Goal: Task Accomplishment & Management: Manage account settings

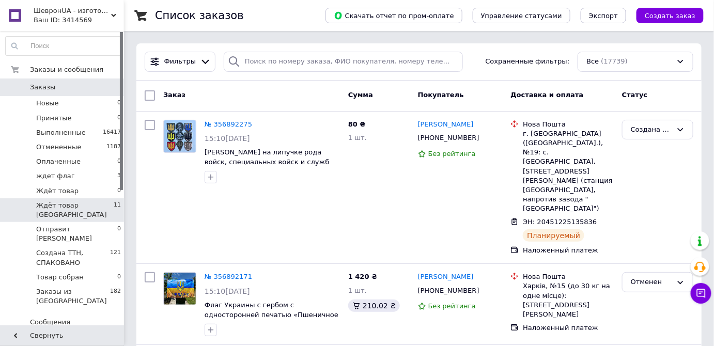
click at [107, 205] on li "Ждёт товар [GEOGRAPHIC_DATA] 11" at bounding box center [63, 210] width 127 height 24
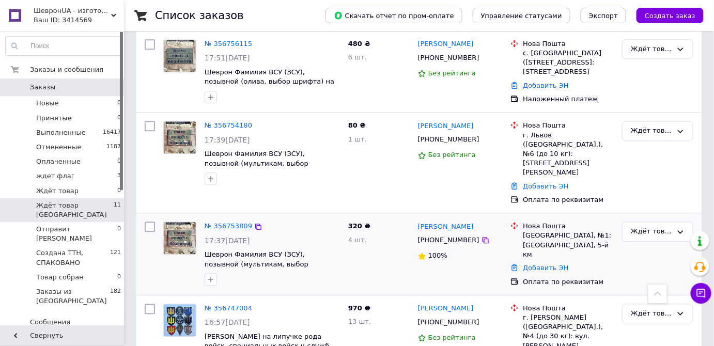
scroll to position [817, 0]
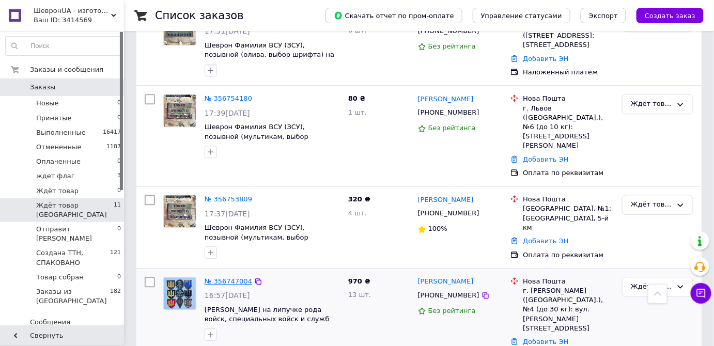
click at [218, 277] on link "№ 356747004" at bounding box center [229, 281] width 48 height 8
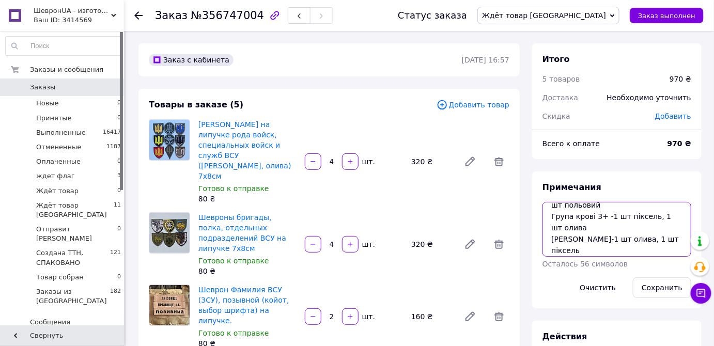
scroll to position [79, 0]
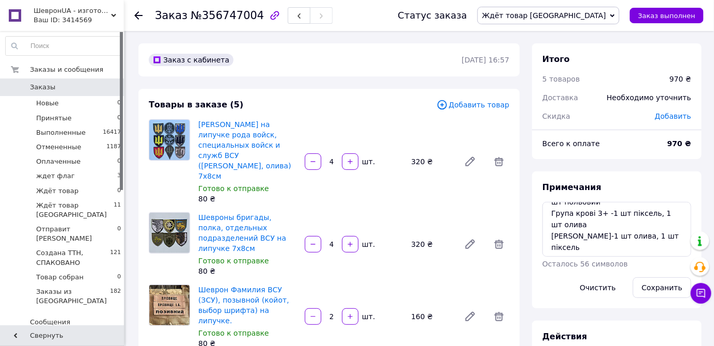
click at [136, 14] on use at bounding box center [138, 15] width 8 height 8
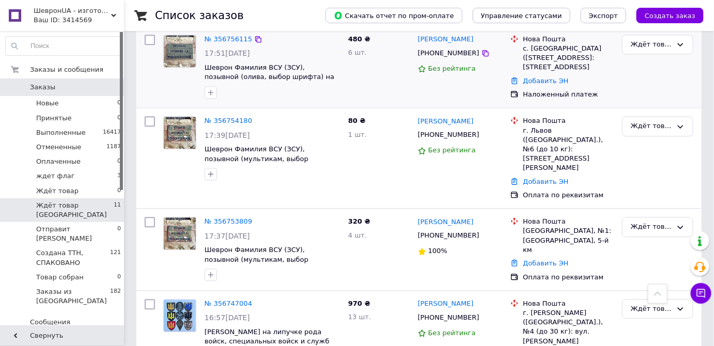
scroll to position [817, 0]
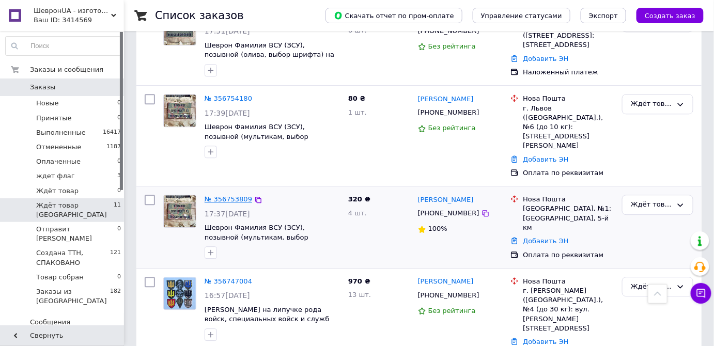
click at [216, 195] on link "№ 356753809" at bounding box center [229, 199] width 48 height 8
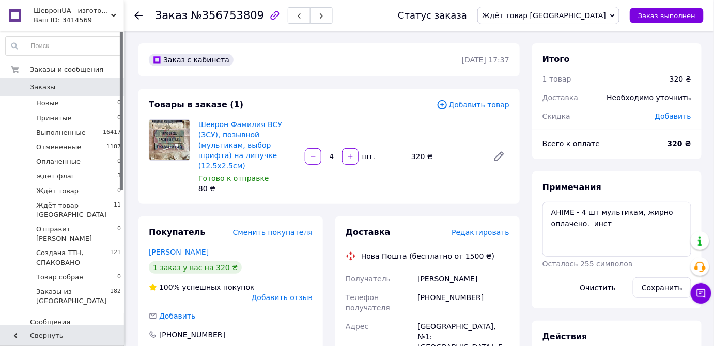
click at [484, 228] on span "Редактировать" at bounding box center [480, 232] width 58 height 8
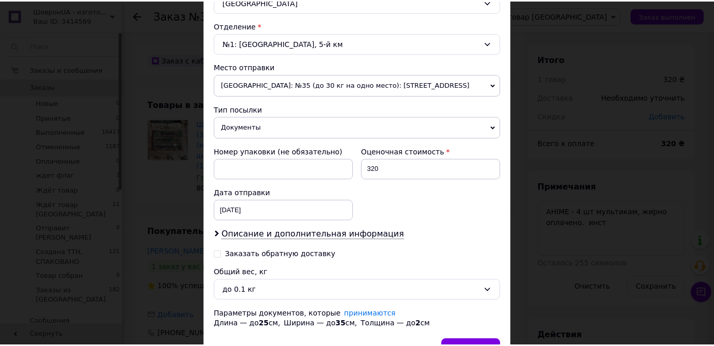
scroll to position [365, 0]
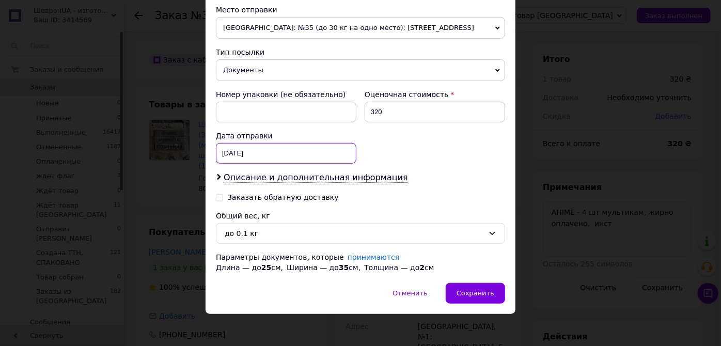
click at [259, 150] on div "[DATE] < 2025 > < Август > Пн Вт Ср Чт Пт Сб Вс 28 29 30 31 1 2 3 4 5 6 7 8 9 1…" at bounding box center [286, 153] width 141 height 21
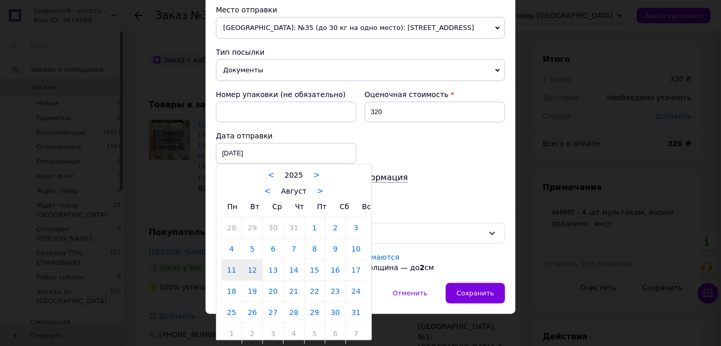
click at [250, 266] on link "12" at bounding box center [252, 270] width 20 height 21
type input "[DATE]"
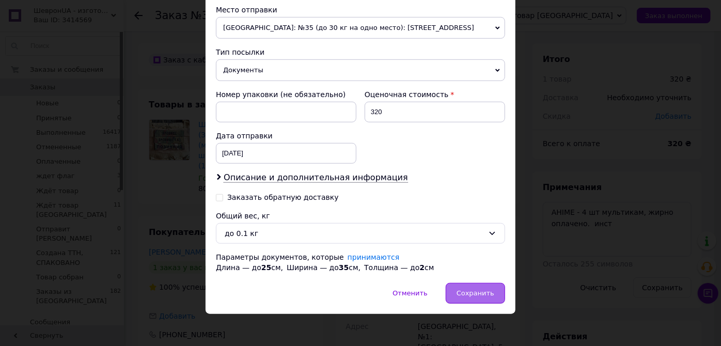
click at [466, 289] on span "Сохранить" at bounding box center [476, 293] width 38 height 8
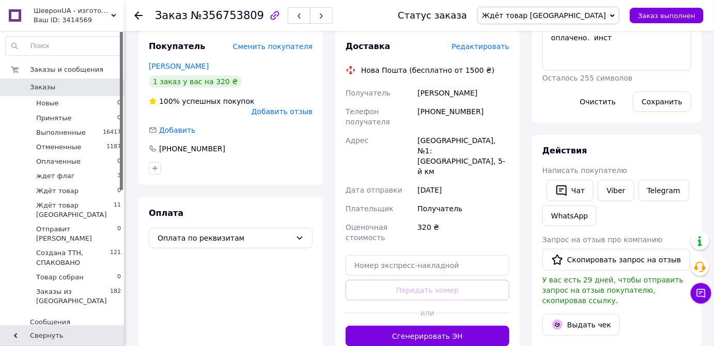
scroll to position [188, 0]
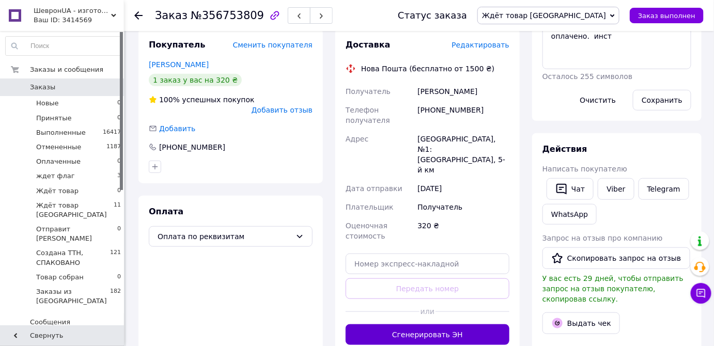
click at [482, 324] on button "Сгенерировать ЭН" at bounding box center [428, 334] width 164 height 21
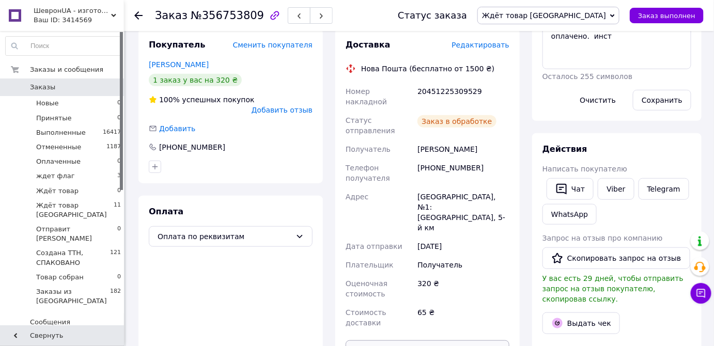
click at [444, 340] on button "Распечатать ЭН" at bounding box center [428, 350] width 164 height 21
click at [587, 17] on span "Ждёт товар [GEOGRAPHIC_DATA]" at bounding box center [544, 15] width 124 height 8
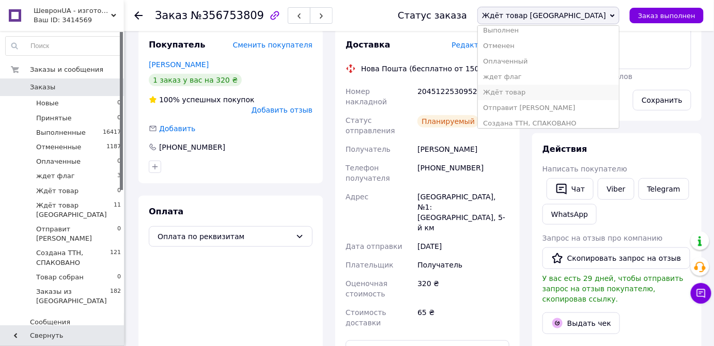
scroll to position [42, 0]
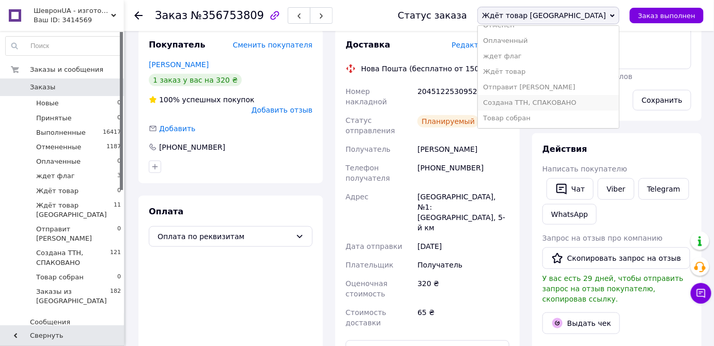
click at [600, 97] on li "Создана ТТН, СПАКОВАНО" at bounding box center [548, 102] width 141 height 15
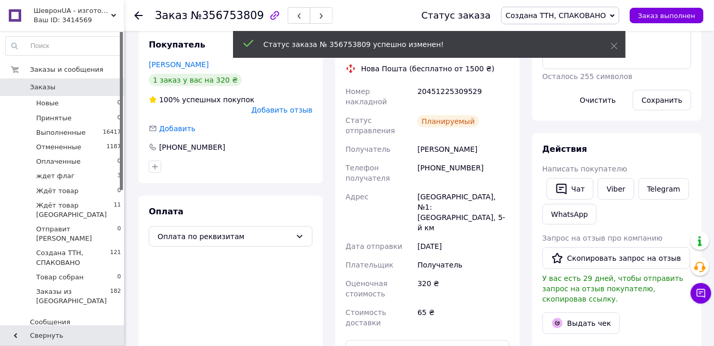
click at [136, 17] on use at bounding box center [138, 15] width 8 height 8
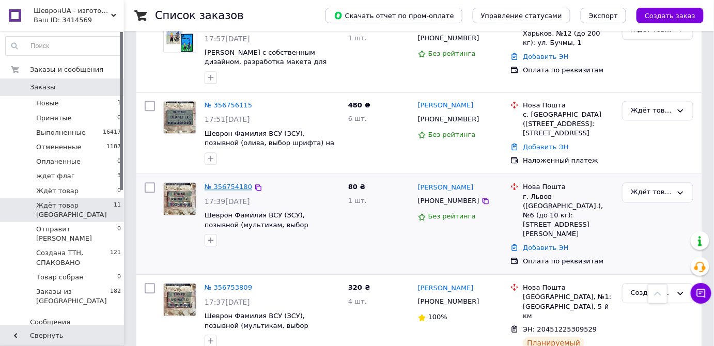
click at [232, 183] on link "№ 356754180" at bounding box center [229, 187] width 48 height 8
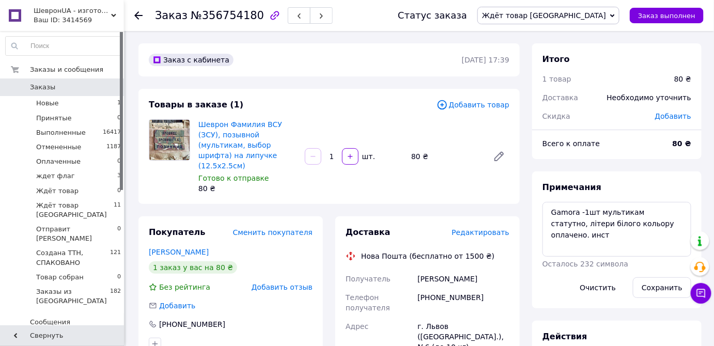
drag, startPoint x: 480, startPoint y: 216, endPoint x: 480, endPoint y: 223, distance: 6.2
click at [480, 227] on div "Доставка Редактировать" at bounding box center [428, 233] width 164 height 12
click at [480, 228] on span "Редактировать" at bounding box center [480, 232] width 58 height 8
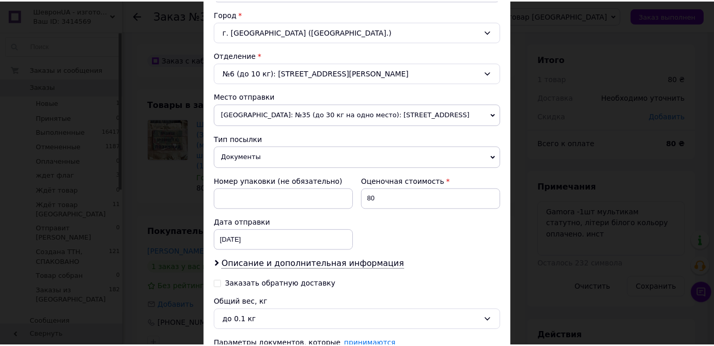
scroll to position [329, 0]
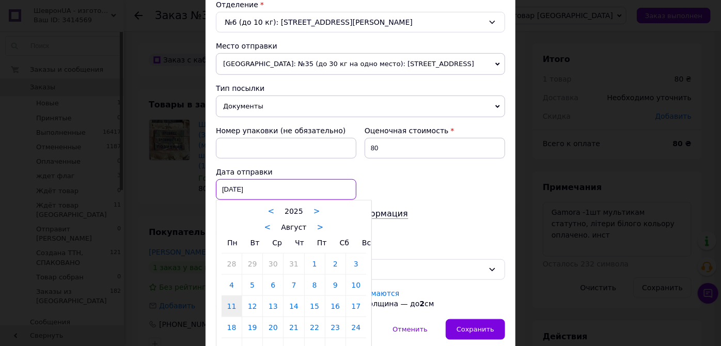
click at [272, 179] on div "[DATE] < 2025 > < Август > Пн Вт Ср Чт Пт Сб Вс 28 29 30 31 1 2 3 4 5 6 7 8 9 1…" at bounding box center [286, 189] width 141 height 21
click at [259, 304] on link "12" at bounding box center [252, 306] width 20 height 21
type input "[DATE]"
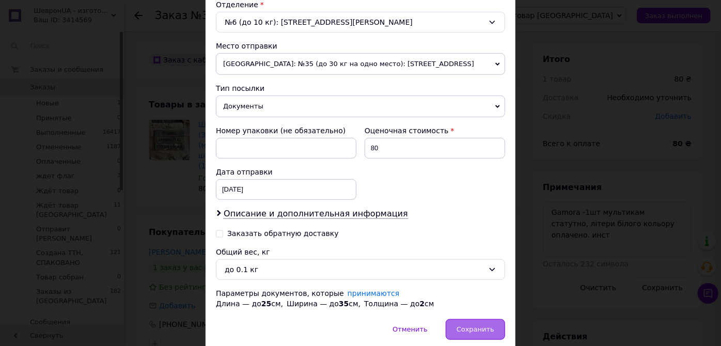
click at [482, 328] on span "Сохранить" at bounding box center [476, 329] width 38 height 8
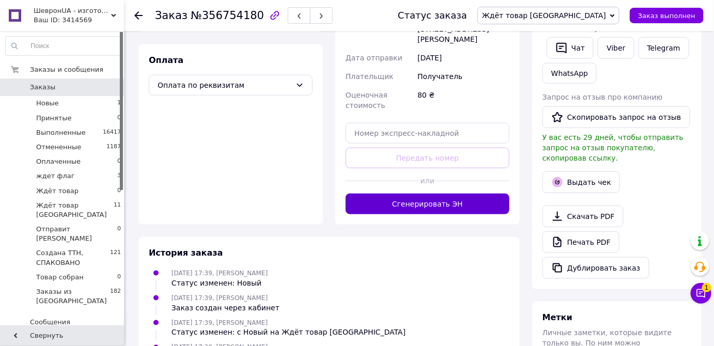
click at [460, 194] on button "Сгенерировать ЭН" at bounding box center [428, 204] width 164 height 21
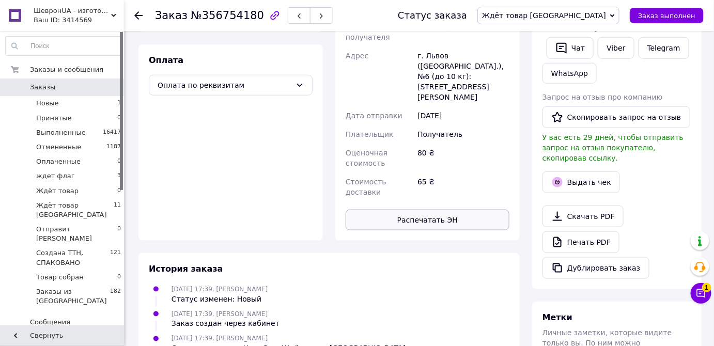
click at [466, 210] on button "Распечатать ЭН" at bounding box center [428, 220] width 164 height 21
click at [567, 17] on span "Ждёт товар [GEOGRAPHIC_DATA]" at bounding box center [544, 15] width 124 height 8
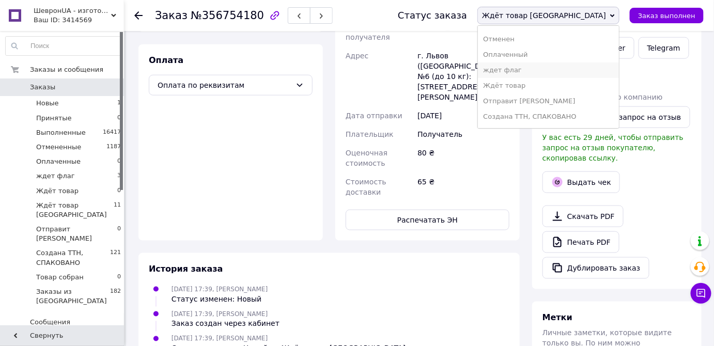
scroll to position [42, 0]
click at [581, 102] on li "Создана ТТН, СПАКОВАНО" at bounding box center [548, 102] width 141 height 15
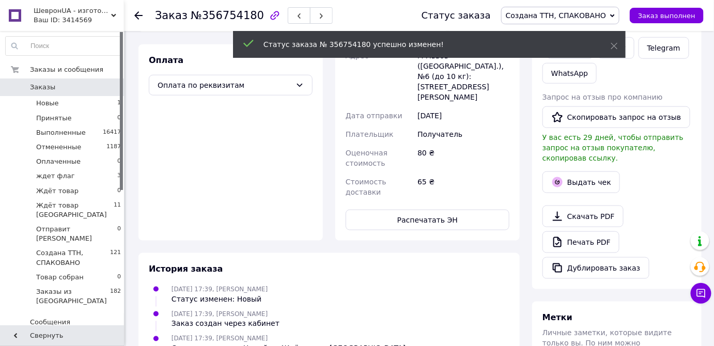
click at [139, 17] on icon at bounding box center [138, 15] width 8 height 8
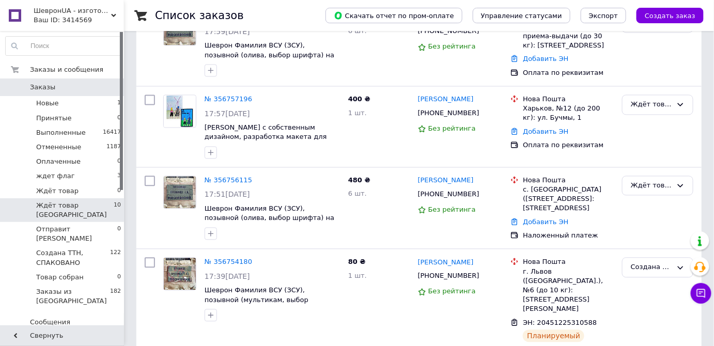
scroll to position [750, 0]
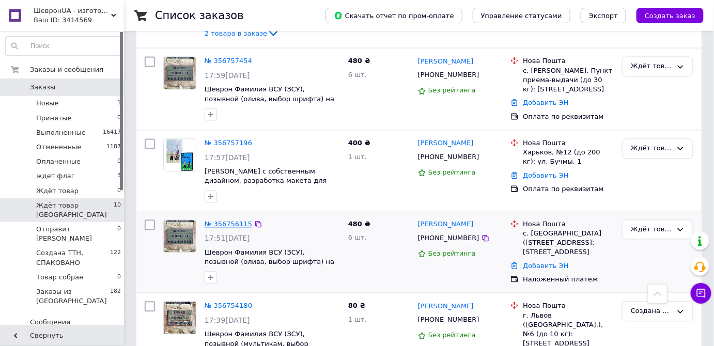
click at [223, 221] on link "№ 356756115" at bounding box center [229, 225] width 48 height 8
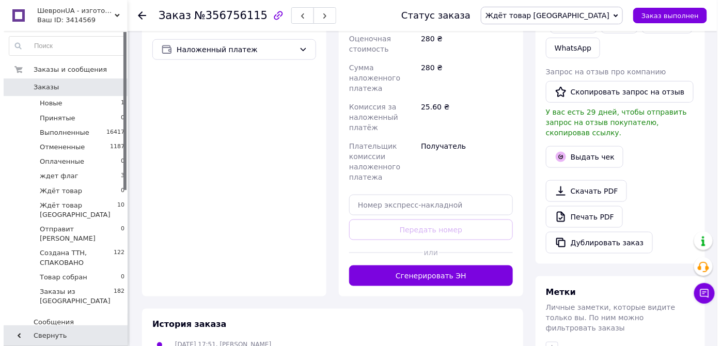
scroll to position [376, 0]
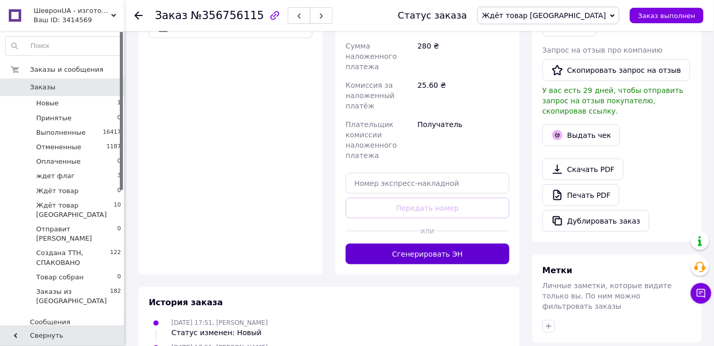
click at [465, 264] on button "Сгенерировать ЭН" at bounding box center [428, 254] width 164 height 21
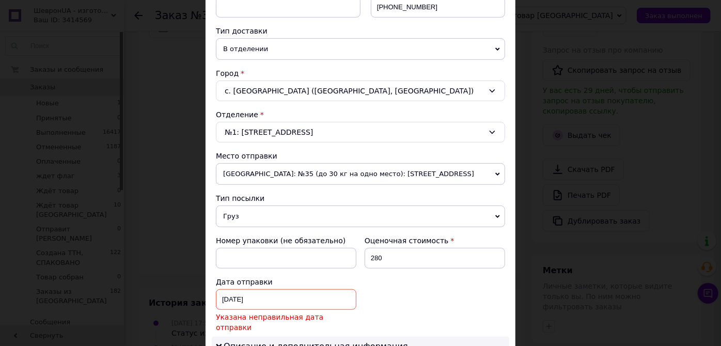
scroll to position [235, 0]
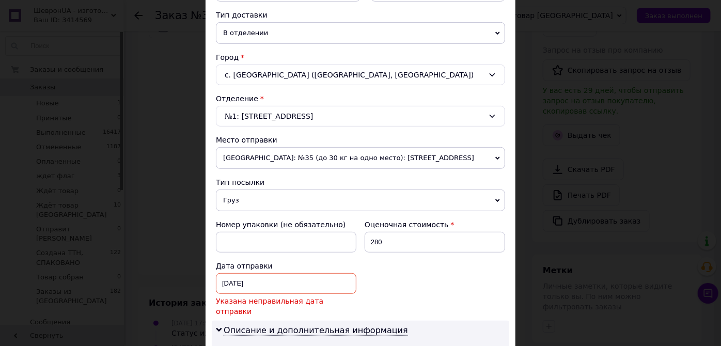
click at [311, 207] on span "Груз" at bounding box center [360, 201] width 289 height 22
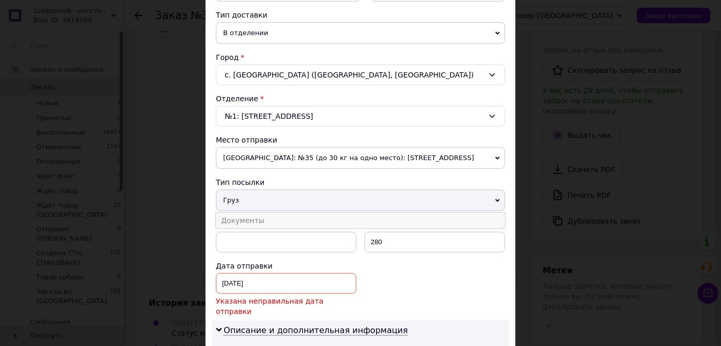
click at [311, 225] on li "Документы" at bounding box center [360, 220] width 289 height 15
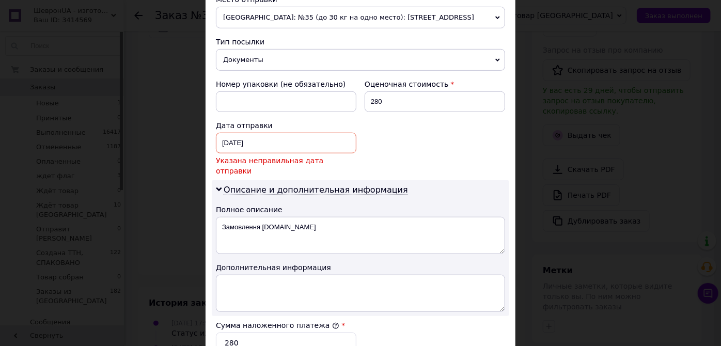
scroll to position [376, 0]
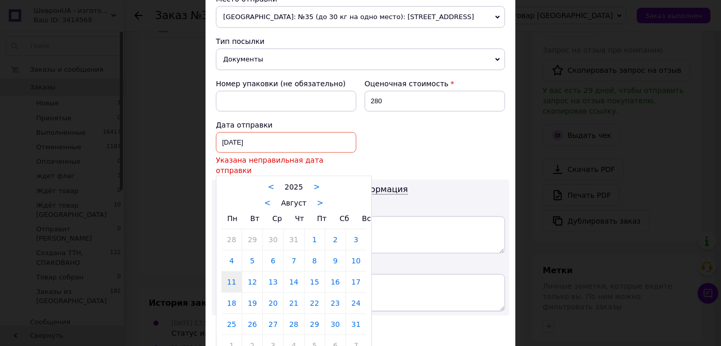
click at [293, 153] on div "[DATE] < 2025 > < Август > Пн Вт Ср Чт Пт Сб Вс 28 29 30 31 1 2 3 4 5 6 7 8 9 1…" at bounding box center [286, 142] width 141 height 21
click at [257, 273] on link "12" at bounding box center [252, 282] width 20 height 21
type input "[DATE]"
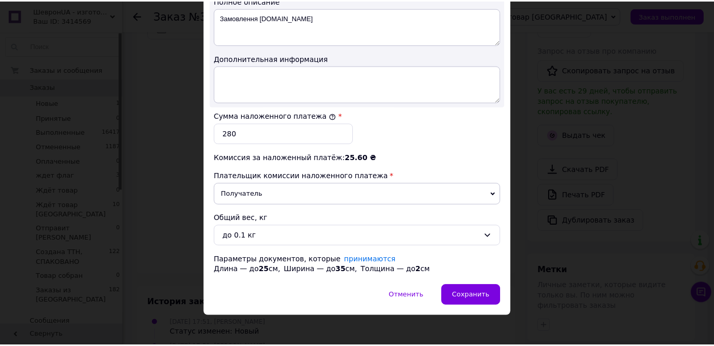
scroll to position [563, 0]
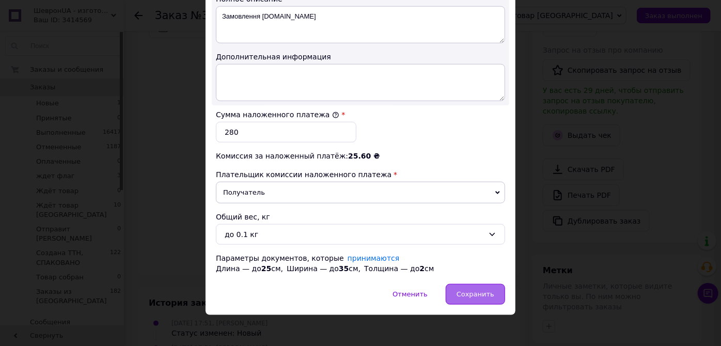
click at [474, 298] on span "Сохранить" at bounding box center [476, 294] width 38 height 8
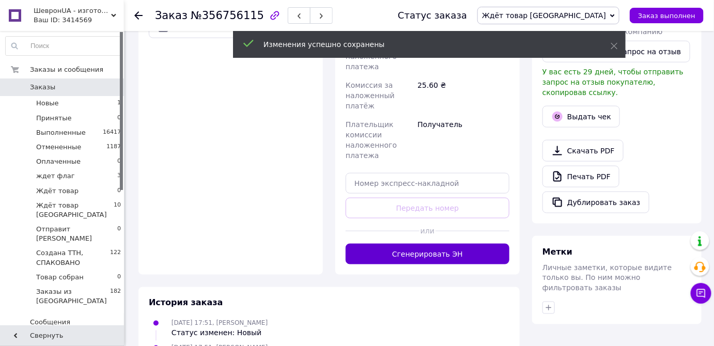
click at [475, 264] on button "Сгенерировать ЭН" at bounding box center [428, 254] width 164 height 21
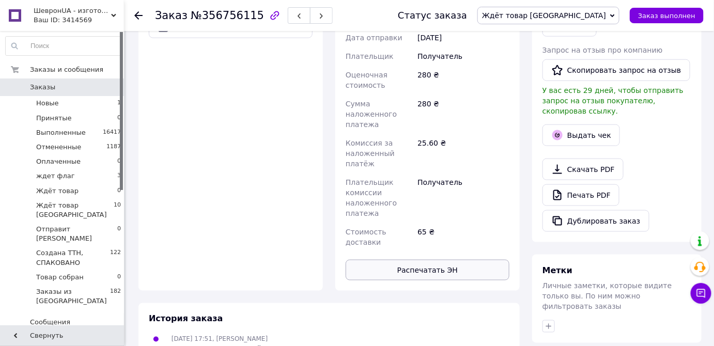
click at [467, 260] on button "Распечатать ЭН" at bounding box center [428, 270] width 164 height 21
click at [595, 16] on span "Ждёт товар [GEOGRAPHIC_DATA]" at bounding box center [544, 15] width 124 height 8
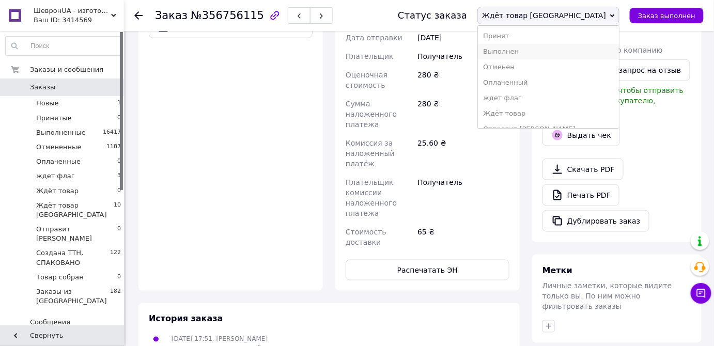
scroll to position [42, 0]
click at [594, 95] on li "Создана ТТН, СПАКОВАНО" at bounding box center [548, 102] width 141 height 15
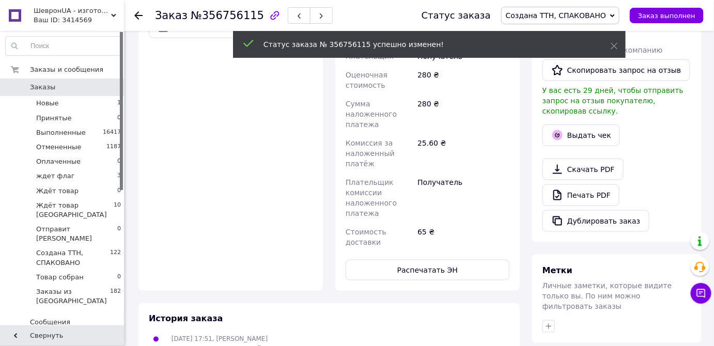
click at [139, 12] on icon at bounding box center [138, 15] width 8 height 8
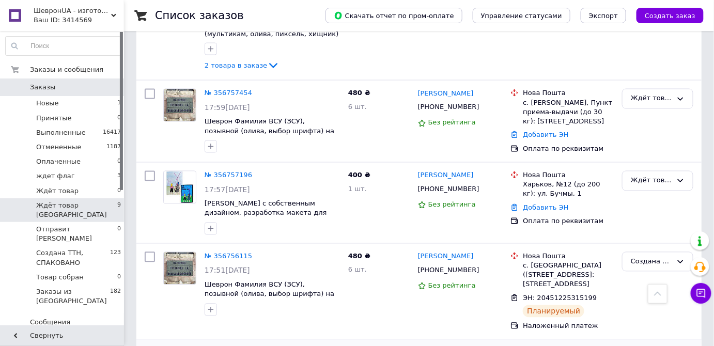
scroll to position [574, 0]
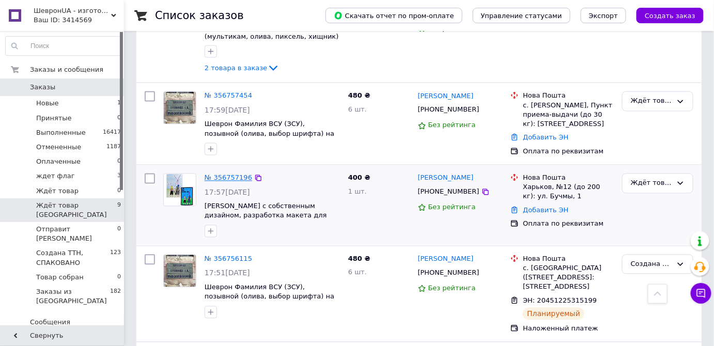
click at [232, 174] on link "№ 356757196" at bounding box center [229, 178] width 48 height 8
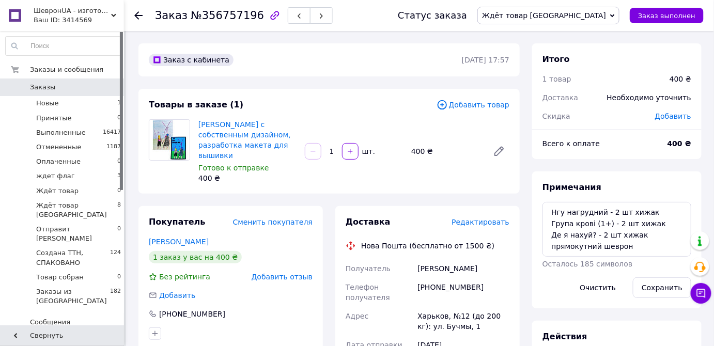
click at [136, 12] on use at bounding box center [138, 15] width 8 height 8
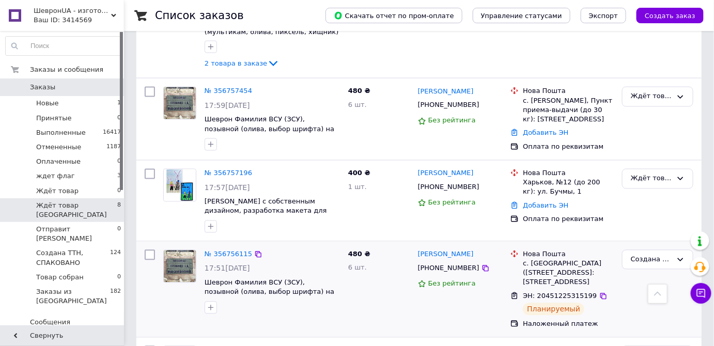
scroll to position [480, 0]
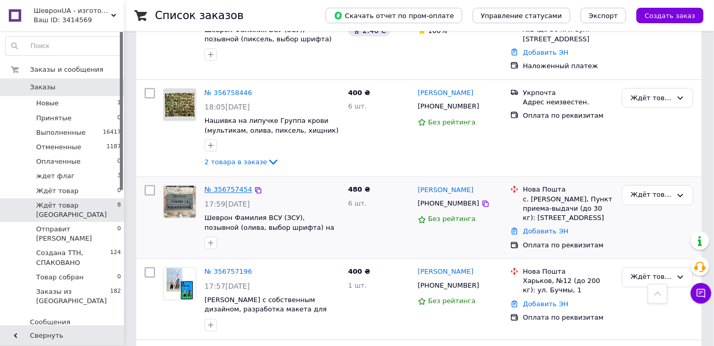
click at [227, 186] on link "№ 356757454" at bounding box center [229, 190] width 48 height 8
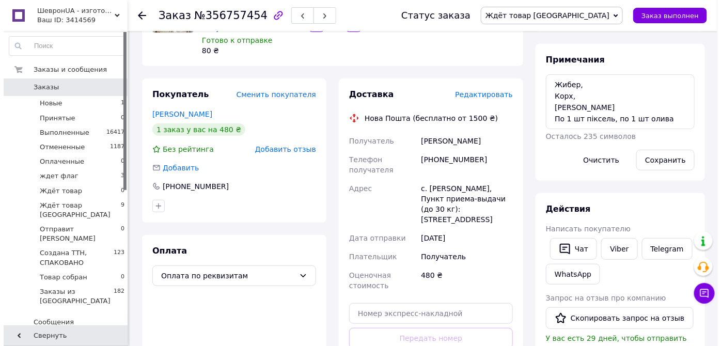
scroll to position [46, 0]
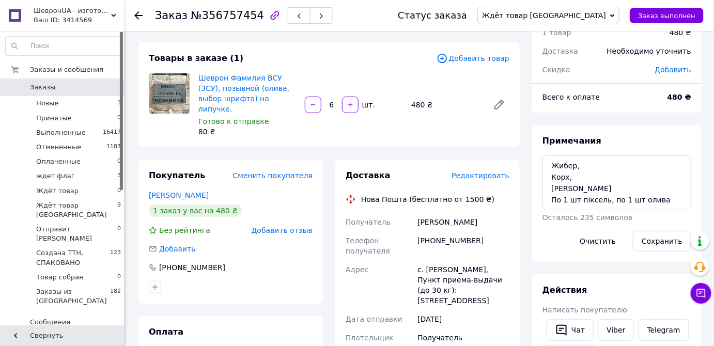
click at [485, 172] on span "Редактировать" at bounding box center [480, 176] width 58 height 8
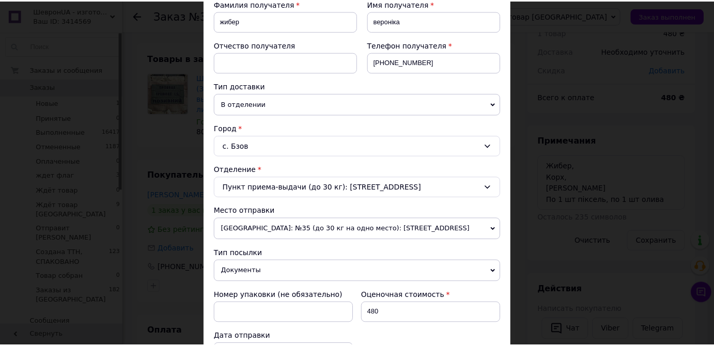
scroll to position [329, 0]
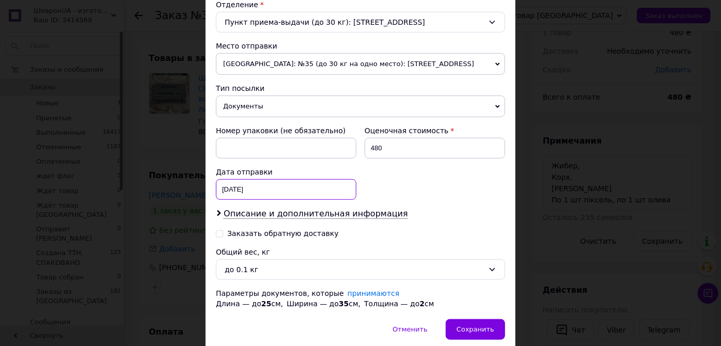
click at [262, 192] on div "[DATE] < 2025 > < Август > Пн Вт Ср Чт Пт Сб Вс 28 29 30 31 1 2 3 4 5 6 7 8 9 1…" at bounding box center [286, 189] width 141 height 21
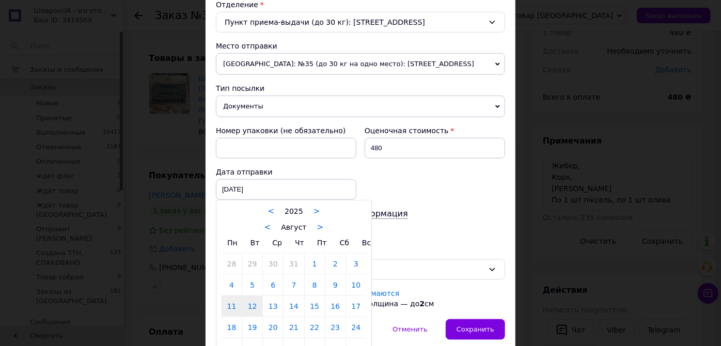
click at [249, 305] on link "12" at bounding box center [252, 306] width 20 height 21
type input "[DATE]"
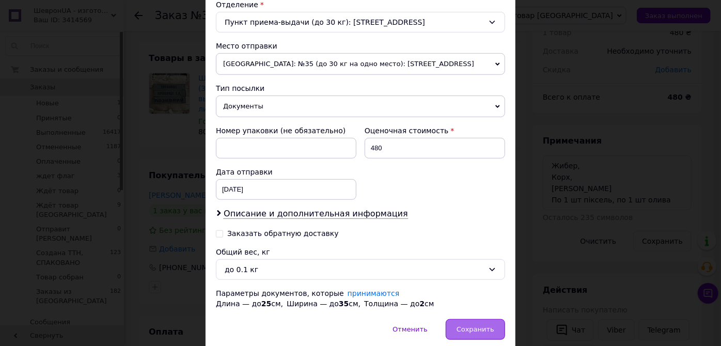
click at [479, 325] on span "Сохранить" at bounding box center [476, 329] width 38 height 8
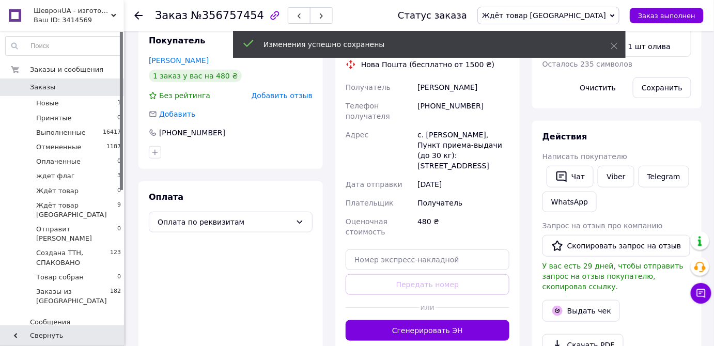
scroll to position [375, 0]
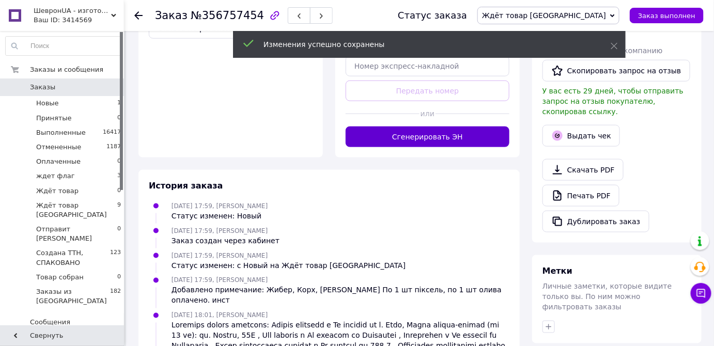
click at [439, 127] on button "Сгенерировать ЭН" at bounding box center [428, 137] width 164 height 21
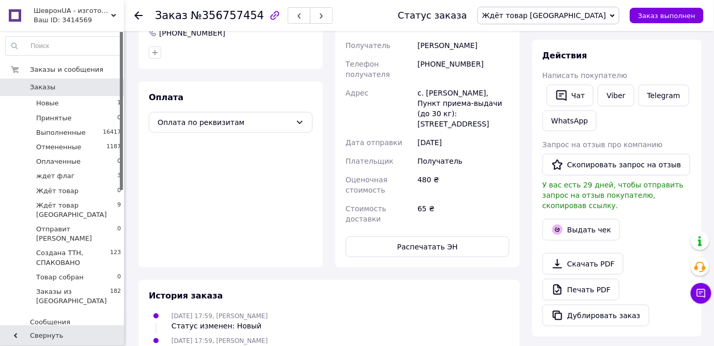
scroll to position [187, 0]
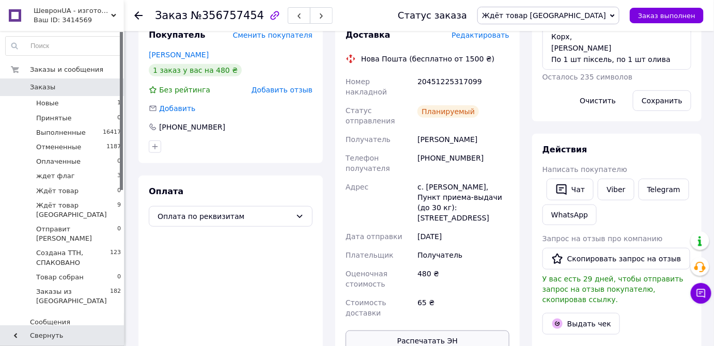
click at [484, 331] on button "Распечатать ЭН" at bounding box center [428, 341] width 164 height 21
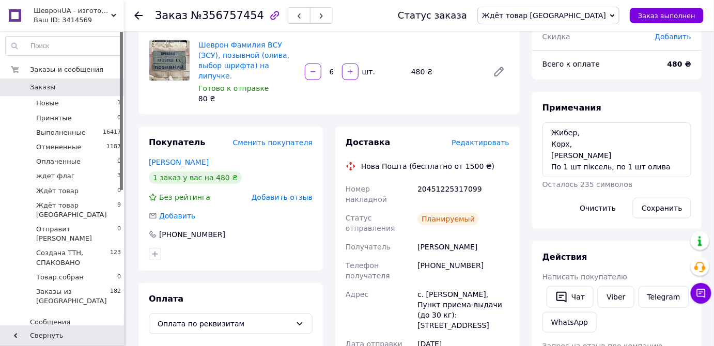
scroll to position [0, 0]
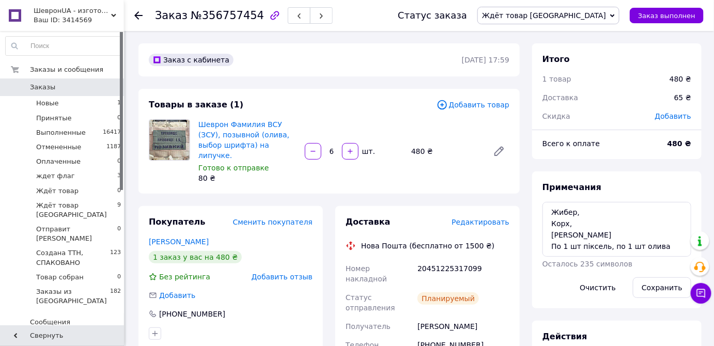
click at [590, 15] on span "Ждёт товар [GEOGRAPHIC_DATA]" at bounding box center [544, 15] width 124 height 8
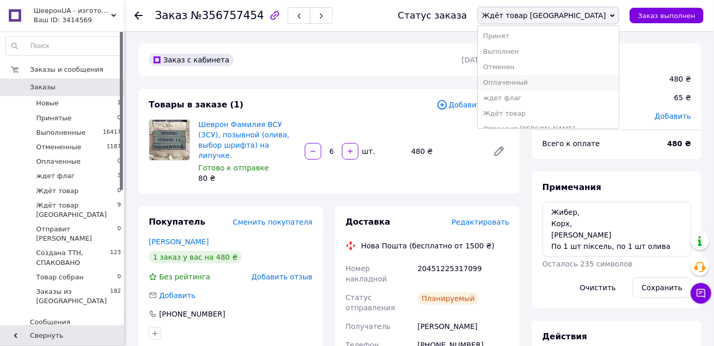
scroll to position [42, 0]
click at [595, 98] on li "Создана ТТН, СПАКОВАНО" at bounding box center [548, 102] width 141 height 15
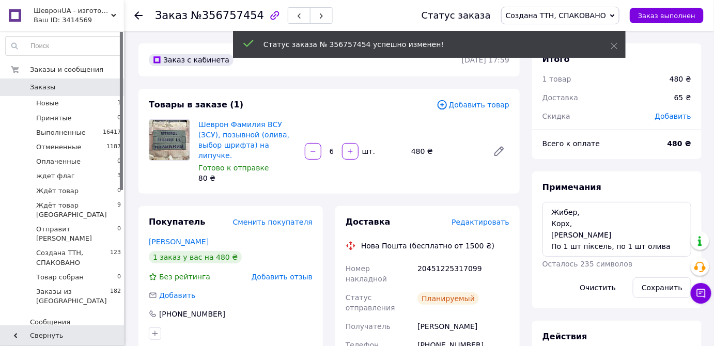
click at [138, 13] on icon at bounding box center [138, 15] width 8 height 8
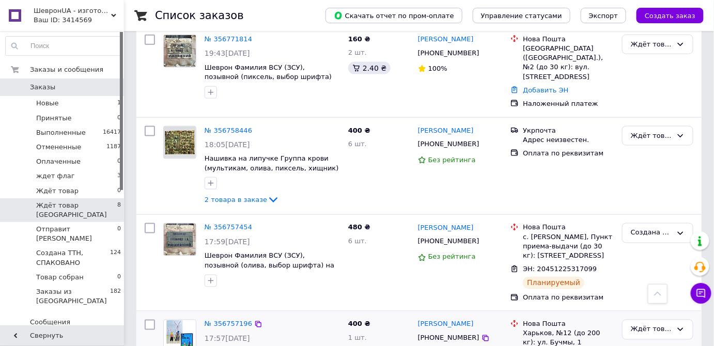
scroll to position [427, 0]
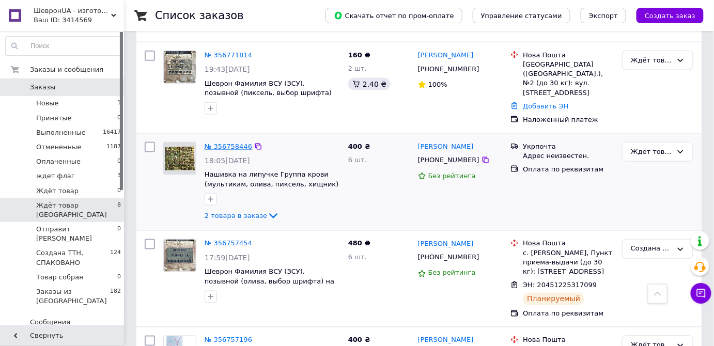
click at [237, 143] on link "№ 356758446" at bounding box center [229, 147] width 48 height 8
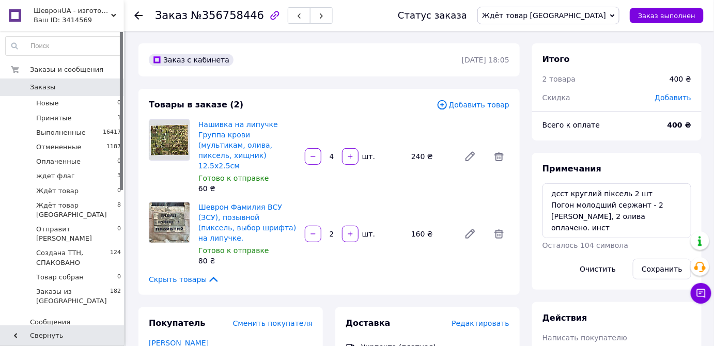
click at [496, 319] on span "Редактировать" at bounding box center [480, 323] width 58 height 8
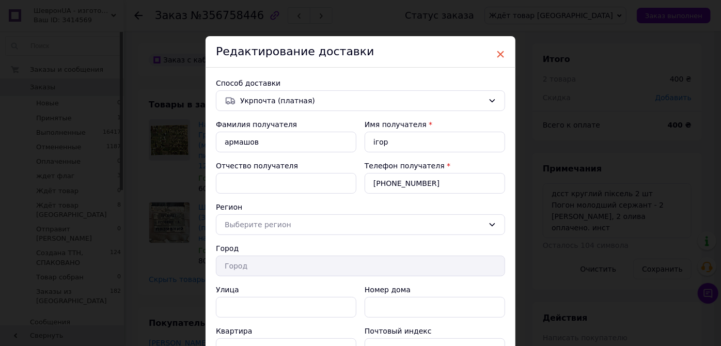
click at [498, 57] on span "×" at bounding box center [500, 54] width 9 height 18
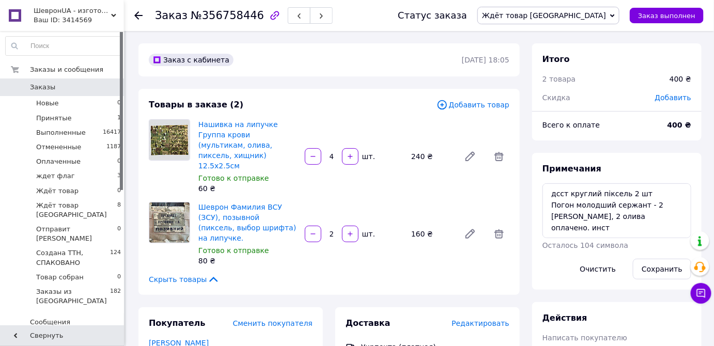
click at [490, 319] on span "Редактировать" at bounding box center [480, 323] width 58 height 8
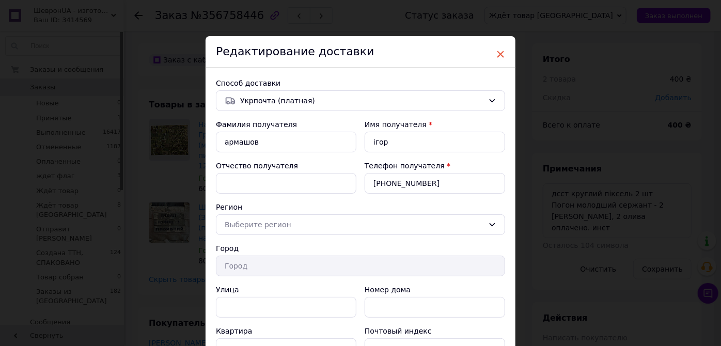
click at [501, 53] on span "×" at bounding box center [500, 54] width 9 height 18
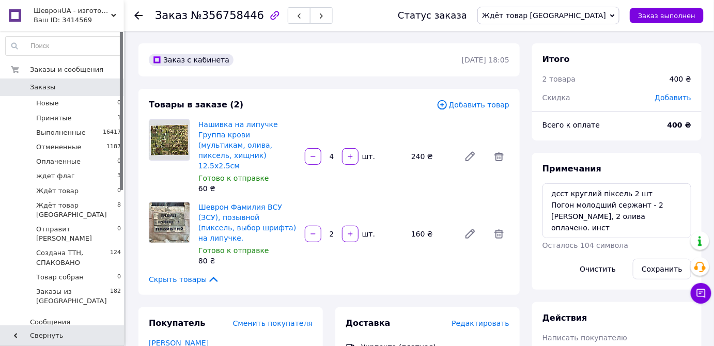
click at [141, 15] on use at bounding box center [138, 15] width 8 height 8
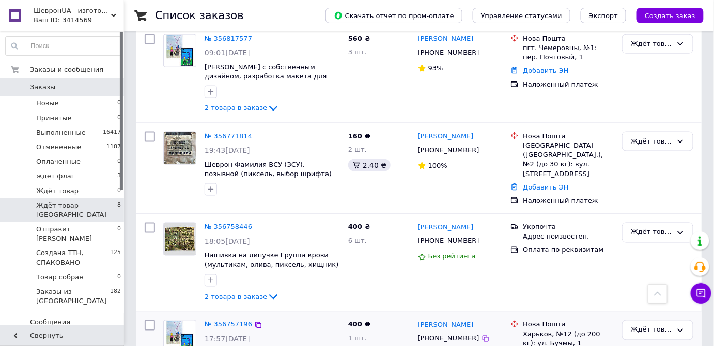
scroll to position [428, 0]
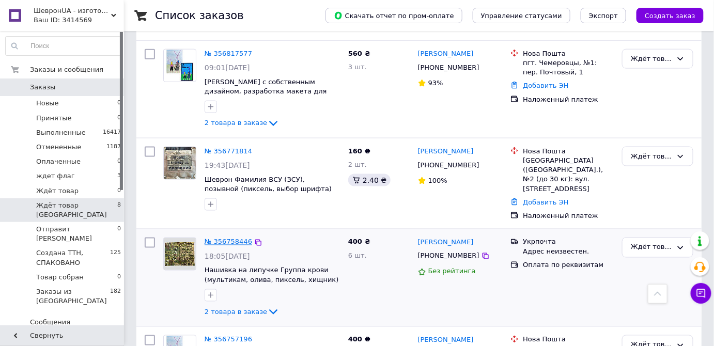
click at [236, 238] on link "№ 356758446" at bounding box center [229, 242] width 48 height 8
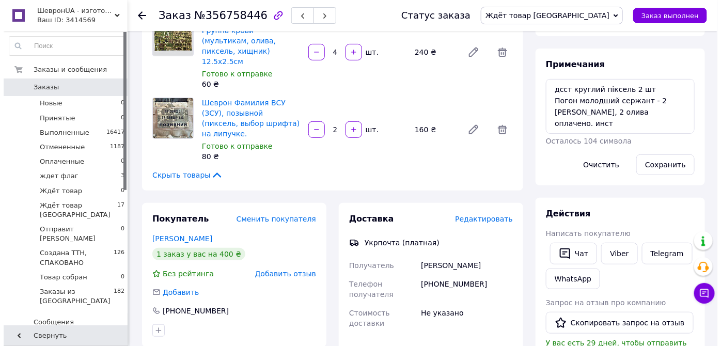
scroll to position [175, 0]
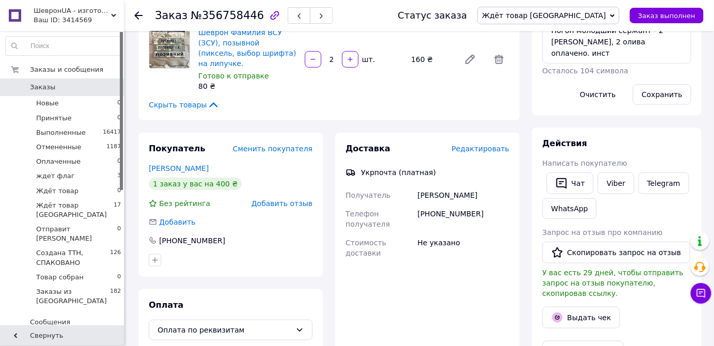
click at [484, 145] on span "Редактировать" at bounding box center [480, 149] width 58 height 8
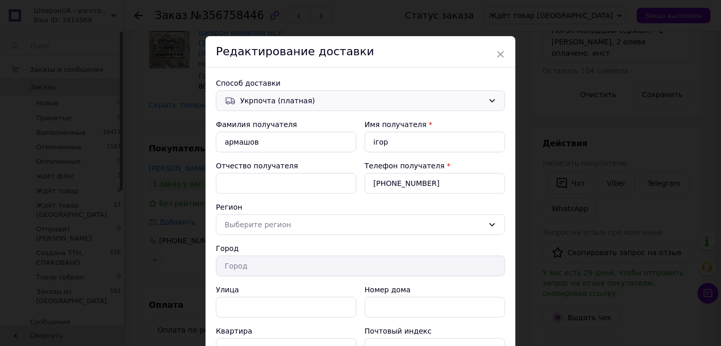
click at [482, 102] on span "Укрпочта (платная)" at bounding box center [362, 100] width 244 height 11
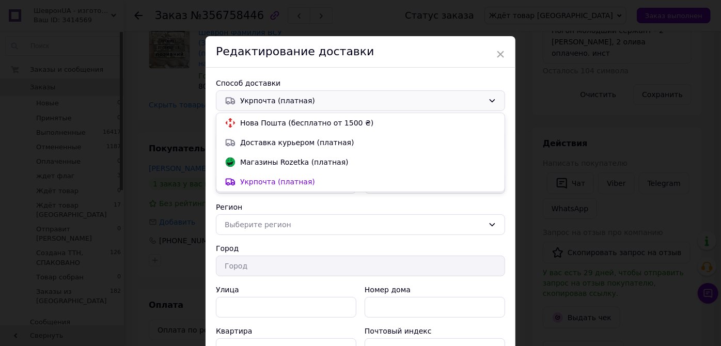
click at [485, 99] on div "Укрпочта (платная) Нова Пошта (бесплатно от 1500 ₴) Доставка курьером (платная)…" at bounding box center [360, 100] width 289 height 21
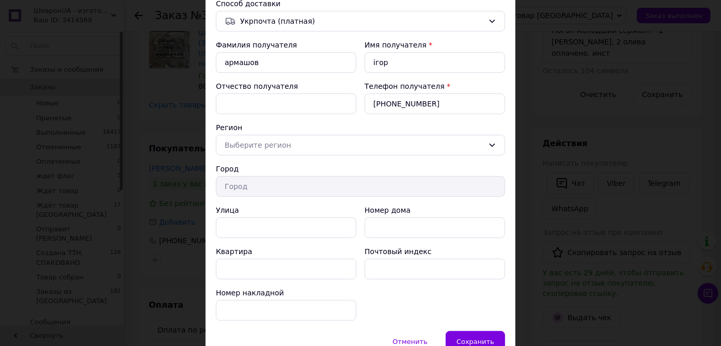
scroll to position [94, 0]
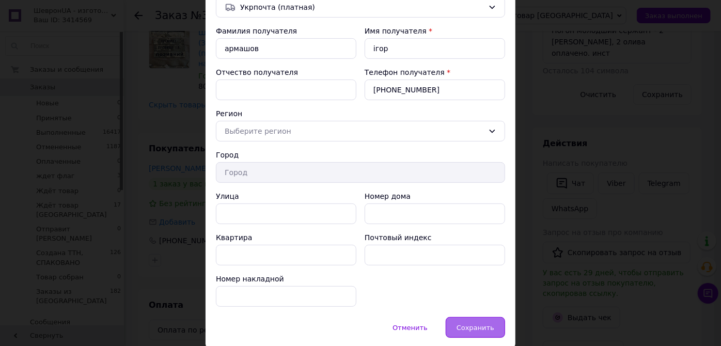
click at [471, 324] on span "Сохранить" at bounding box center [476, 328] width 38 height 8
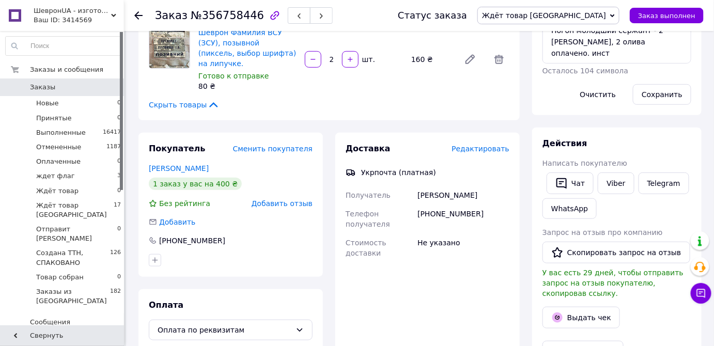
click at [488, 145] on span "Редактировать" at bounding box center [480, 149] width 58 height 8
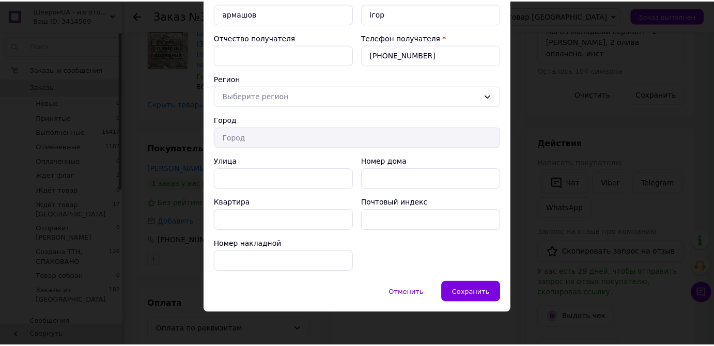
scroll to position [0, 0]
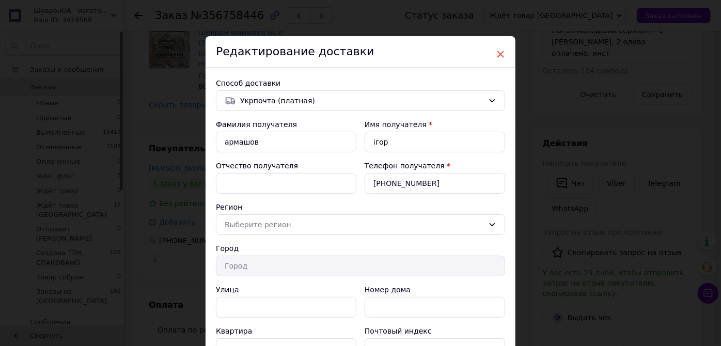
click at [503, 52] on span "×" at bounding box center [500, 54] width 9 height 18
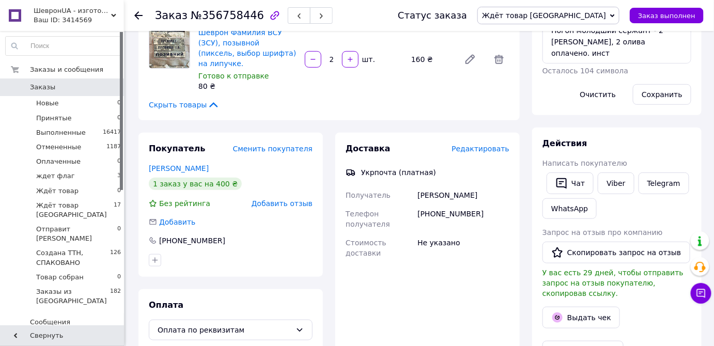
click at [139, 15] on icon at bounding box center [138, 15] width 8 height 8
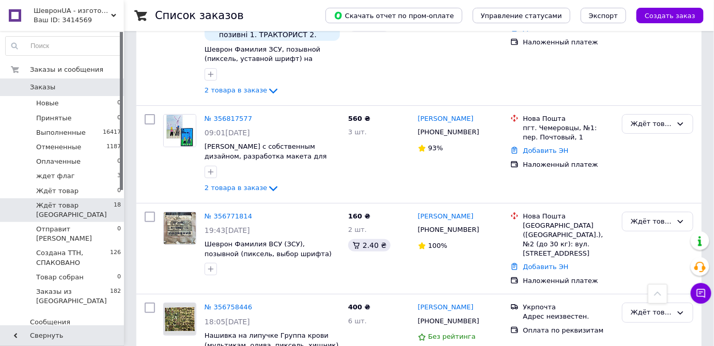
scroll to position [1296, 0]
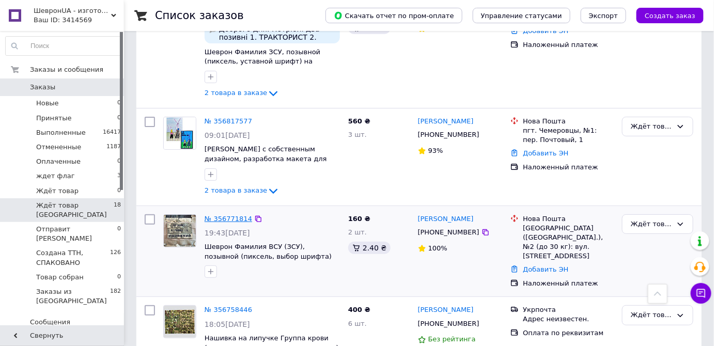
click at [229, 215] on link "№ 356771814" at bounding box center [229, 219] width 48 height 8
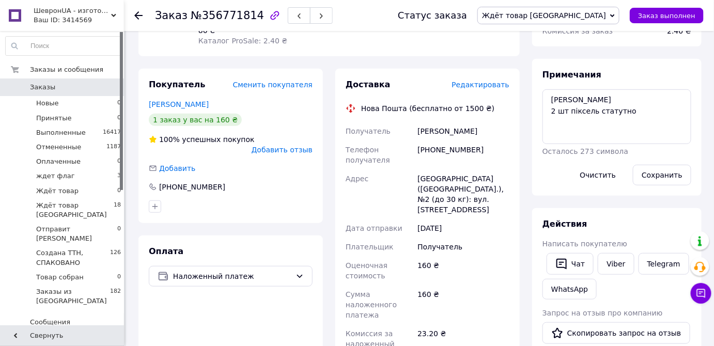
scroll to position [96, 0]
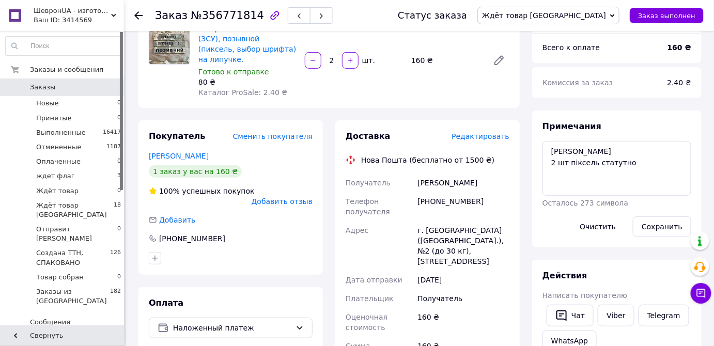
click at [136, 15] on use at bounding box center [138, 15] width 8 height 8
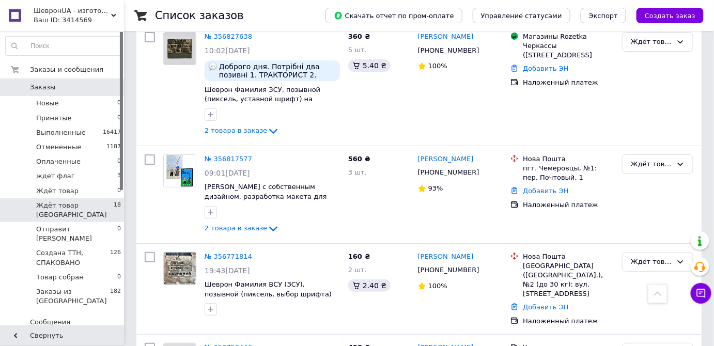
scroll to position [1202, 0]
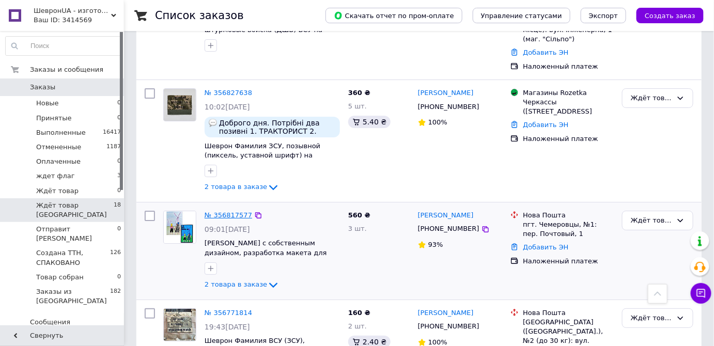
click at [222, 211] on link "№ 356817577" at bounding box center [229, 215] width 48 height 8
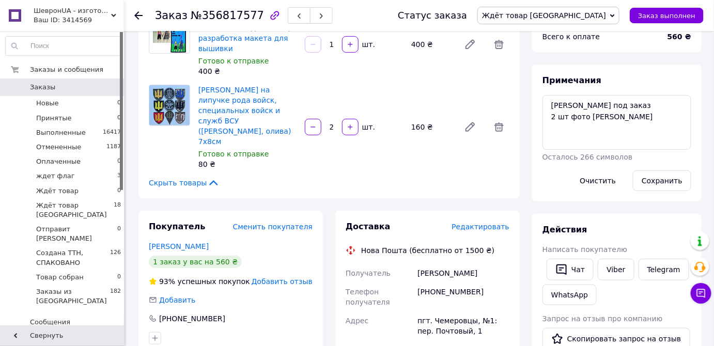
scroll to position [141, 0]
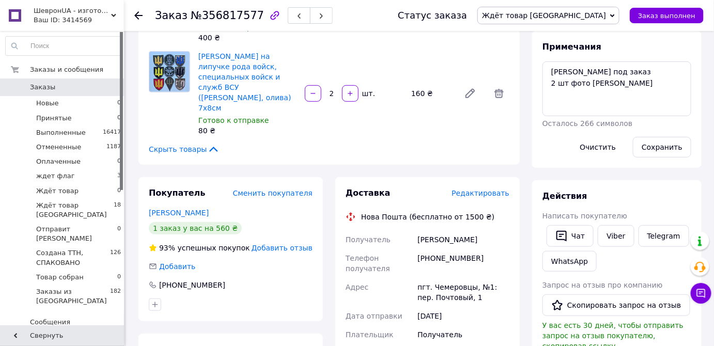
click at [138, 10] on div at bounding box center [138, 15] width 8 height 10
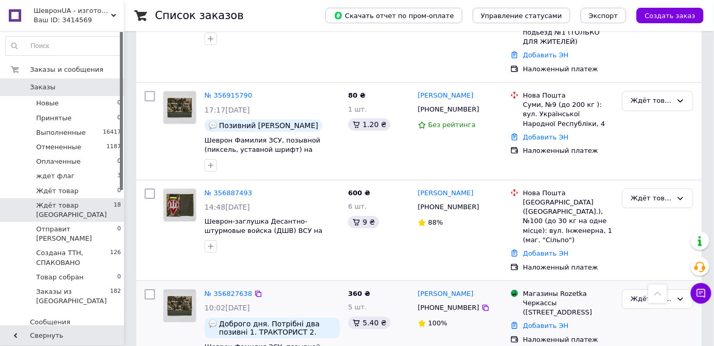
scroll to position [986, 0]
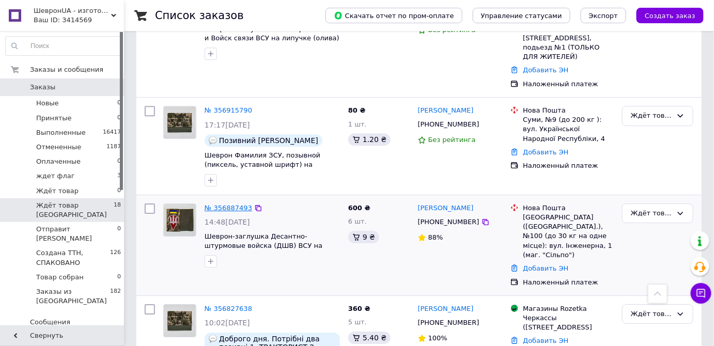
click at [230, 204] on link "№ 356887493" at bounding box center [229, 208] width 48 height 8
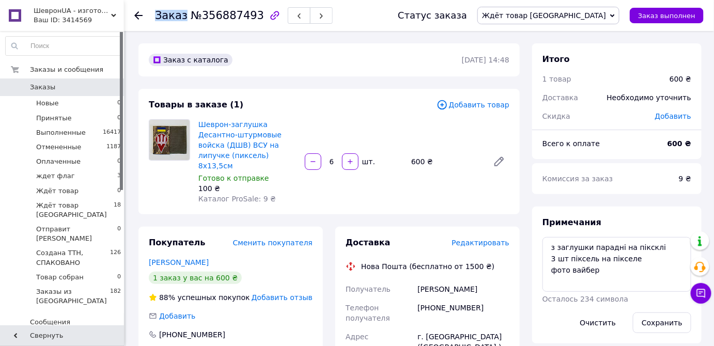
click at [141, 16] on icon at bounding box center [138, 15] width 8 height 8
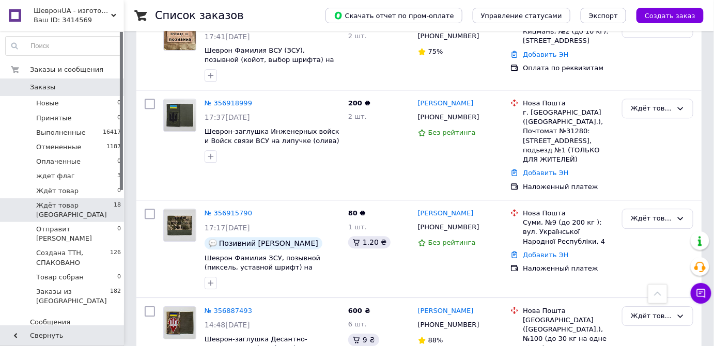
scroll to position [798, 0]
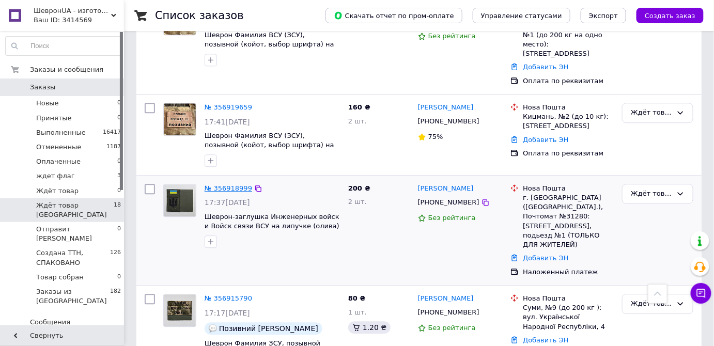
click at [232, 184] on link "№ 356918999" at bounding box center [229, 188] width 48 height 8
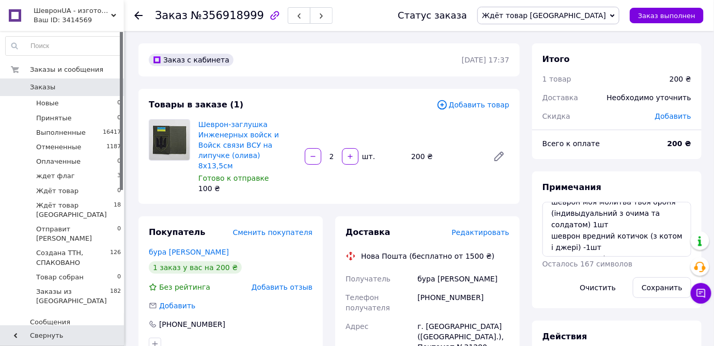
click at [481, 228] on span "Редактировать" at bounding box center [480, 232] width 58 height 8
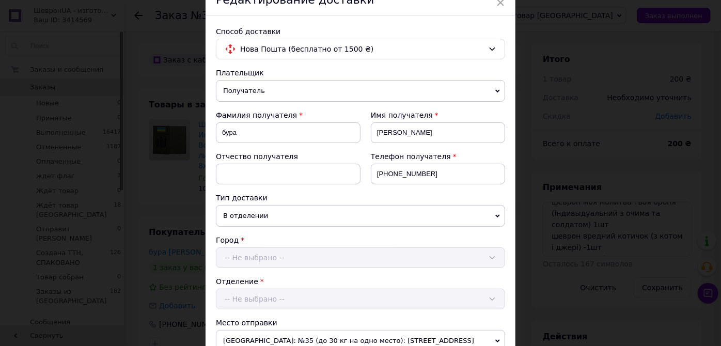
scroll to position [235, 0]
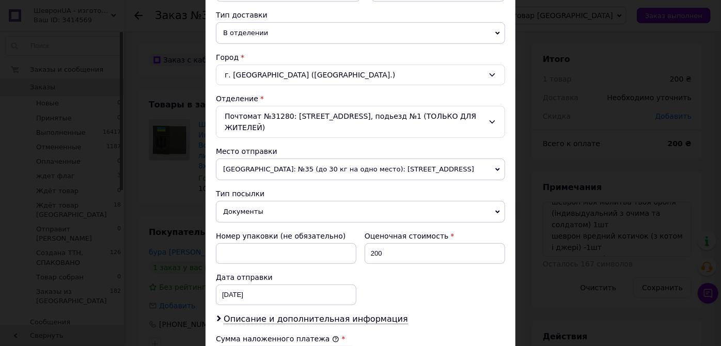
drag, startPoint x: 417, startPoint y: 197, endPoint x: 362, endPoint y: 236, distance: 67.5
click at [417, 201] on span "Документы" at bounding box center [360, 212] width 289 height 22
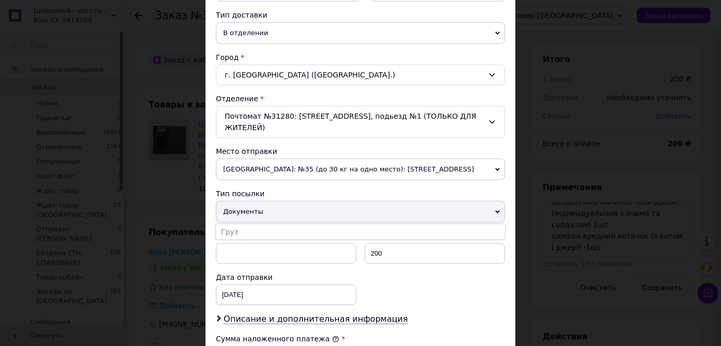
click at [366, 201] on span "Документы" at bounding box center [360, 212] width 289 height 22
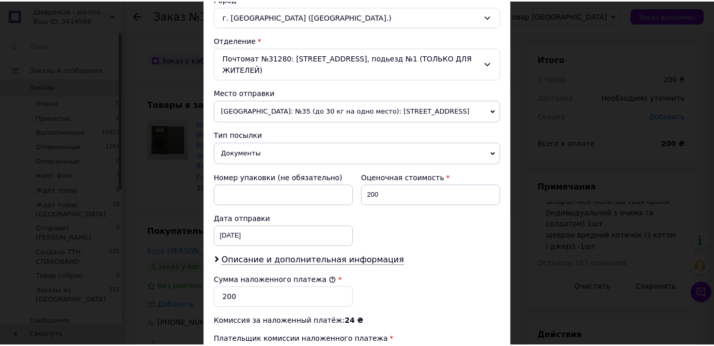
scroll to position [423, 0]
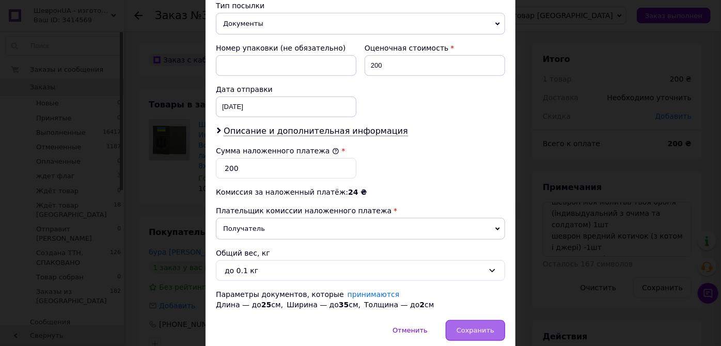
click at [478, 324] on div "Сохранить" at bounding box center [475, 330] width 59 height 21
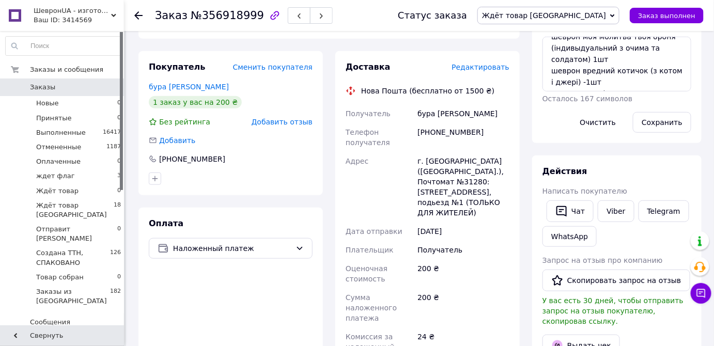
scroll to position [376, 0]
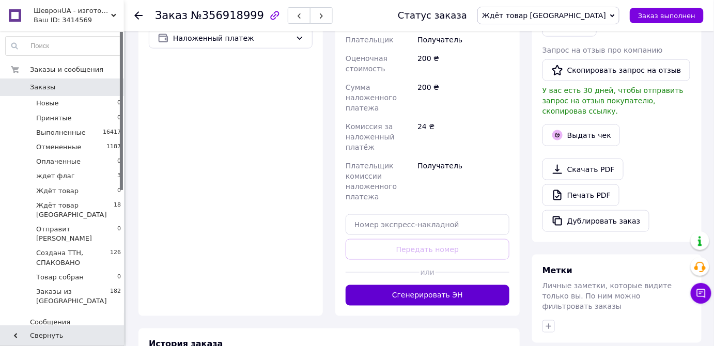
click at [443, 285] on button "Сгенерировать ЭН" at bounding box center [428, 295] width 164 height 21
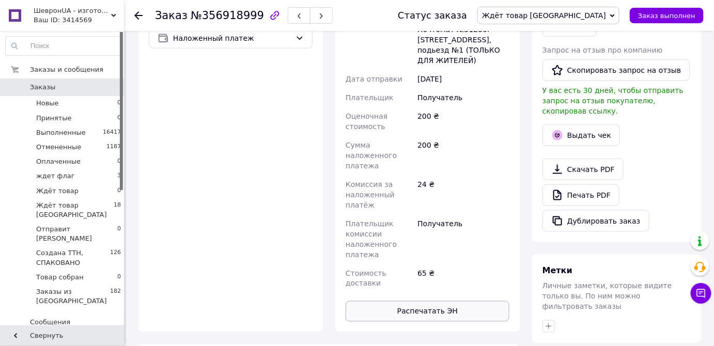
scroll to position [12, 0]
click at [457, 301] on button "Распечатать ЭН" at bounding box center [428, 311] width 164 height 21
click at [585, 17] on span "Ждёт товар [GEOGRAPHIC_DATA]" at bounding box center [544, 15] width 124 height 8
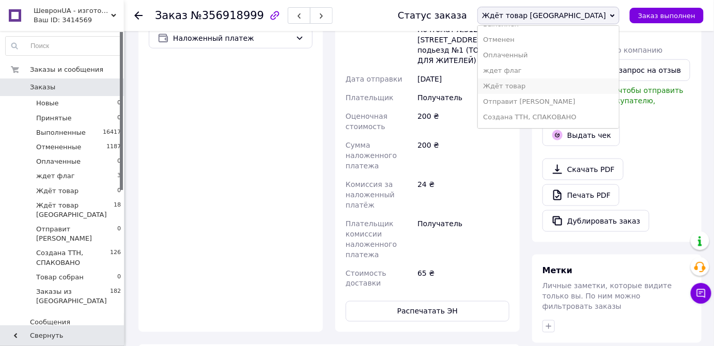
scroll to position [42, 0]
click at [580, 99] on li "Создана ТТН, СПАКОВАНО" at bounding box center [548, 102] width 141 height 15
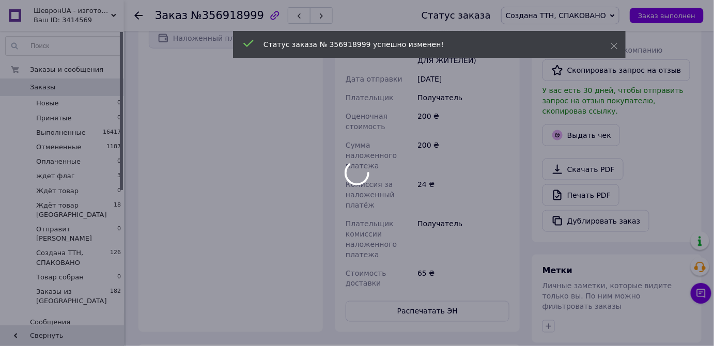
scroll to position [37, 0]
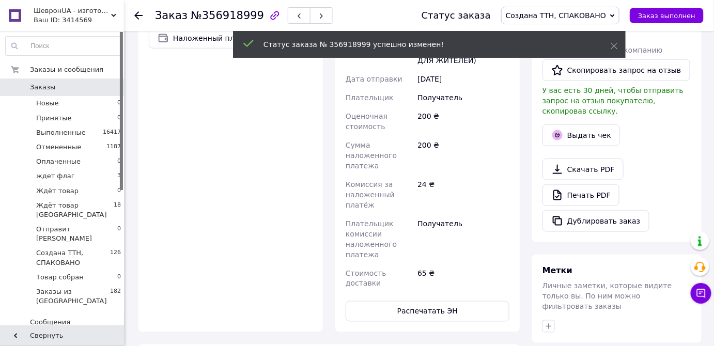
click at [136, 14] on use at bounding box center [138, 15] width 8 height 8
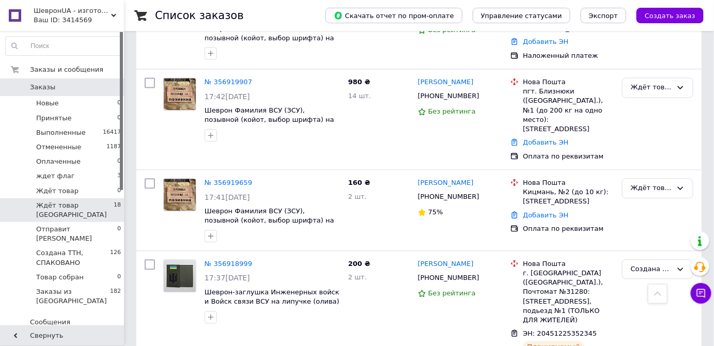
scroll to position [657, 0]
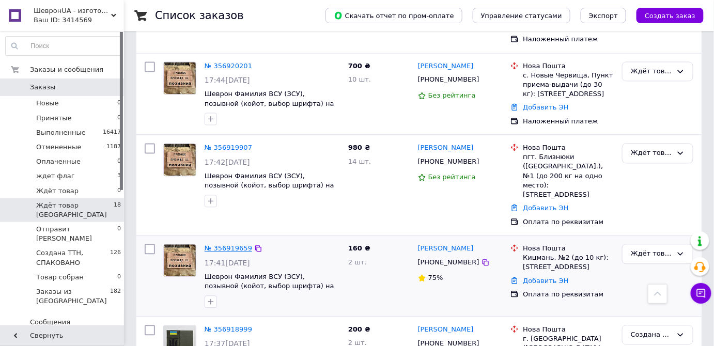
click at [234, 244] on link "№ 356919659" at bounding box center [229, 248] width 48 height 8
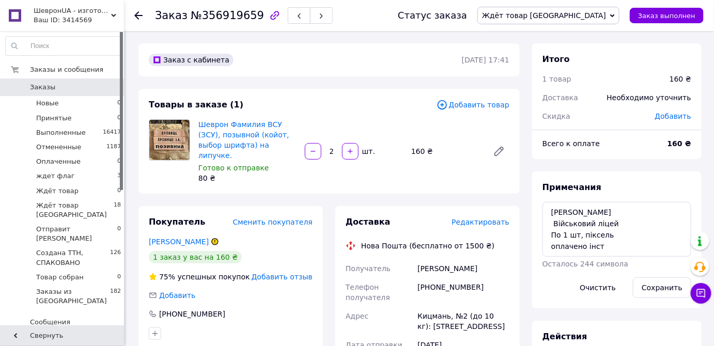
click at [487, 217] on div "Доставка Редактировать" at bounding box center [428, 222] width 164 height 12
click at [488, 218] on span "Редактировать" at bounding box center [480, 222] width 58 height 8
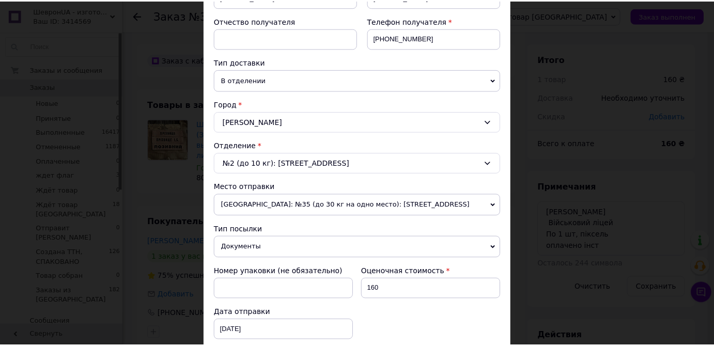
scroll to position [365, 0]
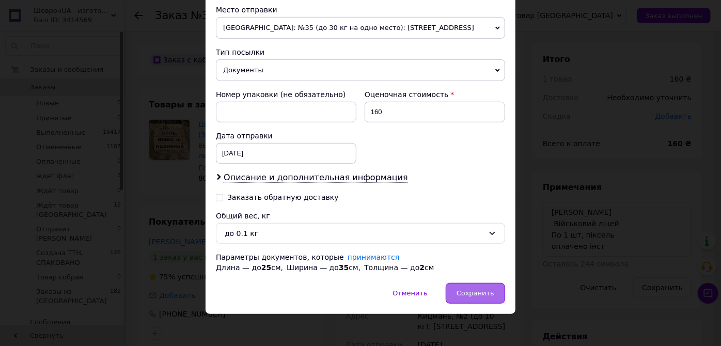
click at [468, 284] on div "Сохранить" at bounding box center [475, 293] width 59 height 21
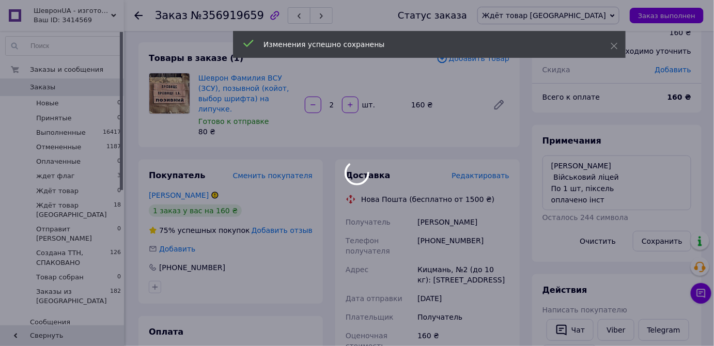
scroll to position [282, 0]
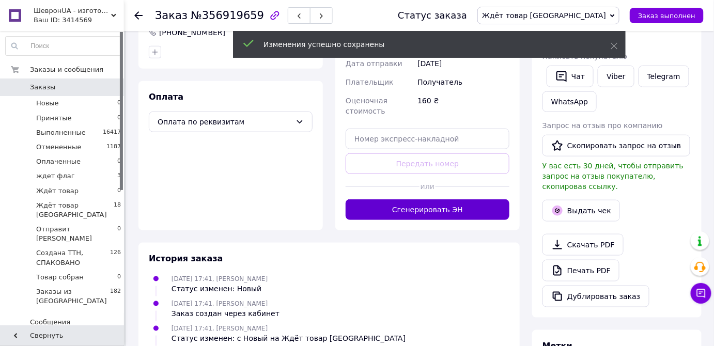
click at [453, 199] on button "Сгенерировать ЭН" at bounding box center [428, 209] width 164 height 21
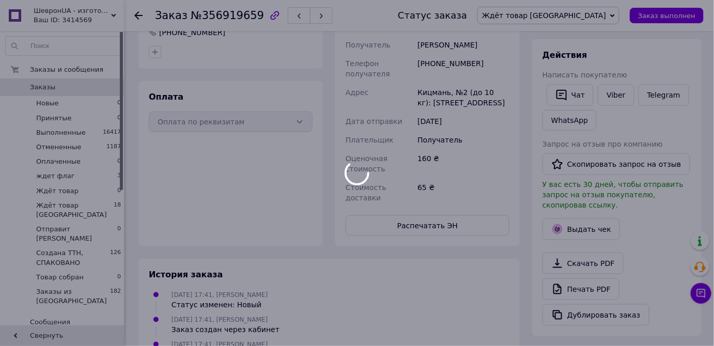
click at [463, 182] on body "ШевронUA - изготовление и продажа милитарной символики: погон, шевронов, нашиво…" at bounding box center [357, 111] width 714 height 786
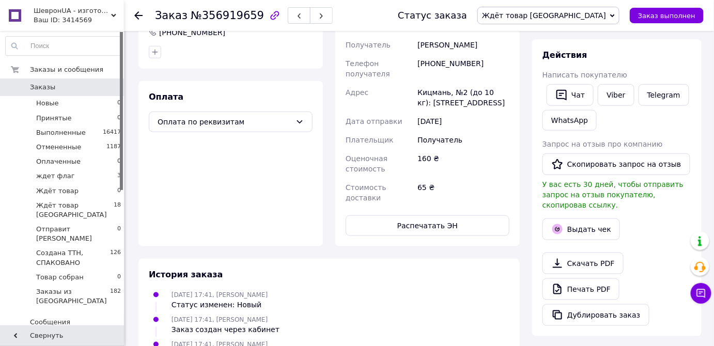
click at [463, 215] on button "Распечатать ЭН" at bounding box center [428, 225] width 164 height 21
click at [604, 15] on span "Ждёт товар [GEOGRAPHIC_DATA]" at bounding box center [544, 15] width 124 height 8
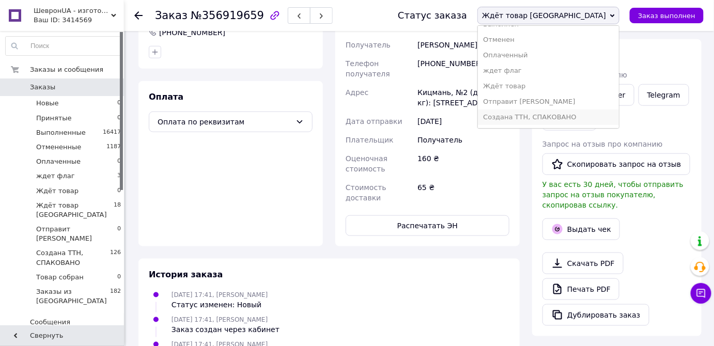
scroll to position [42, 0]
click at [604, 106] on li "Создана ТТН, СПАКОВАНО" at bounding box center [548, 102] width 141 height 15
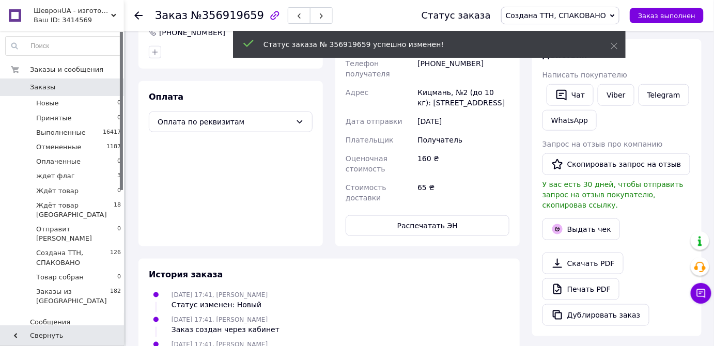
click at [135, 14] on icon at bounding box center [138, 15] width 8 height 8
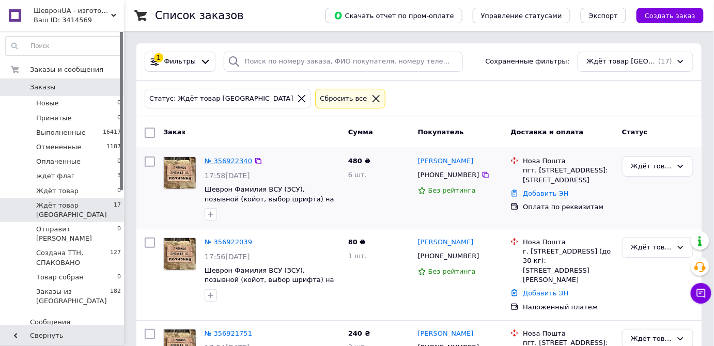
click at [222, 161] on link "№ 356922340" at bounding box center [229, 161] width 48 height 8
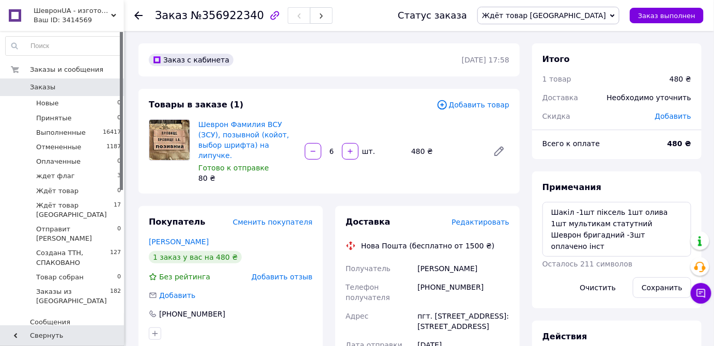
click at [137, 13] on use at bounding box center [138, 15] width 8 height 8
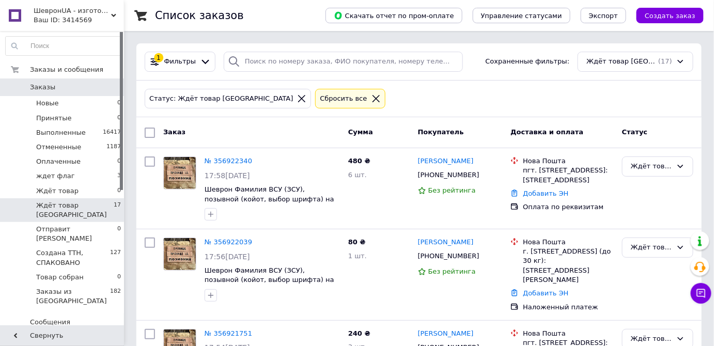
click at [233, 241] on link "№ 356922039" at bounding box center [229, 242] width 48 height 8
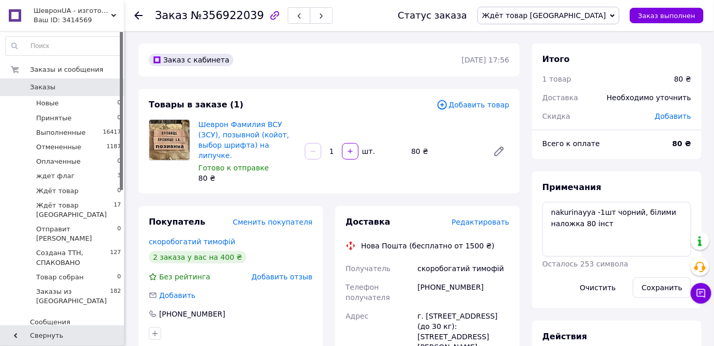
click at [496, 218] on span "Редактировать" at bounding box center [480, 222] width 58 height 8
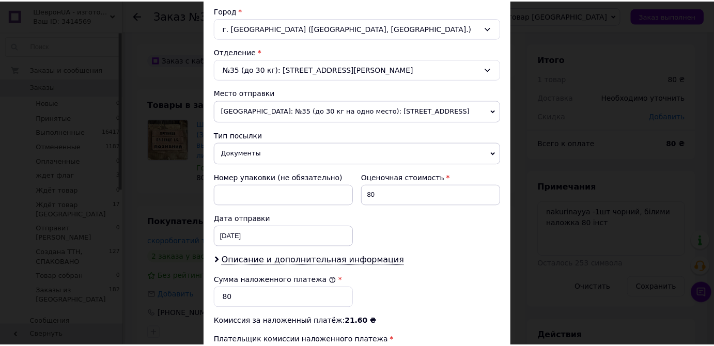
scroll to position [447, 0]
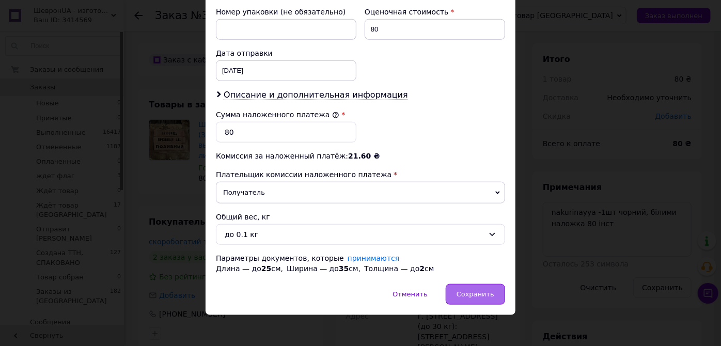
click at [453, 288] on div "Сохранить" at bounding box center [475, 294] width 59 height 21
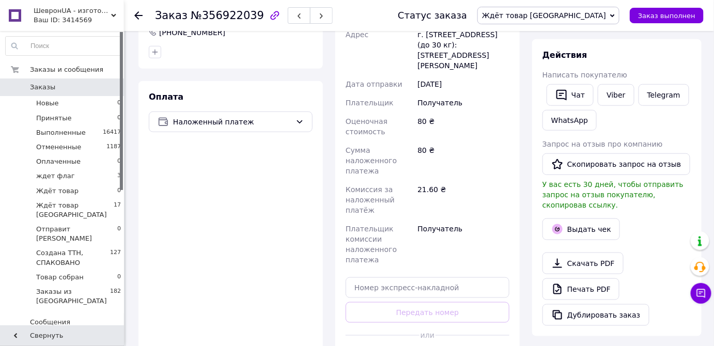
scroll to position [423, 0]
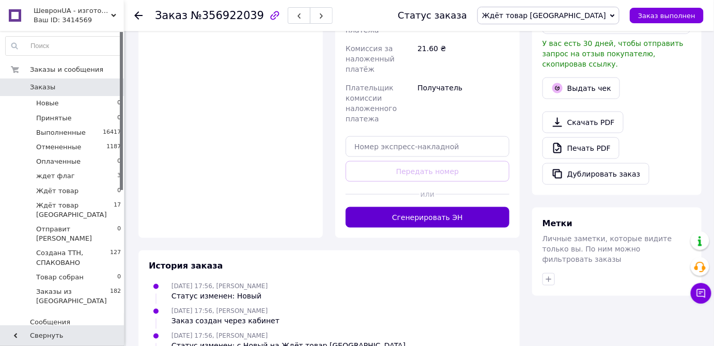
click at [451, 223] on button "Сгенерировать ЭН" at bounding box center [428, 217] width 164 height 21
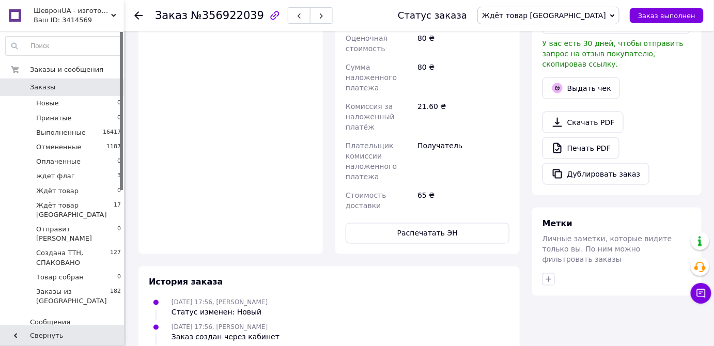
click at [475, 223] on button "Распечатать ЭН" at bounding box center [428, 233] width 164 height 21
click at [595, 14] on span "Ждёт товар [GEOGRAPHIC_DATA]" at bounding box center [544, 15] width 124 height 8
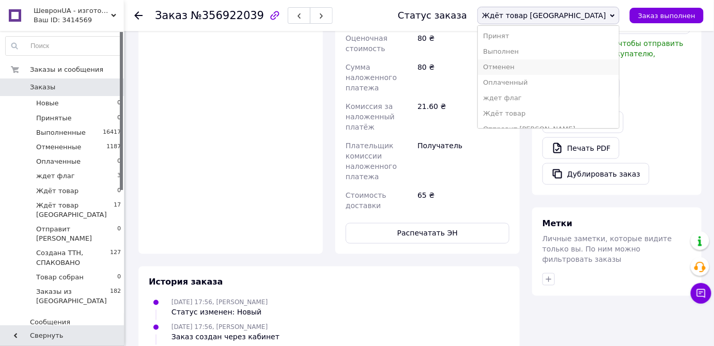
scroll to position [42, 0]
click at [593, 103] on li "Создана ТТН, СПАКОВАНО" at bounding box center [548, 102] width 141 height 15
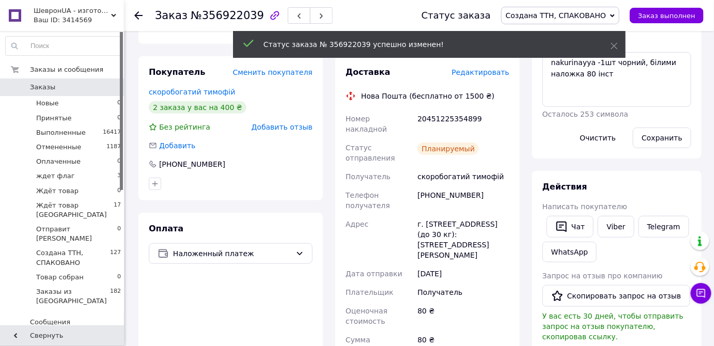
scroll to position [141, 0]
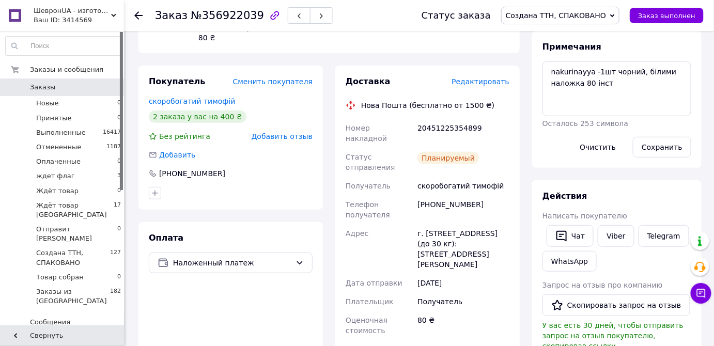
click at [138, 12] on icon at bounding box center [138, 15] width 8 height 8
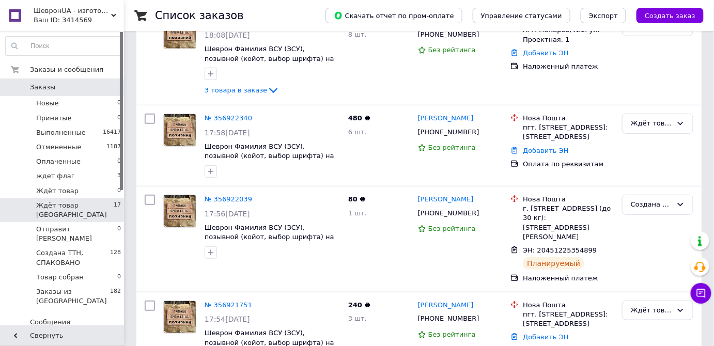
scroll to position [188, 0]
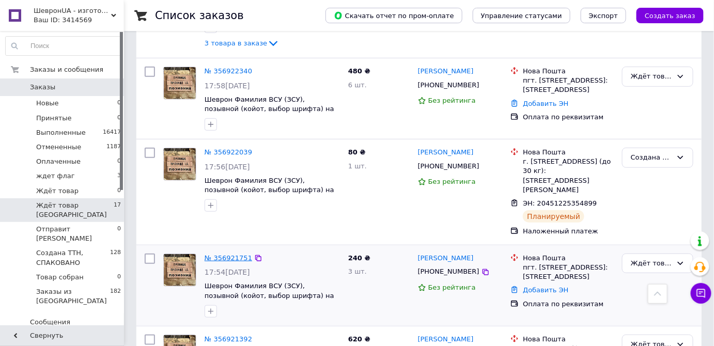
click at [217, 255] on link "№ 356921751" at bounding box center [229, 258] width 48 height 8
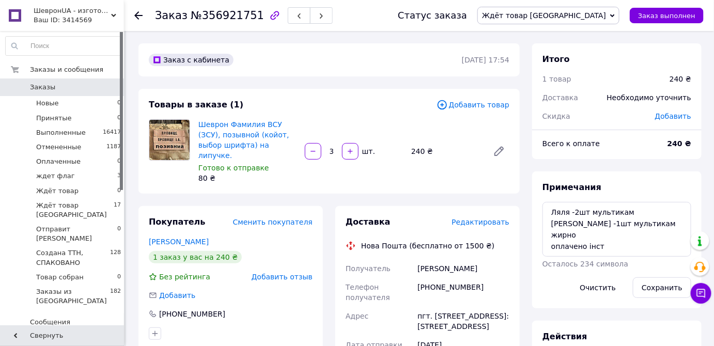
click at [497, 218] on span "Редактировать" at bounding box center [480, 222] width 58 height 8
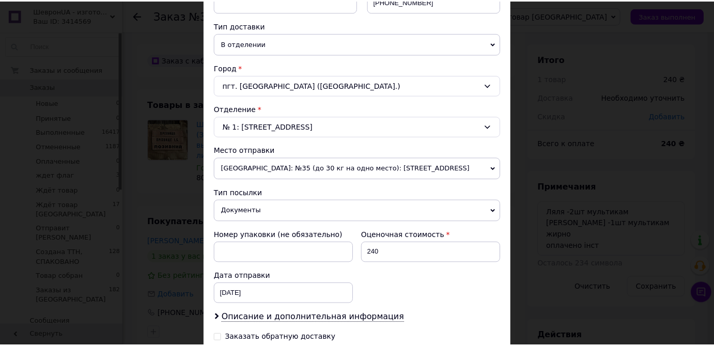
scroll to position [365, 0]
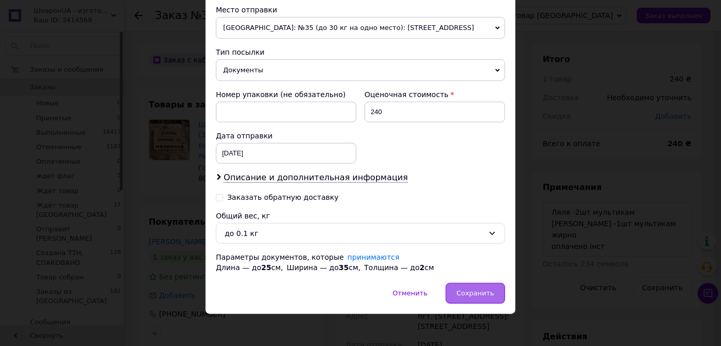
click at [464, 289] on span "Сохранить" at bounding box center [476, 293] width 38 height 8
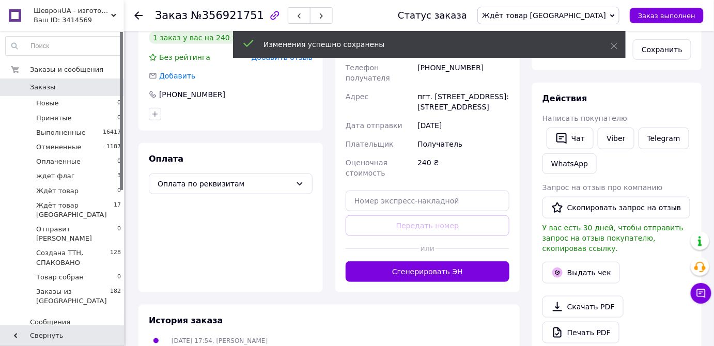
scroll to position [282, 0]
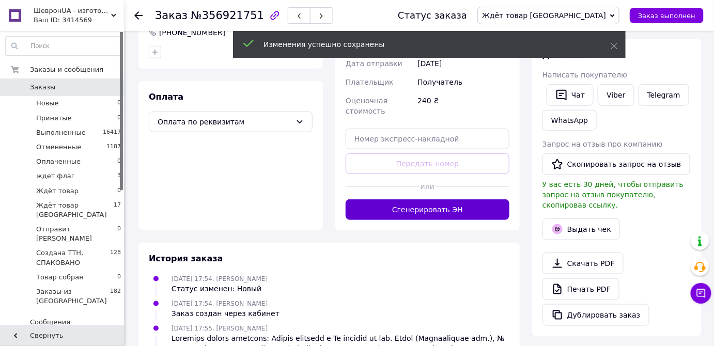
click at [478, 207] on button "Сгенерировать ЭН" at bounding box center [428, 209] width 164 height 21
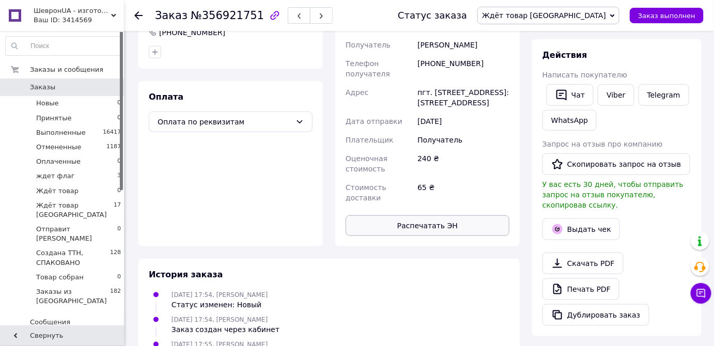
click at [474, 215] on button "Распечатать ЭН" at bounding box center [428, 225] width 164 height 21
click at [581, 9] on span "Ждёт товар [GEOGRAPHIC_DATA]" at bounding box center [548, 16] width 142 height 18
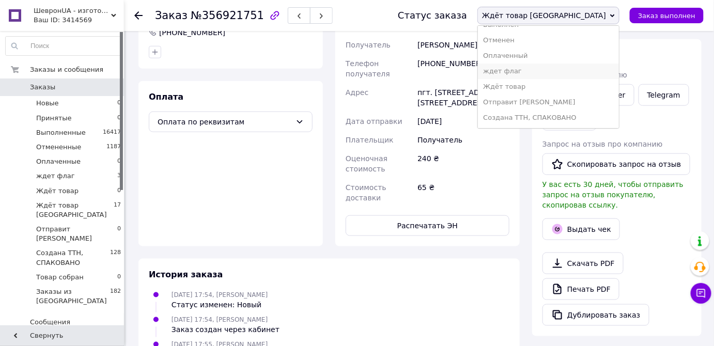
scroll to position [42, 0]
click at [585, 99] on li "Создана ТТН, СПАКОВАНО" at bounding box center [548, 102] width 141 height 15
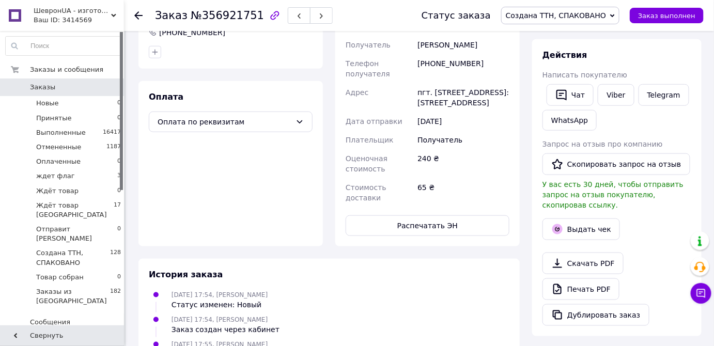
click at [137, 12] on use at bounding box center [138, 15] width 8 height 8
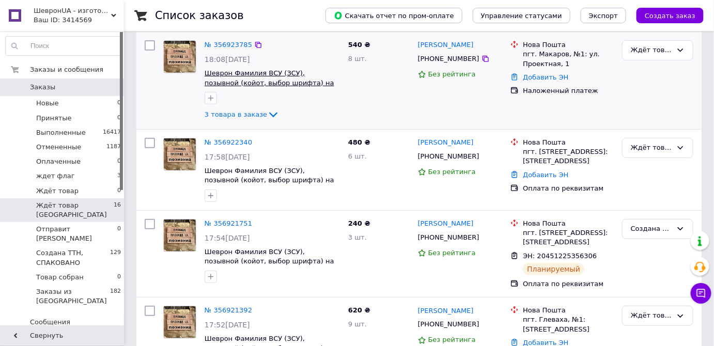
scroll to position [235, 0]
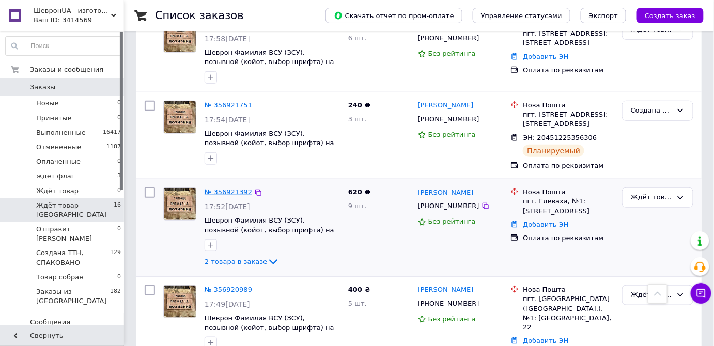
click at [237, 189] on link "№ 356921392" at bounding box center [229, 192] width 48 height 8
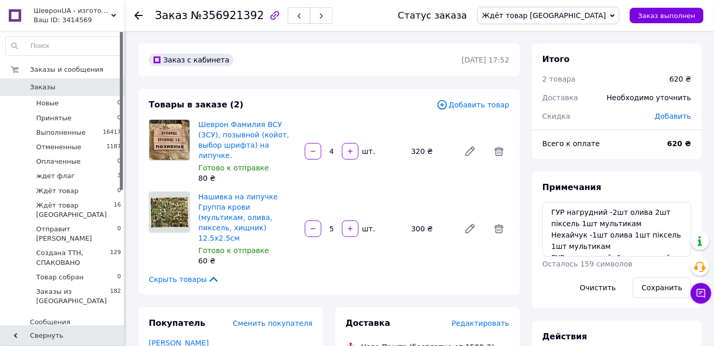
click at [134, 13] on icon at bounding box center [138, 15] width 8 height 8
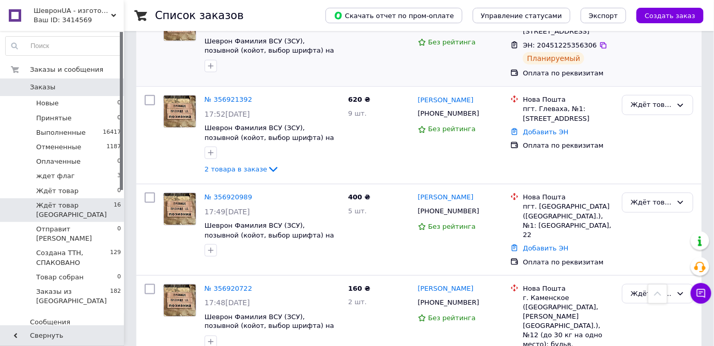
scroll to position [329, 0]
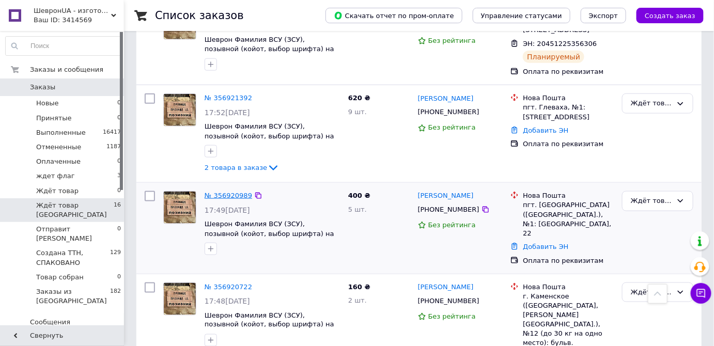
click at [231, 192] on link "№ 356920989" at bounding box center [229, 196] width 48 height 8
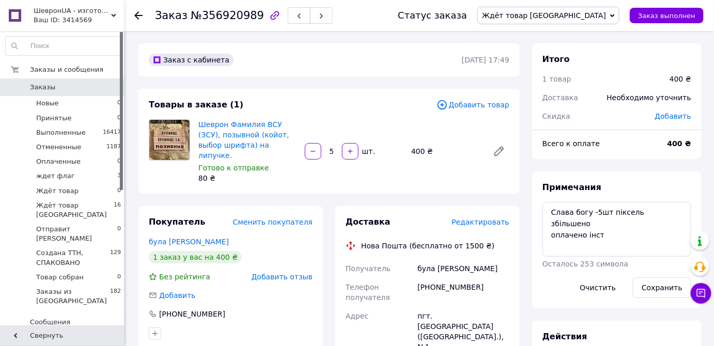
click at [139, 14] on icon at bounding box center [138, 15] width 8 height 8
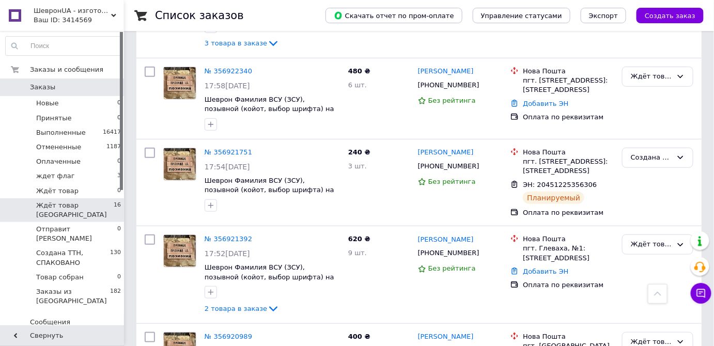
scroll to position [329, 0]
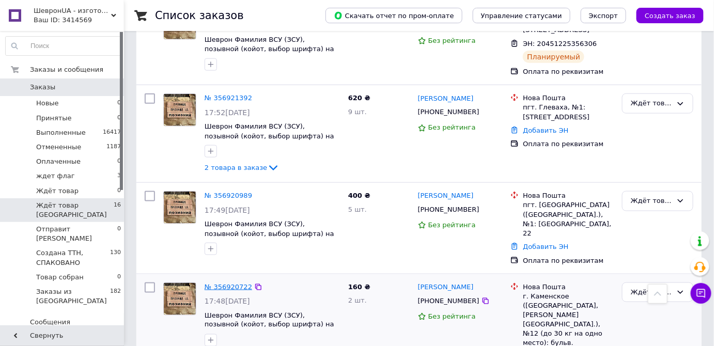
click at [232, 283] on link "№ 356920722" at bounding box center [229, 287] width 48 height 8
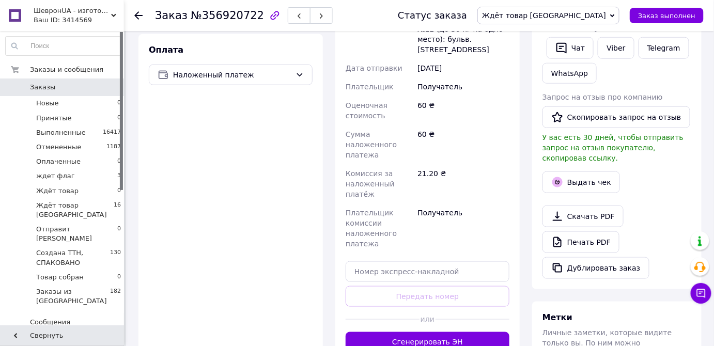
scroll to position [46, 0]
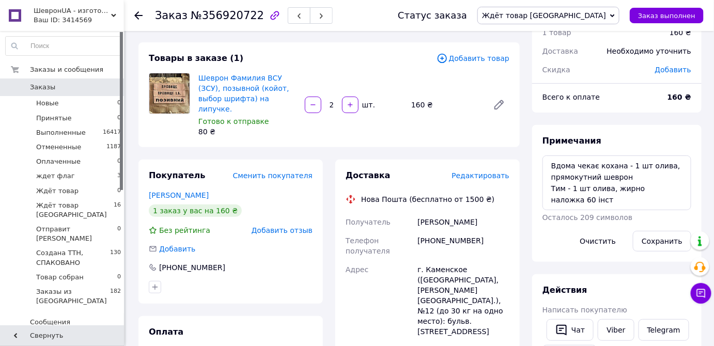
click at [135, 11] on icon at bounding box center [138, 15] width 8 height 8
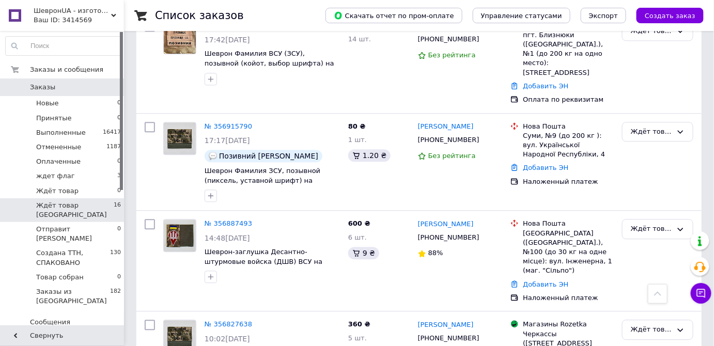
scroll to position [798, 0]
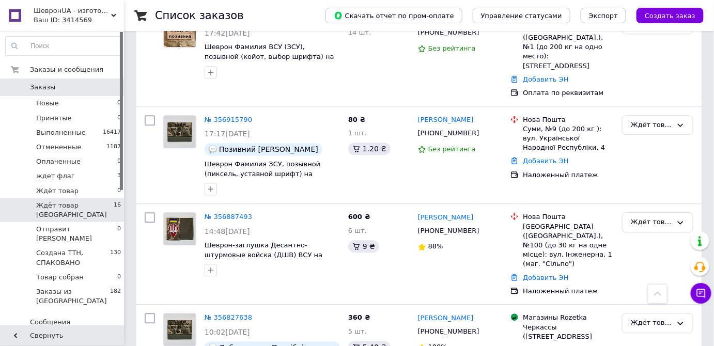
click at [71, 12] on span "ШевронUA - изготовление и продажа милитарной символики: погон, шевронов, нашиво…" at bounding box center [72, 10] width 77 height 9
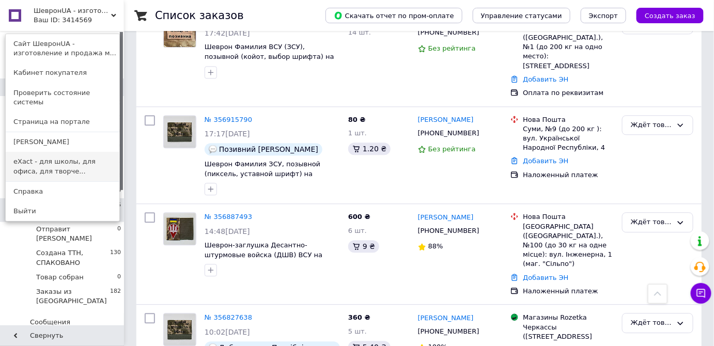
click at [72, 156] on link "eXact - для школы, для офиса, для творче..." at bounding box center [63, 166] width 114 height 29
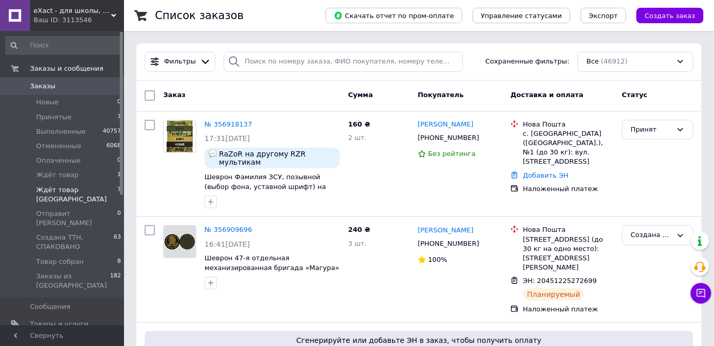
click at [66, 190] on span "Ждёт товар [GEOGRAPHIC_DATA]" at bounding box center [76, 194] width 81 height 19
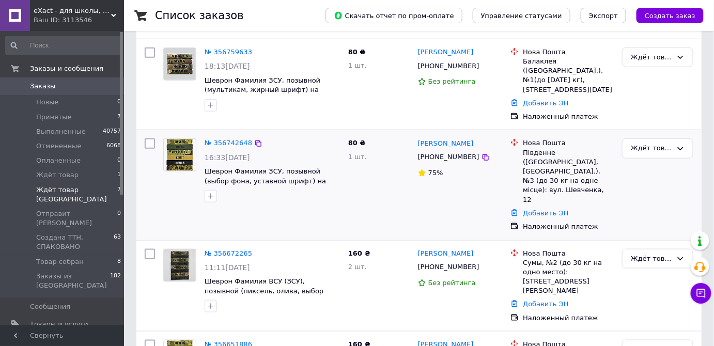
scroll to position [409, 0]
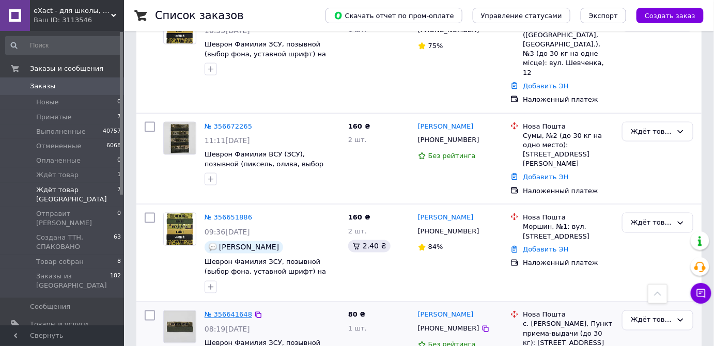
click at [237, 311] on link "№ 356641648" at bounding box center [229, 315] width 48 height 8
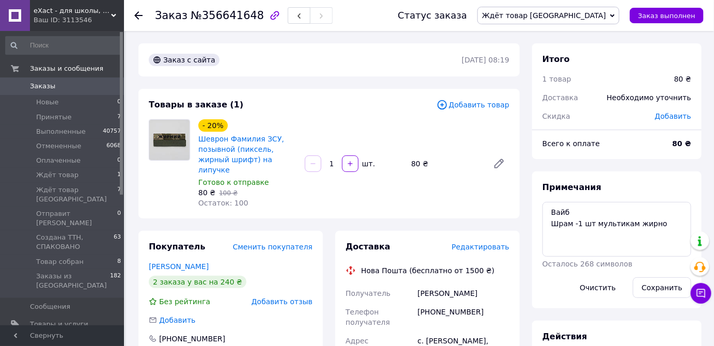
click at [139, 14] on icon at bounding box center [138, 15] width 8 height 8
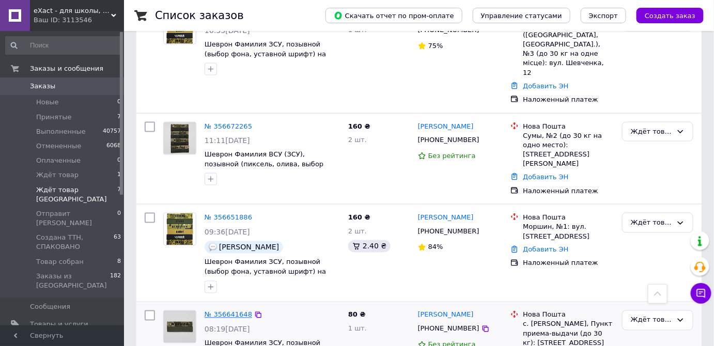
click at [235, 311] on link "№ 356641648" at bounding box center [229, 315] width 48 height 8
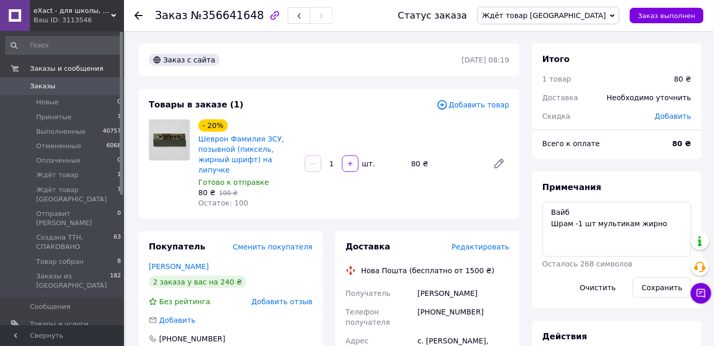
click at [488, 241] on div "Доставка Редактировать" at bounding box center [428, 247] width 164 height 12
click at [488, 243] on span "Редактировать" at bounding box center [480, 247] width 58 height 8
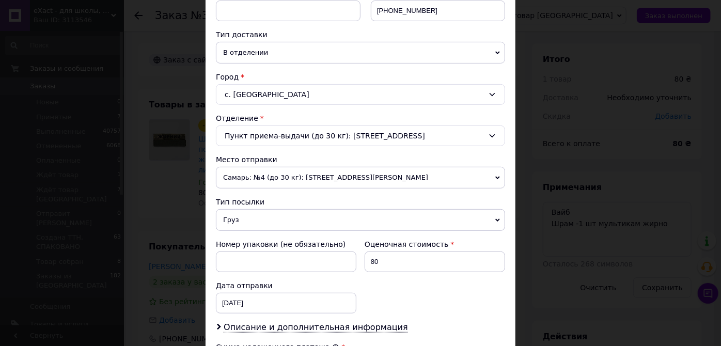
scroll to position [235, 0]
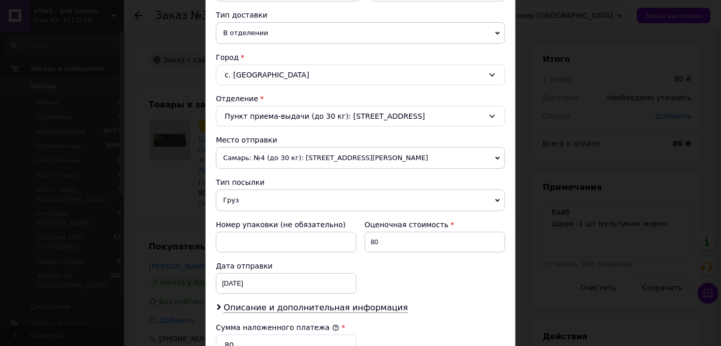
click at [365, 150] on span "Самарь: №4 (до 30 кг): [STREET_ADDRESS][PERSON_NAME]" at bounding box center [360, 158] width 289 height 22
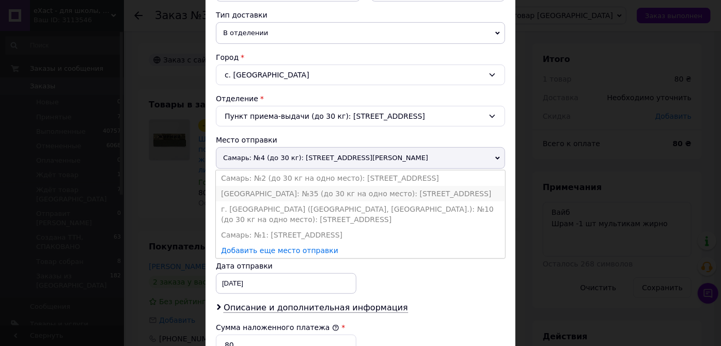
click at [363, 189] on li "[GEOGRAPHIC_DATA]: №35 (до 30 кг на одно место): [STREET_ADDRESS]" at bounding box center [360, 193] width 289 height 15
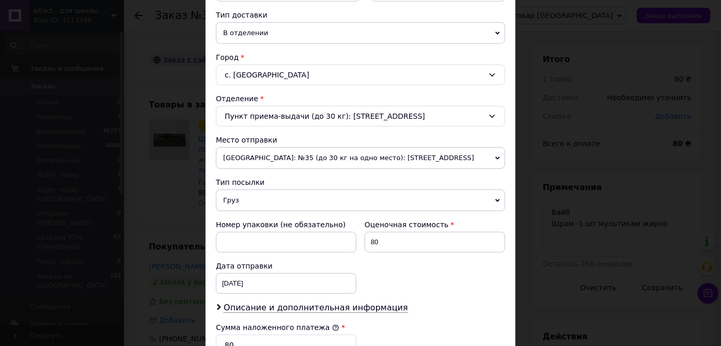
click at [365, 198] on span "Груз" at bounding box center [360, 201] width 289 height 22
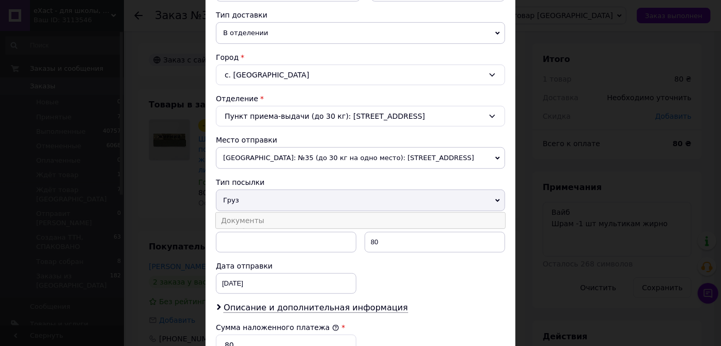
click at [355, 216] on li "Документы" at bounding box center [360, 220] width 289 height 15
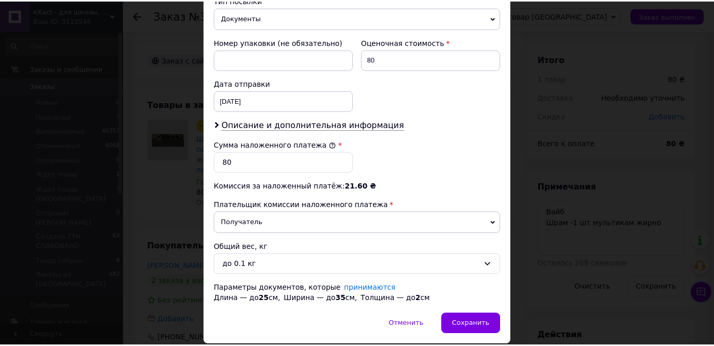
scroll to position [447, 0]
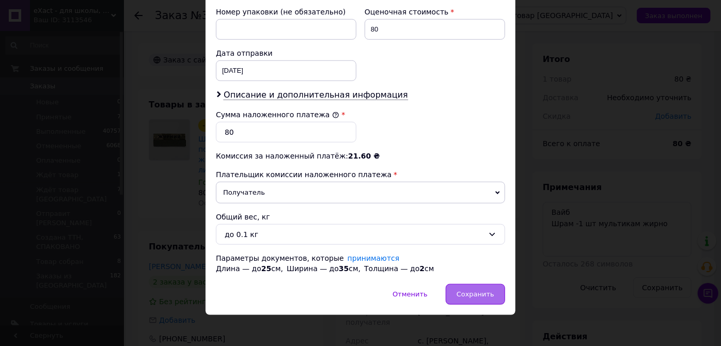
click at [469, 285] on div "Сохранить" at bounding box center [475, 294] width 59 height 21
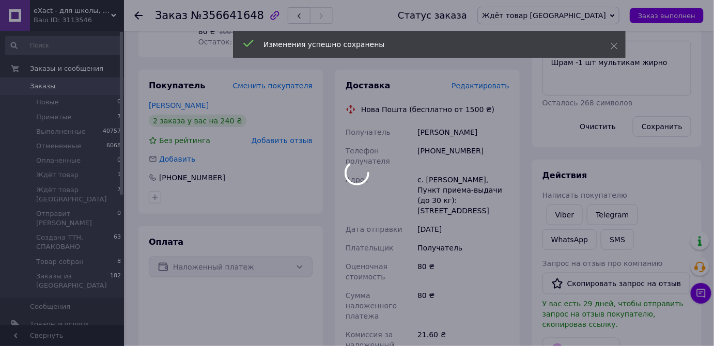
scroll to position [329, 0]
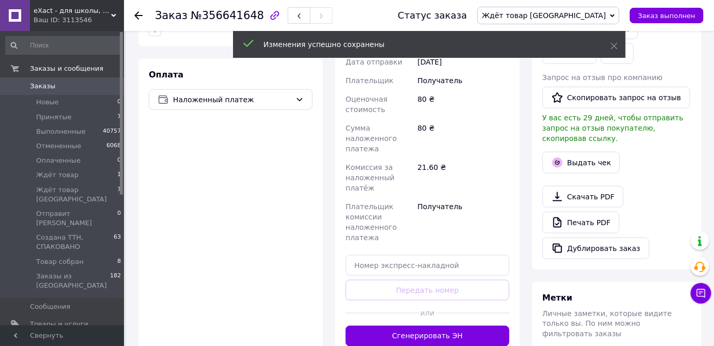
click at [456, 326] on button "Сгенерировать ЭН" at bounding box center [428, 336] width 164 height 21
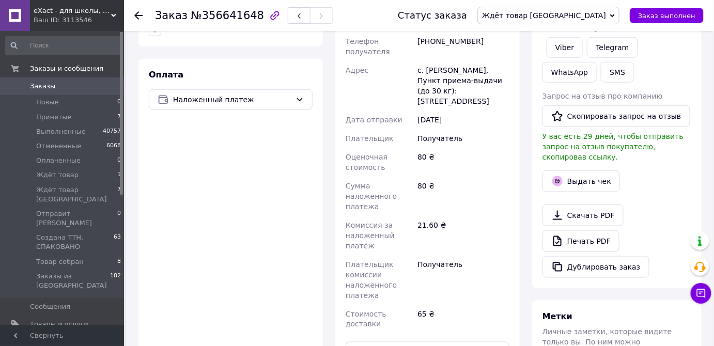
click at [456, 342] on button "Распечатать ЭН" at bounding box center [428, 352] width 164 height 21
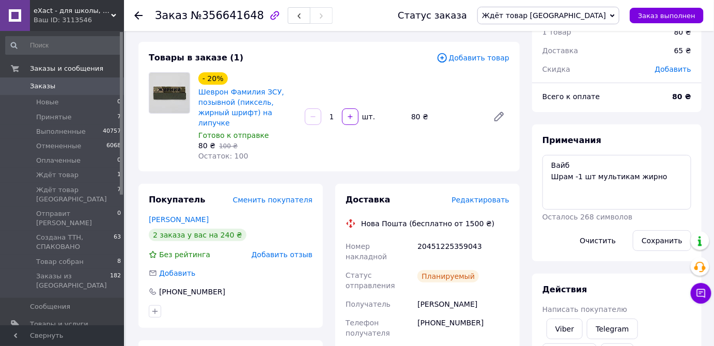
scroll to position [46, 0]
click at [597, 13] on span "Ждёт товар [GEOGRAPHIC_DATA]" at bounding box center [544, 15] width 124 height 8
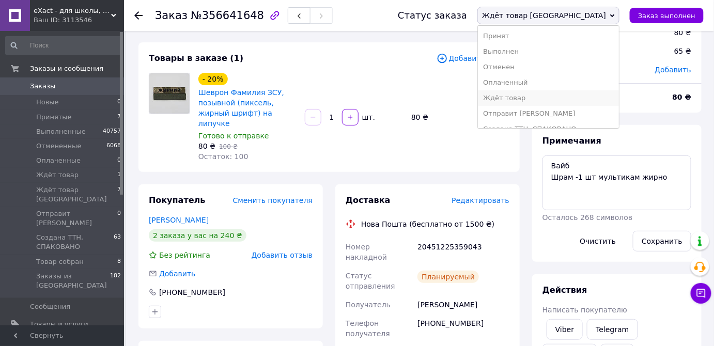
scroll to position [26, 0]
click at [589, 102] on li "Создана ТТН, СПАКОВАНО" at bounding box center [548, 102] width 141 height 15
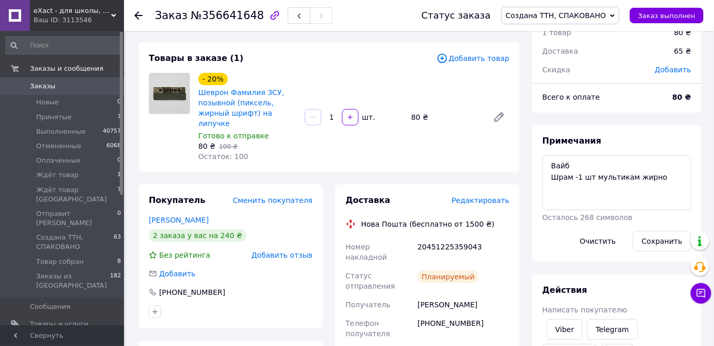
click at [133, 14] on div "Заказ №356641648 Статус заказа Создана ТТН, СПАКОВАНО Принят Выполнен Отменен О…" at bounding box center [419, 15] width 590 height 31
click at [136, 15] on use at bounding box center [138, 15] width 8 height 8
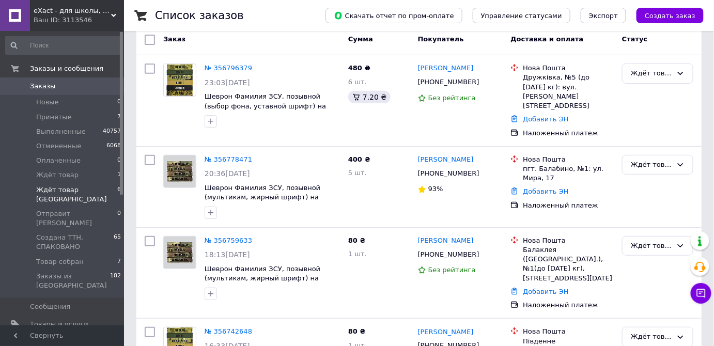
scroll to position [326, 0]
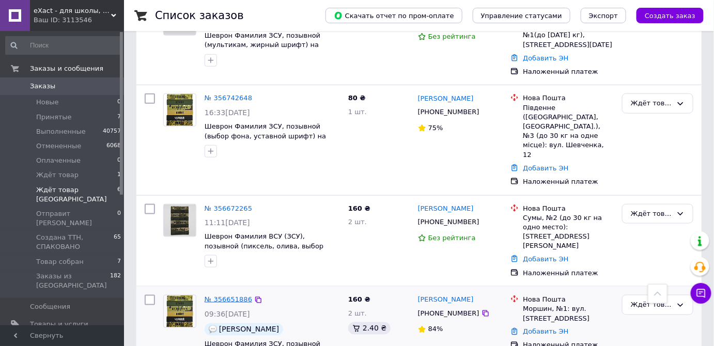
click at [242, 295] on link "№ 356651886" at bounding box center [229, 299] width 48 height 8
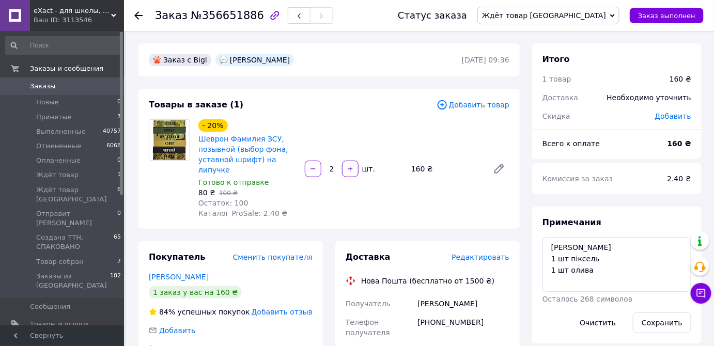
click at [475, 252] on div "Редактировать" at bounding box center [480, 257] width 58 height 10
click at [478, 253] on span "Редактировать" at bounding box center [480, 257] width 58 height 8
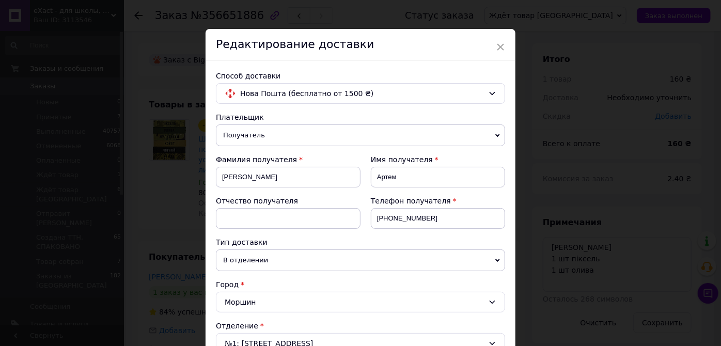
scroll to position [188, 0]
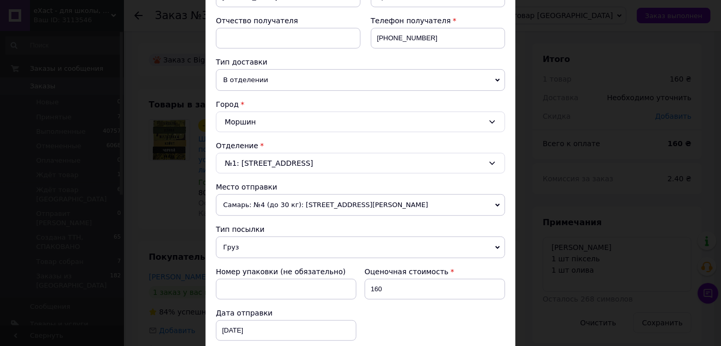
click at [401, 207] on span "Самарь: №4 (до 30 кг): [STREET_ADDRESS][PERSON_NAME]" at bounding box center [360, 205] width 289 height 22
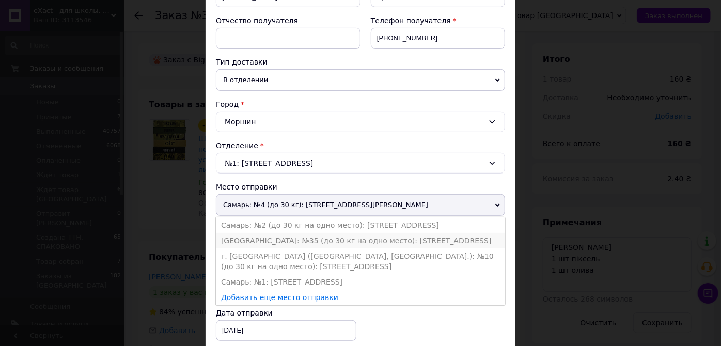
click at [391, 239] on li "[GEOGRAPHIC_DATA]: №35 (до 30 кг на одно место): [STREET_ADDRESS]" at bounding box center [360, 240] width 289 height 15
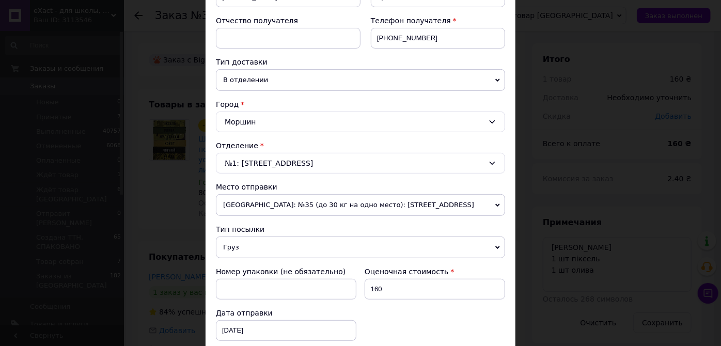
click at [385, 250] on span "Груз" at bounding box center [360, 248] width 289 height 22
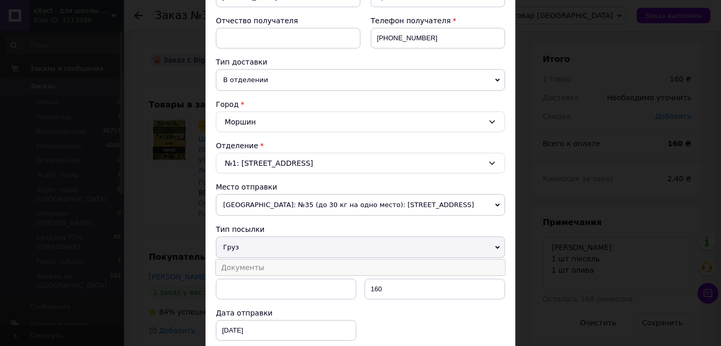
click at [367, 267] on li "Документы" at bounding box center [360, 267] width 289 height 15
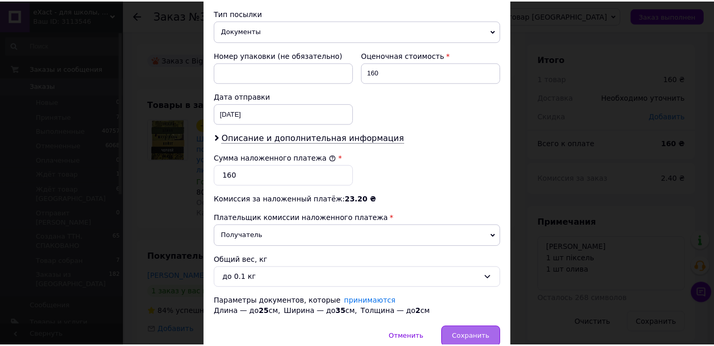
scroll to position [447, 0]
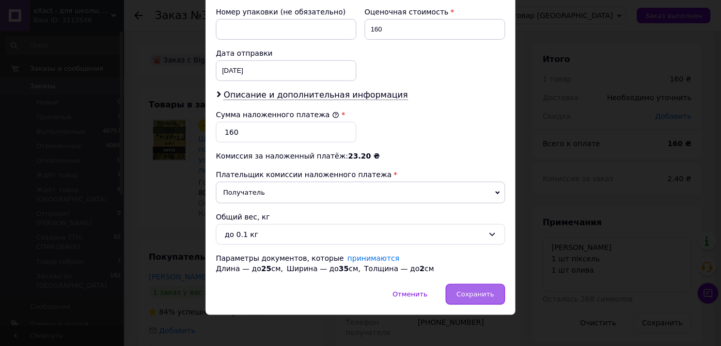
click at [463, 293] on span "Сохранить" at bounding box center [476, 294] width 38 height 8
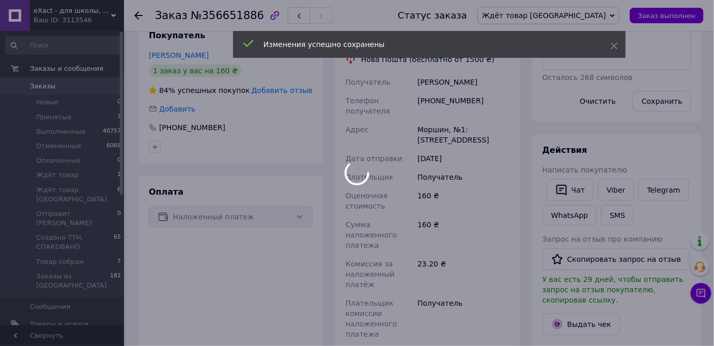
scroll to position [329, 0]
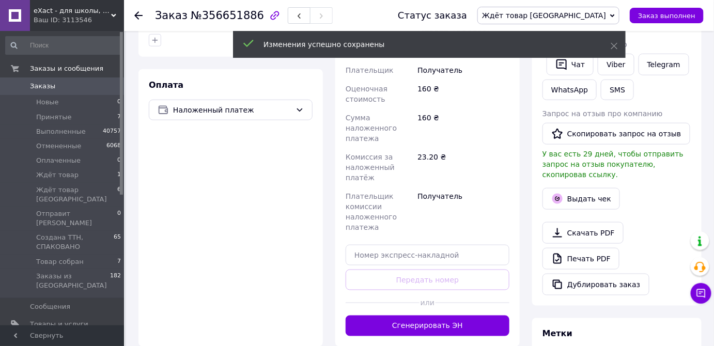
click at [463, 316] on button "Сгенерировать ЭН" at bounding box center [428, 326] width 164 height 21
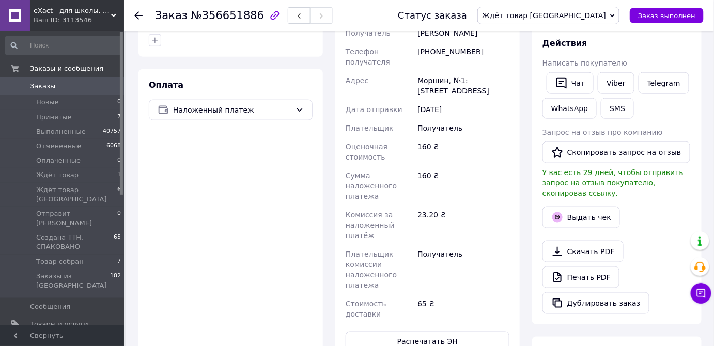
click at [467, 332] on button "Распечатать ЭН" at bounding box center [428, 342] width 164 height 21
click at [583, 12] on span "Ждёт товар [GEOGRAPHIC_DATA]" at bounding box center [544, 15] width 124 height 8
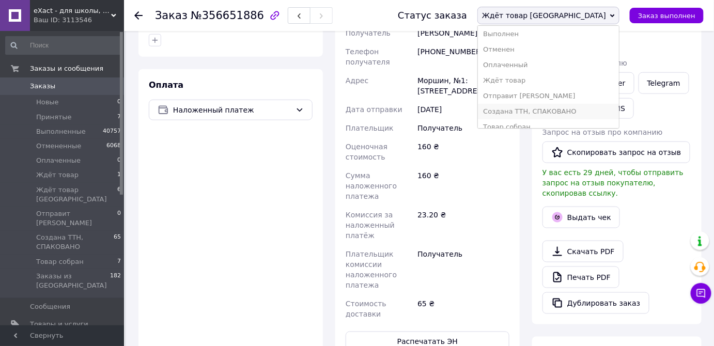
scroll to position [26, 0]
click at [585, 106] on li "Создана ТТН, СПАКОВАНО" at bounding box center [548, 102] width 141 height 15
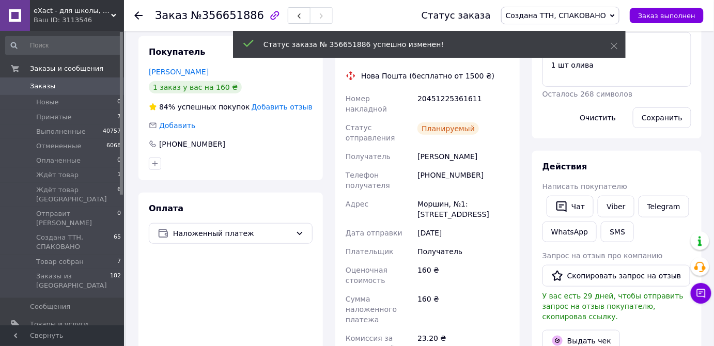
scroll to position [141, 0]
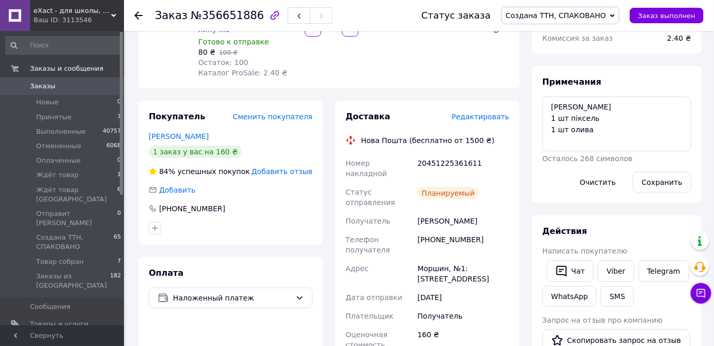
click at [138, 12] on use at bounding box center [138, 15] width 8 height 8
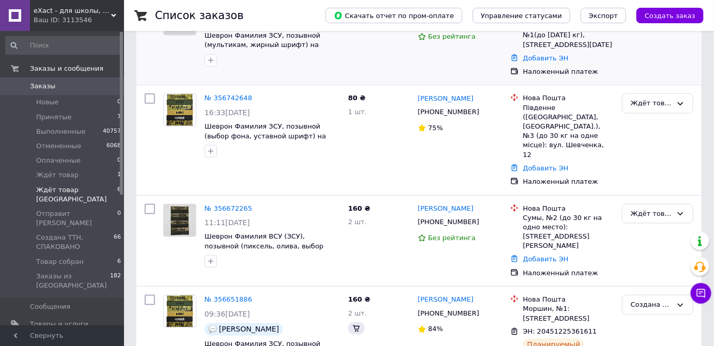
scroll to position [326, 0]
click at [232, 205] on link "№ 356672265" at bounding box center [229, 209] width 48 height 8
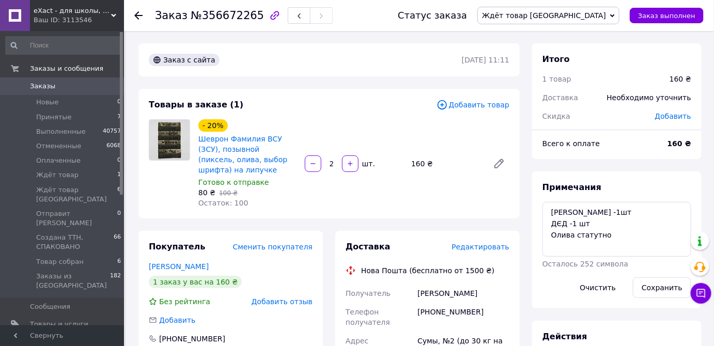
click at [502, 243] on span "Редактировать" at bounding box center [480, 247] width 58 height 8
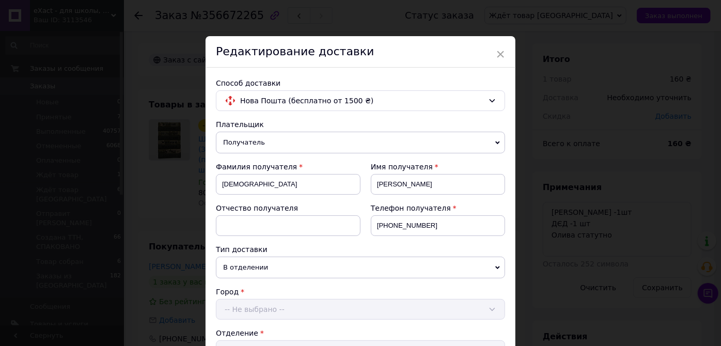
scroll to position [235, 0]
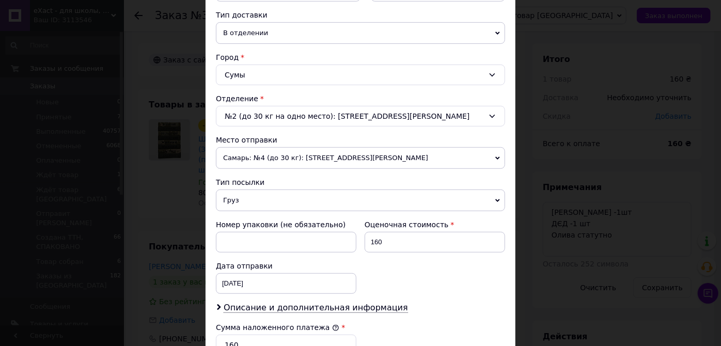
drag, startPoint x: 357, startPoint y: 153, endPoint x: 352, endPoint y: 165, distance: 13.0
click at [357, 159] on span "Самарь: №4 (до 30 кг): [STREET_ADDRESS][PERSON_NAME]" at bounding box center [360, 158] width 289 height 22
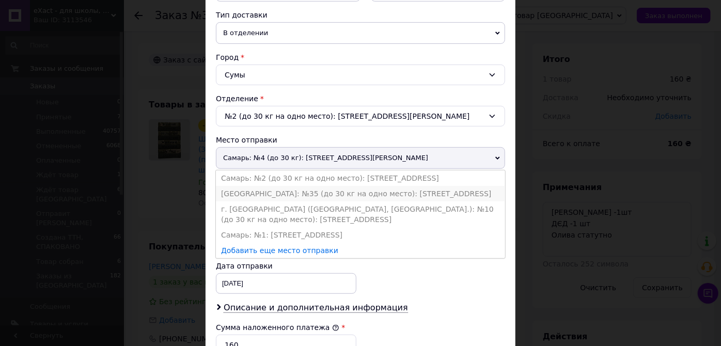
click at [343, 188] on li "[GEOGRAPHIC_DATA]: №35 (до 30 кг на одно место): [STREET_ADDRESS]" at bounding box center [360, 193] width 289 height 15
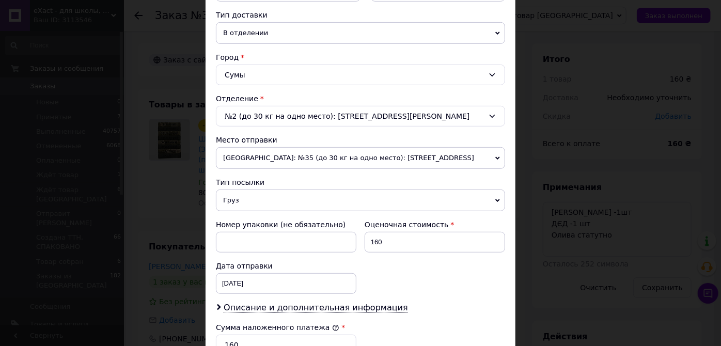
click at [345, 197] on span "Груз" at bounding box center [360, 201] width 289 height 22
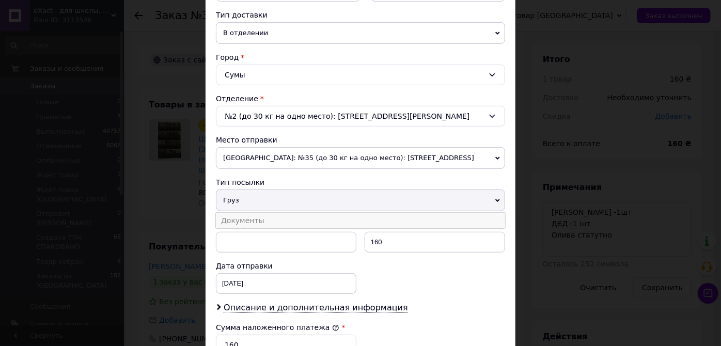
click at [343, 221] on li "Документы" at bounding box center [360, 220] width 289 height 15
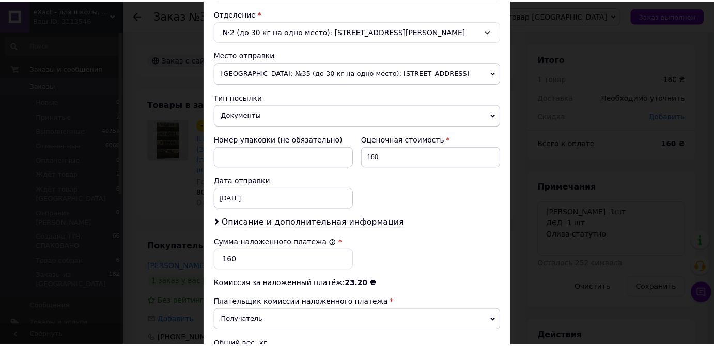
scroll to position [447, 0]
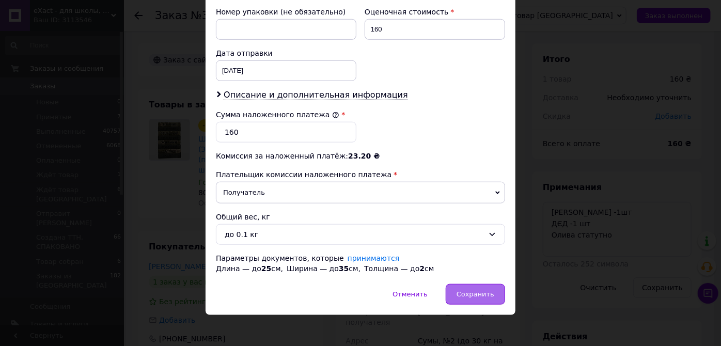
click at [471, 294] on div "Сохранить" at bounding box center [475, 294] width 59 height 21
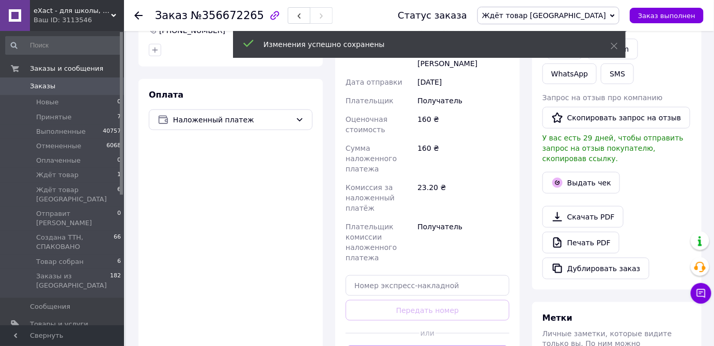
scroll to position [376, 0]
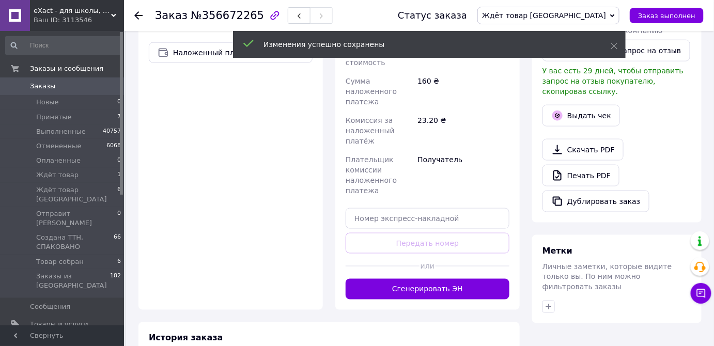
drag, startPoint x: 472, startPoint y: 271, endPoint x: 480, endPoint y: 258, distance: 14.6
click at [472, 279] on button "Сгенерировать ЭН" at bounding box center [428, 289] width 164 height 21
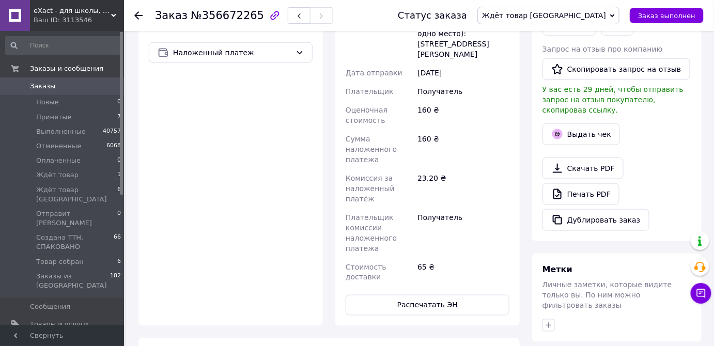
click at [470, 295] on button "Распечатать ЭН" at bounding box center [428, 305] width 164 height 21
click at [597, 12] on span "Ждёт товар [GEOGRAPHIC_DATA]" at bounding box center [548, 16] width 142 height 18
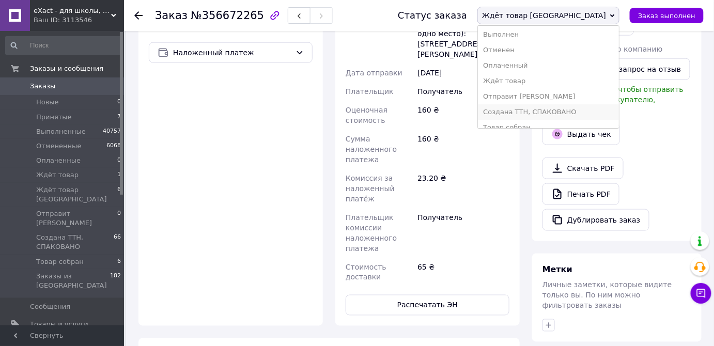
scroll to position [26, 0]
click at [589, 95] on li "Создана ТТН, СПАКОВАНО" at bounding box center [548, 102] width 141 height 15
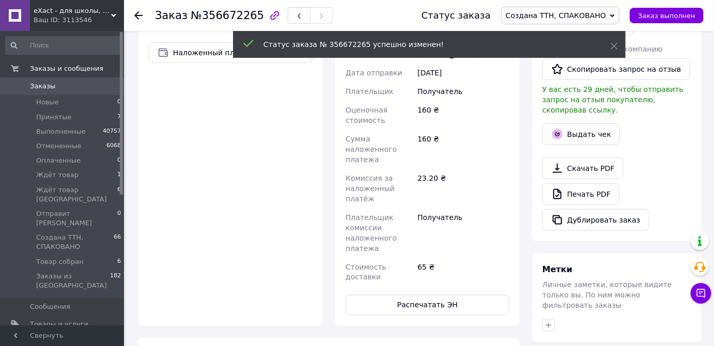
click at [138, 12] on icon at bounding box center [138, 15] width 8 height 8
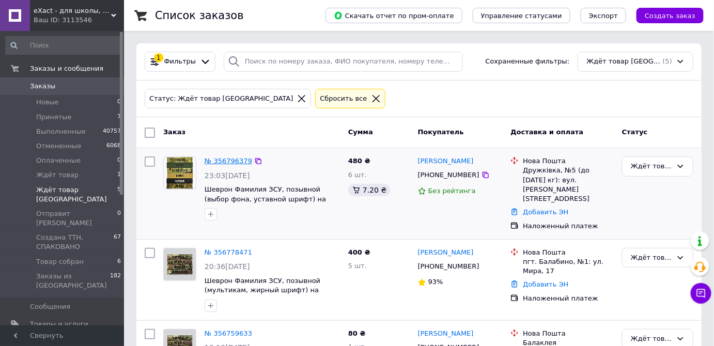
click at [233, 159] on link "№ 356796379" at bounding box center [229, 161] width 48 height 8
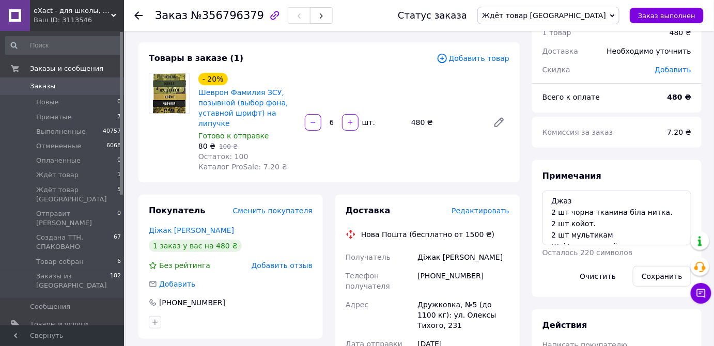
scroll to position [10, 0]
click at [136, 15] on use at bounding box center [138, 15] width 8 height 8
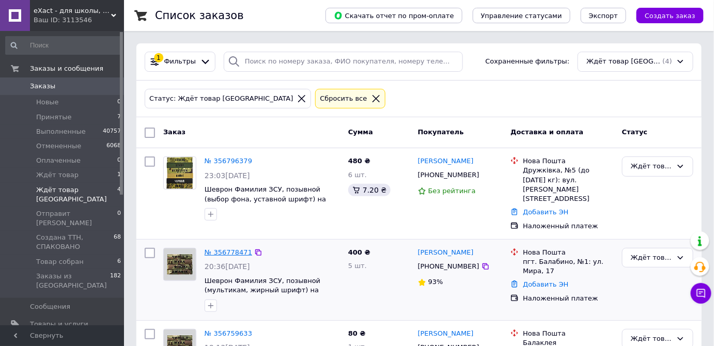
click at [219, 248] on link "№ 356778471" at bounding box center [229, 252] width 48 height 8
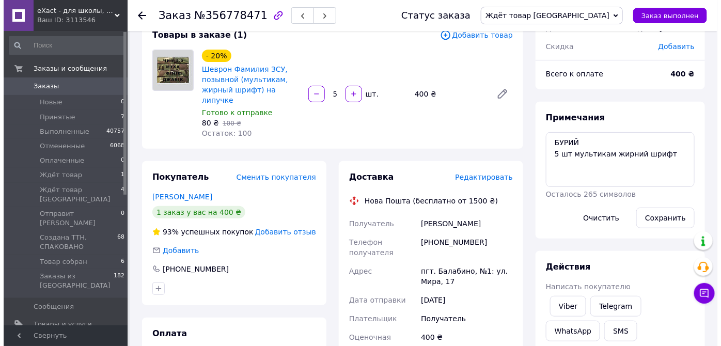
scroll to position [141, 0]
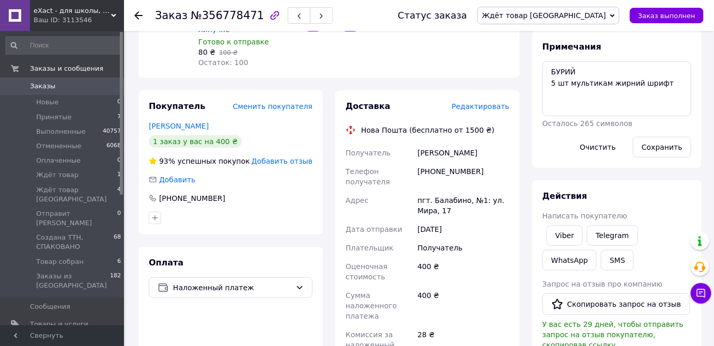
click at [475, 102] on span "Редактировать" at bounding box center [480, 106] width 58 height 8
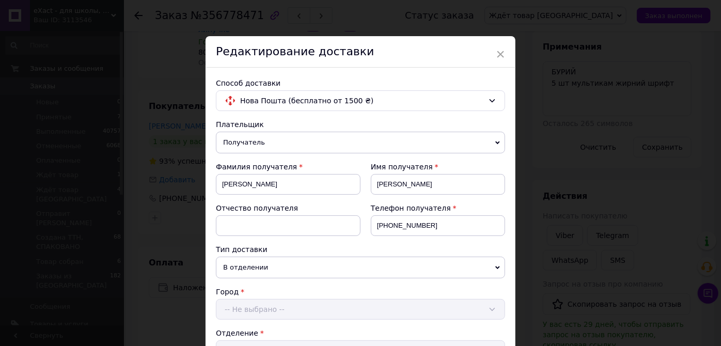
scroll to position [282, 0]
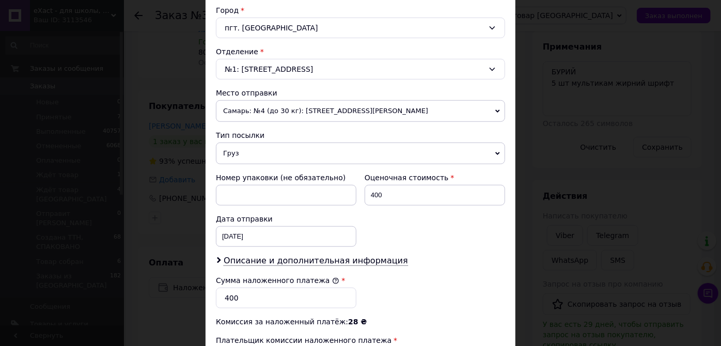
click at [390, 106] on span "Самарь: №4 (до 30 кг): [STREET_ADDRESS][PERSON_NAME]" at bounding box center [360, 111] width 289 height 22
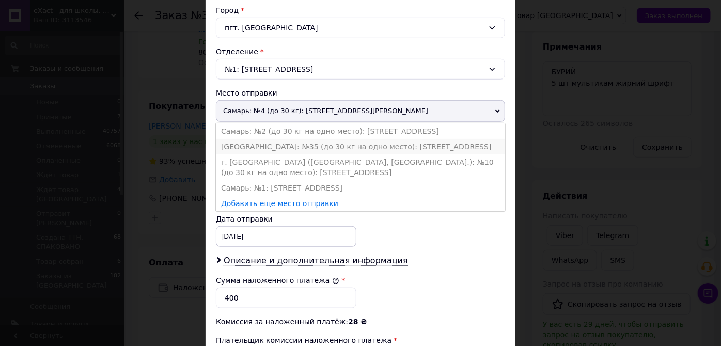
click at [369, 142] on li "[GEOGRAPHIC_DATA]: №35 (до 30 кг на одно место): [STREET_ADDRESS]" at bounding box center [360, 146] width 289 height 15
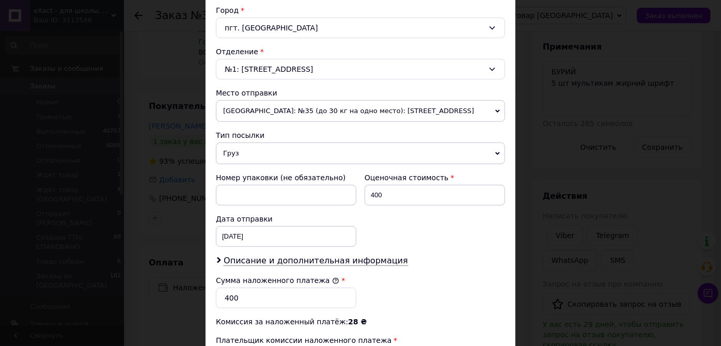
click at [364, 155] on span "Груз" at bounding box center [360, 154] width 289 height 22
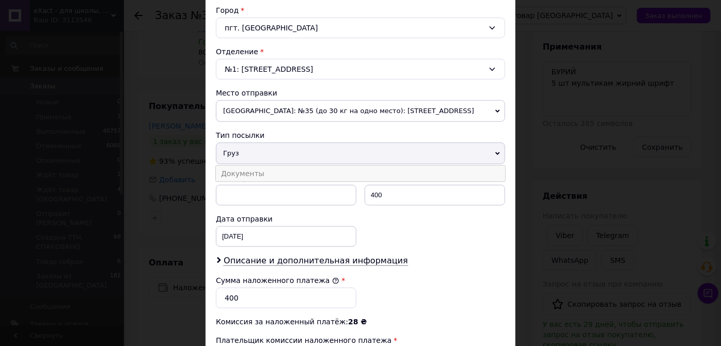
click at [358, 173] on li "Документы" at bounding box center [360, 173] width 289 height 15
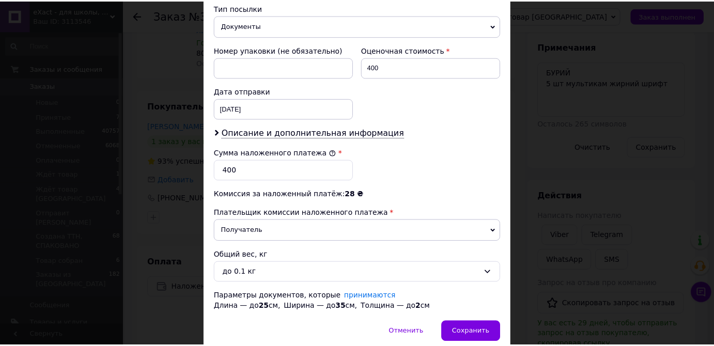
scroll to position [447, 0]
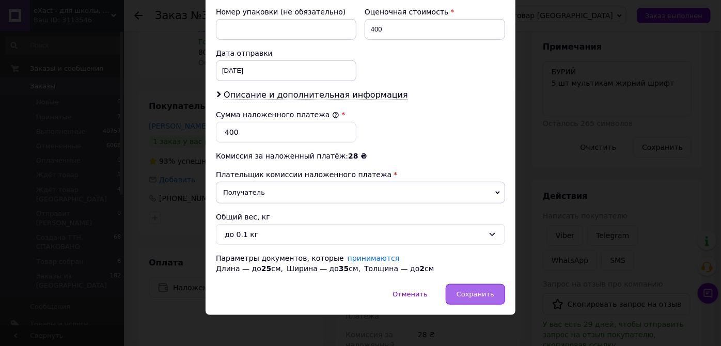
click at [480, 294] on div "Сохранить" at bounding box center [475, 294] width 59 height 21
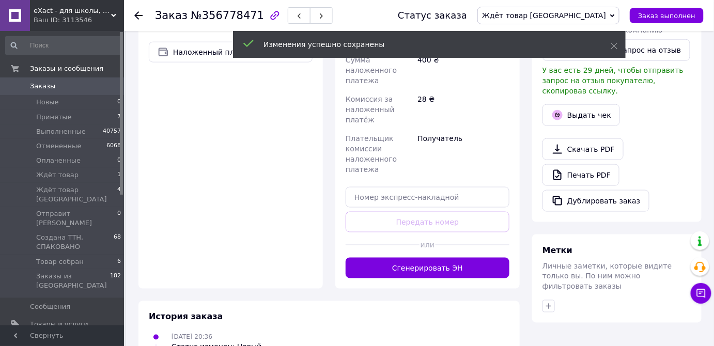
scroll to position [423, 0]
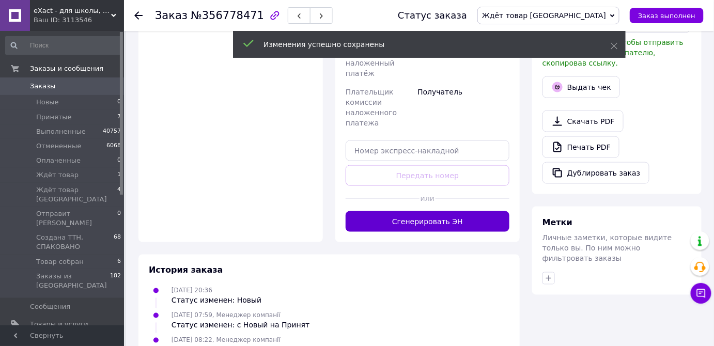
click at [480, 214] on button "Сгенерировать ЭН" at bounding box center [428, 221] width 164 height 21
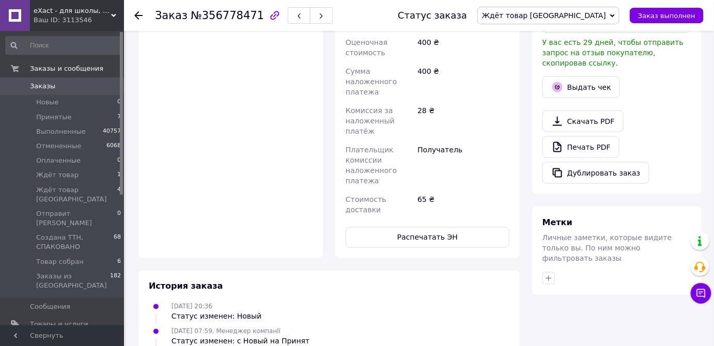
click at [461, 227] on button "Распечатать ЭН" at bounding box center [428, 237] width 164 height 21
drag, startPoint x: 575, startPoint y: 17, endPoint x: 573, endPoint y: 35, distance: 18.3
click at [575, 18] on span "Ждёт товар [GEOGRAPHIC_DATA]" at bounding box center [544, 15] width 124 height 8
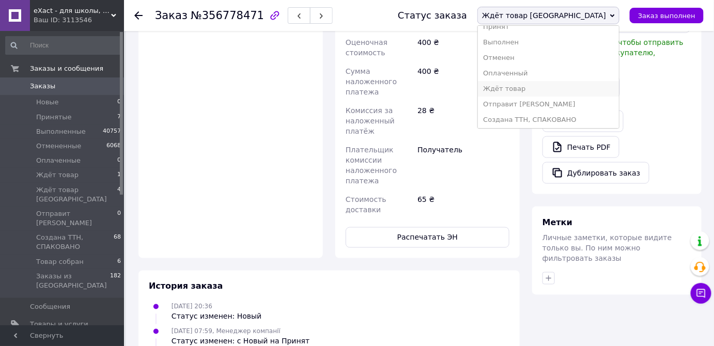
scroll to position [26, 0]
click at [579, 103] on li "Создана ТТН, СПАКОВАНО" at bounding box center [548, 102] width 141 height 15
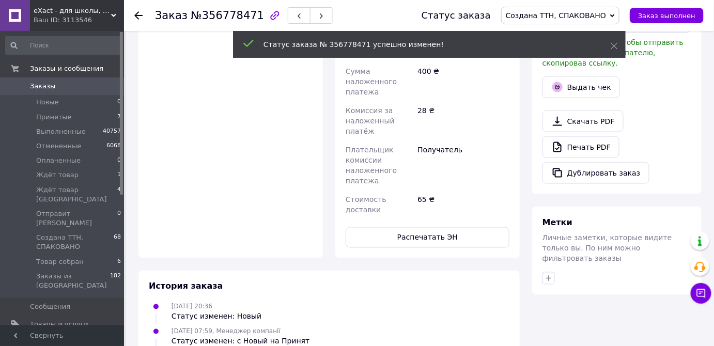
click at [139, 15] on use at bounding box center [138, 15] width 8 height 8
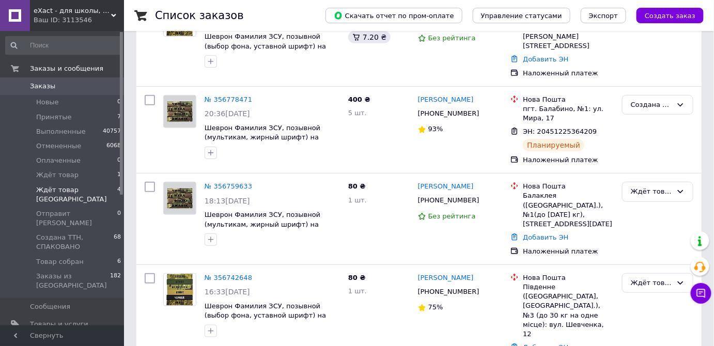
scroll to position [153, 0]
click at [211, 182] on link "№ 356759633" at bounding box center [229, 186] width 48 height 8
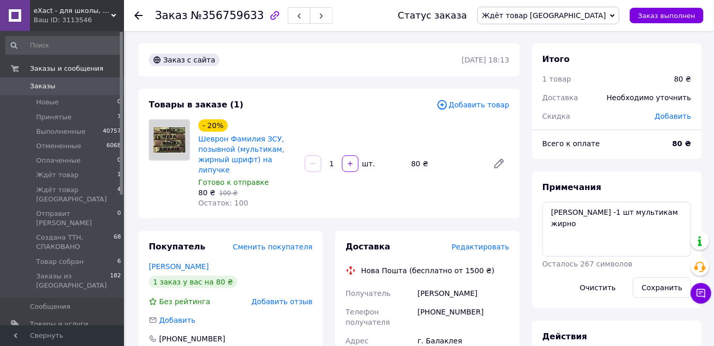
click at [478, 243] on span "Редактировать" at bounding box center [480, 247] width 58 height 8
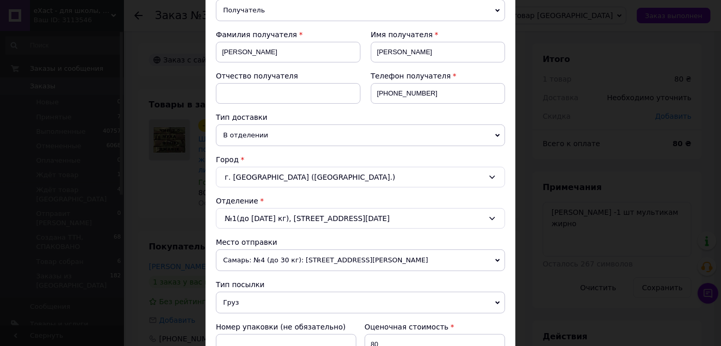
scroll to position [188, 0]
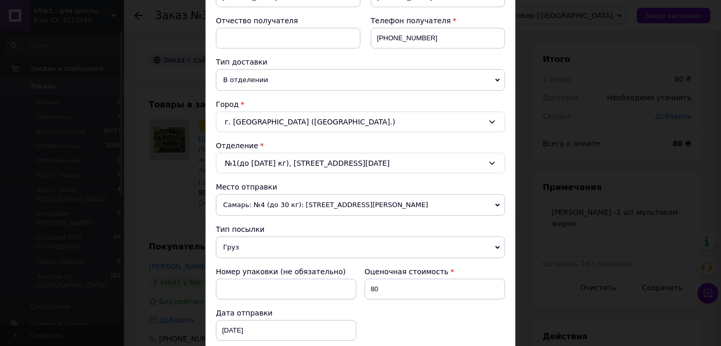
click at [387, 215] on div "Плательщик Получатель Отправитель Фамилия получателя Богдан Имя получателя Гавр…" at bounding box center [360, 233] width 289 height 602
click at [372, 204] on span "Самарь: №4 (до 30 кг): [STREET_ADDRESS][PERSON_NAME]" at bounding box center [360, 205] width 289 height 22
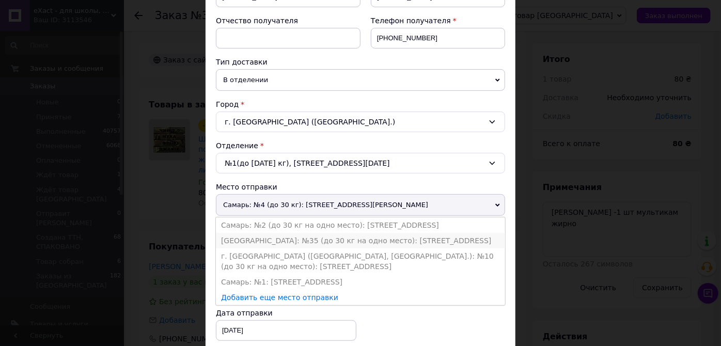
click at [339, 237] on li "[GEOGRAPHIC_DATA]: №35 (до 30 кг на одно место): [STREET_ADDRESS]" at bounding box center [360, 240] width 289 height 15
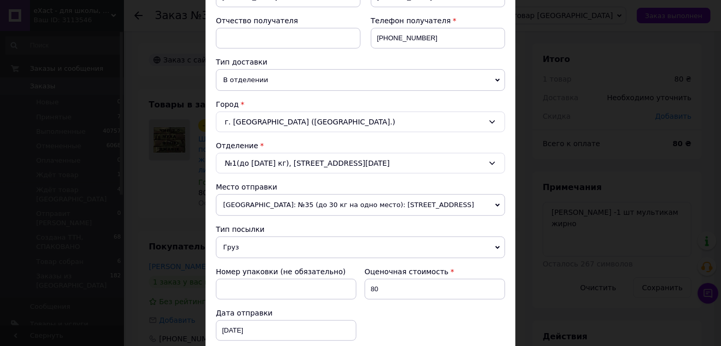
click at [330, 241] on span "Груз" at bounding box center [360, 248] width 289 height 22
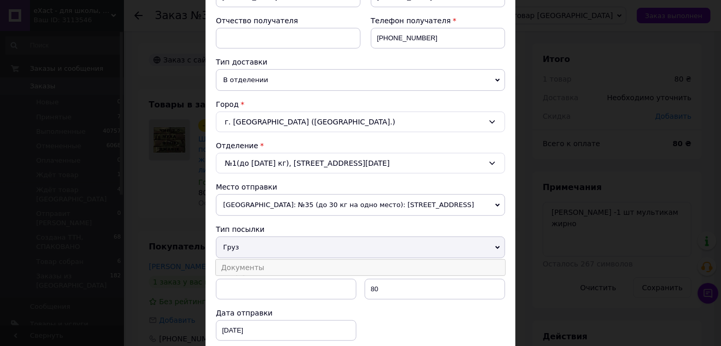
click at [326, 264] on li "Документы" at bounding box center [360, 267] width 289 height 15
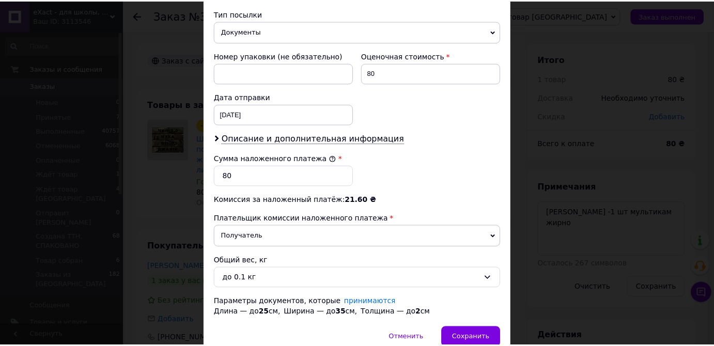
scroll to position [447, 0]
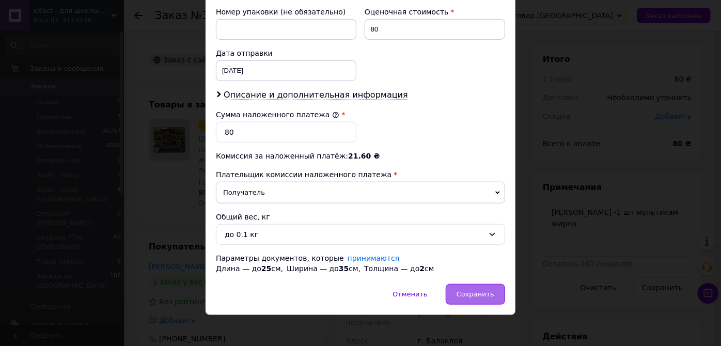
click at [486, 291] on span "Сохранить" at bounding box center [476, 294] width 38 height 8
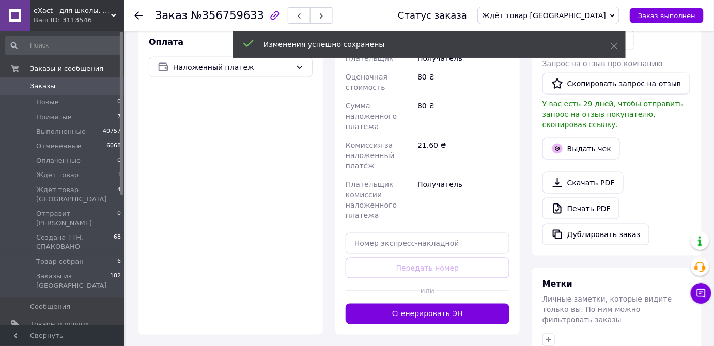
scroll to position [376, 0]
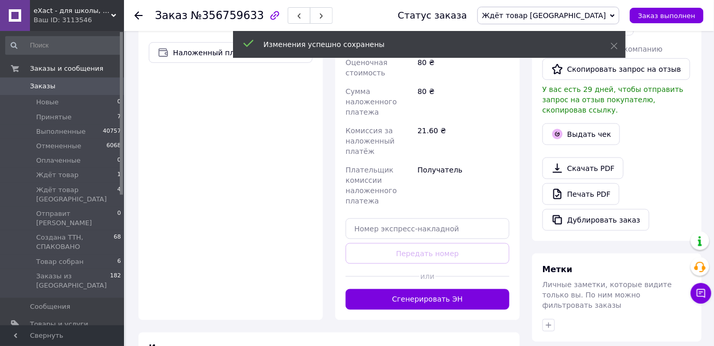
click at [464, 289] on button "Сгенерировать ЭН" at bounding box center [428, 299] width 164 height 21
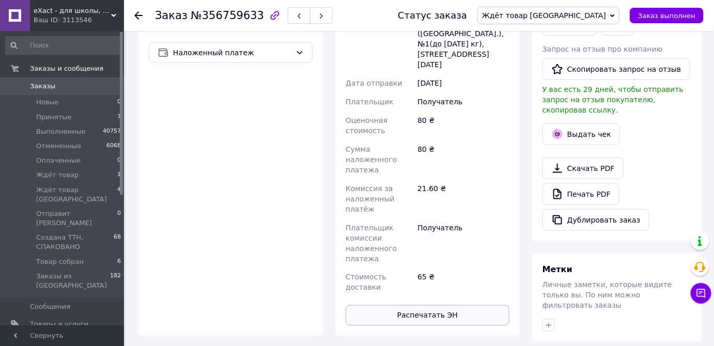
click at [472, 305] on button "Распечатать ЭН" at bounding box center [428, 315] width 164 height 21
click at [583, 18] on span "Ждёт товар [GEOGRAPHIC_DATA]" at bounding box center [544, 15] width 124 height 8
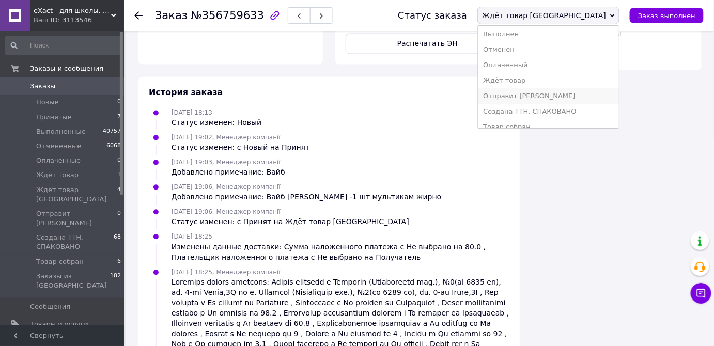
scroll to position [26, 0]
click at [610, 98] on li "Создана ТТН, СПАКОВАНО" at bounding box center [548, 102] width 141 height 15
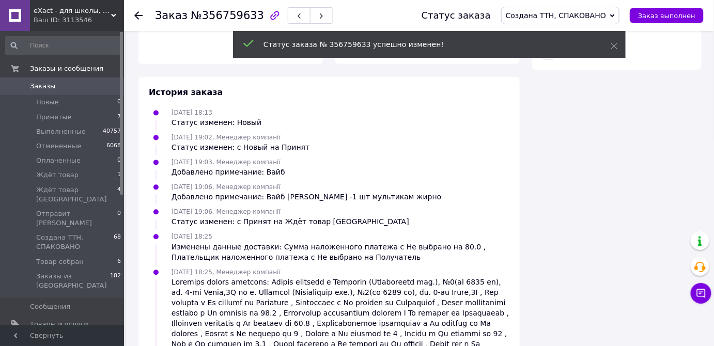
click at [137, 14] on use at bounding box center [138, 15] width 8 height 8
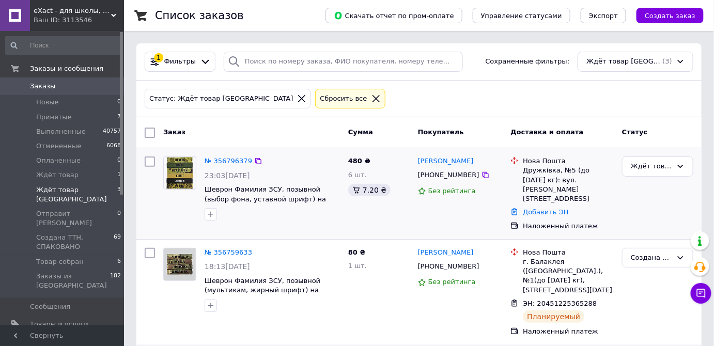
scroll to position [81, 0]
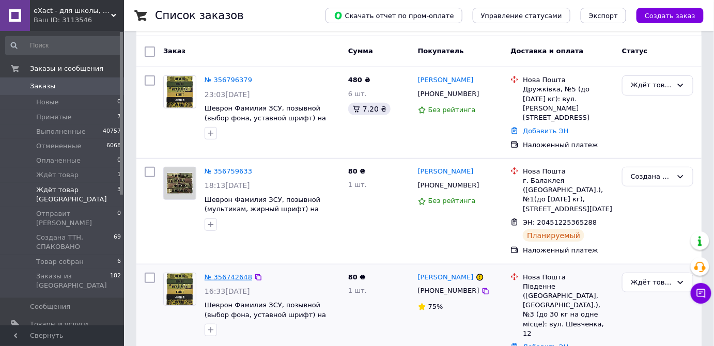
click at [225, 273] on link "№ 356742648" at bounding box center [229, 277] width 48 height 8
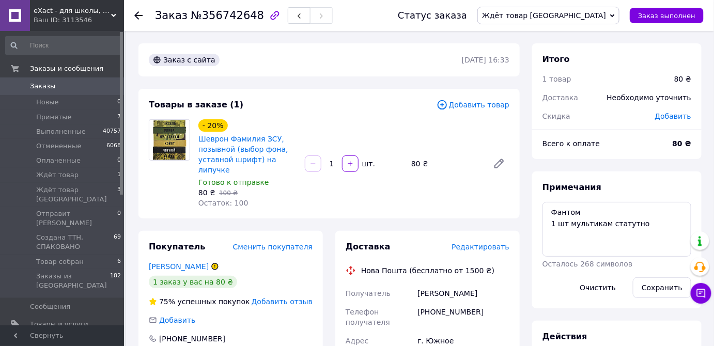
click at [472, 243] on span "Редактировать" at bounding box center [480, 247] width 58 height 8
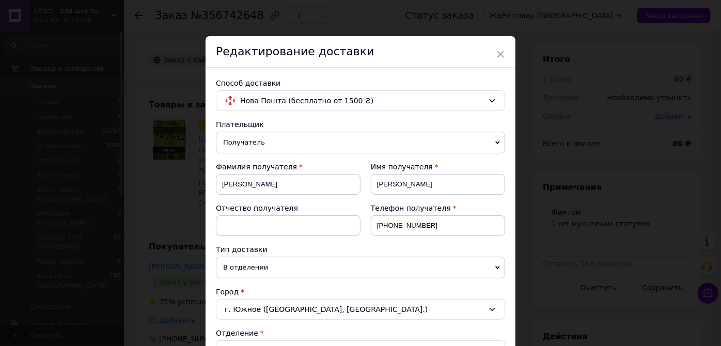
scroll to position [282, 0]
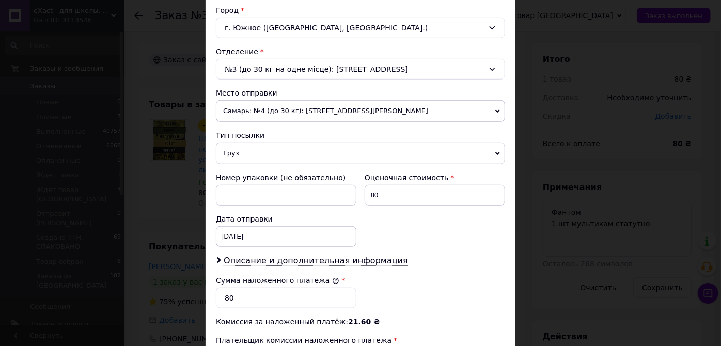
drag, startPoint x: 397, startPoint y: 112, endPoint x: 348, endPoint y: 139, distance: 55.9
click at [397, 112] on span "Самарь: №4 (до 30 кг): [STREET_ADDRESS][PERSON_NAME]" at bounding box center [360, 111] width 289 height 22
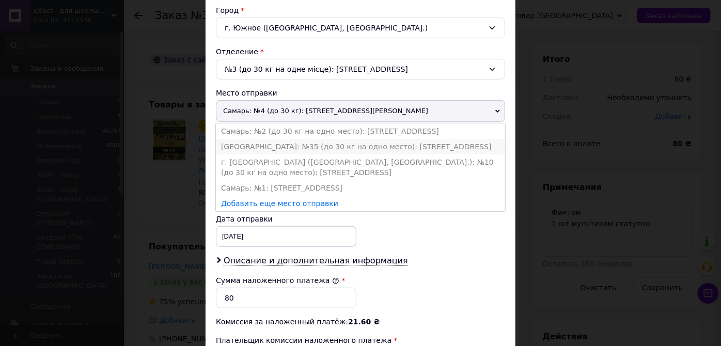
click at [346, 139] on li "[GEOGRAPHIC_DATA]: №35 (до 30 кг на одно место): [STREET_ADDRESS]" at bounding box center [360, 146] width 289 height 15
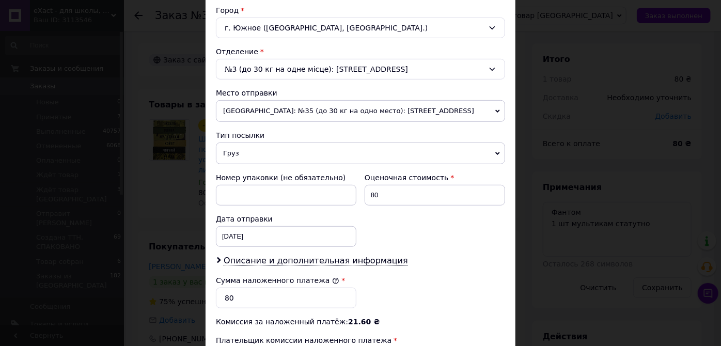
click at [342, 153] on span "Груз" at bounding box center [360, 154] width 289 height 22
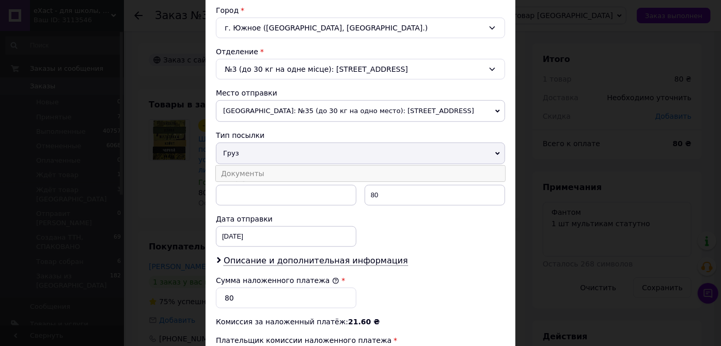
click at [344, 170] on li "Документы" at bounding box center [360, 173] width 289 height 15
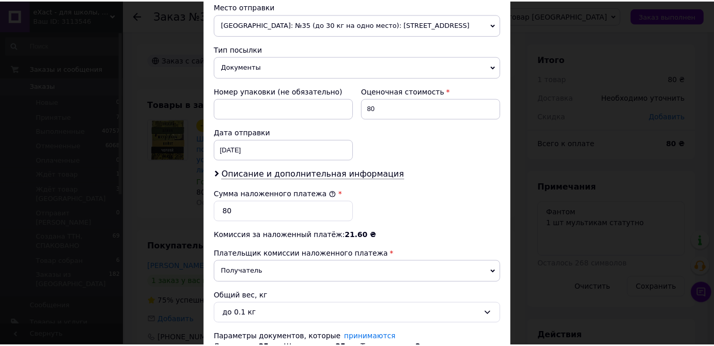
scroll to position [447, 0]
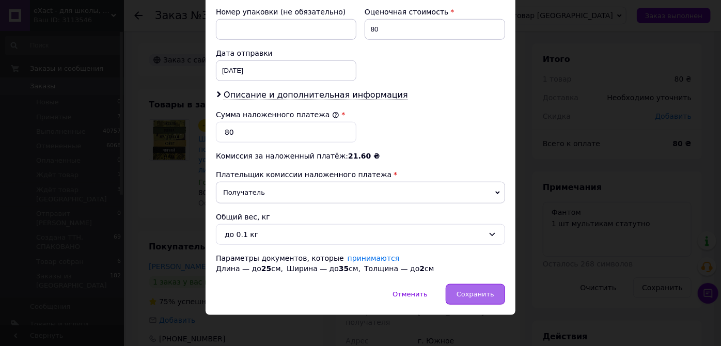
click at [468, 290] on span "Сохранить" at bounding box center [476, 294] width 38 height 8
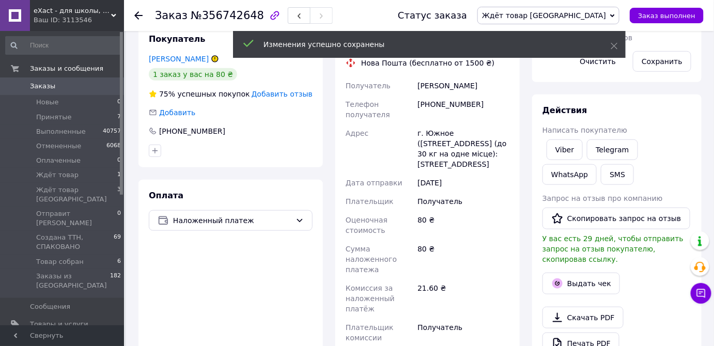
scroll to position [376, 0]
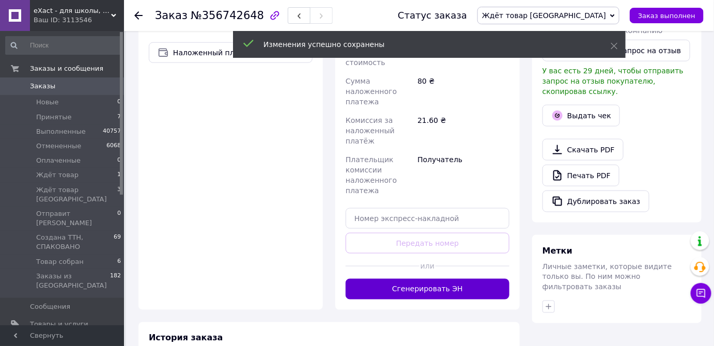
click at [456, 279] on button "Сгенерировать ЭН" at bounding box center [428, 289] width 164 height 21
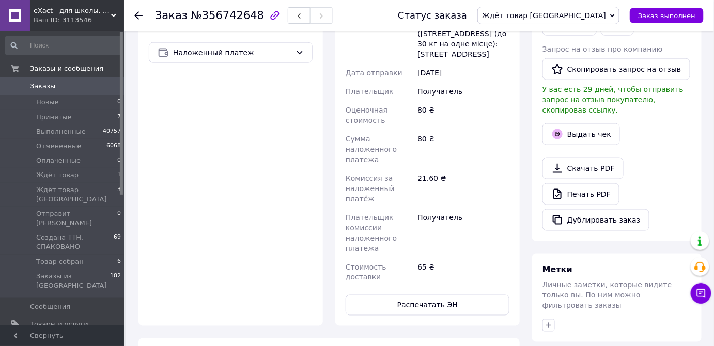
click at [456, 295] on button "Распечатать ЭН" at bounding box center [428, 305] width 164 height 21
click at [585, 17] on span "Ждёт товар [GEOGRAPHIC_DATA]" at bounding box center [544, 15] width 124 height 8
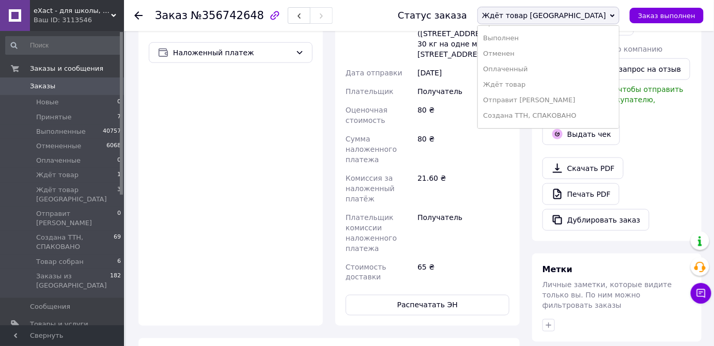
scroll to position [26, 0]
click at [598, 101] on li "Создана ТТН, СПАКОВАНО" at bounding box center [548, 102] width 141 height 15
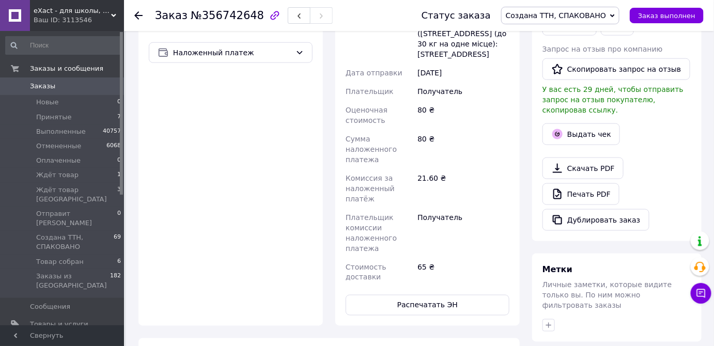
scroll to position [94, 0]
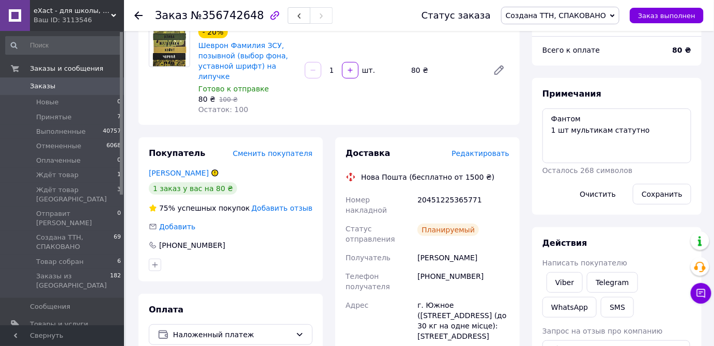
click at [136, 17] on use at bounding box center [138, 15] width 8 height 8
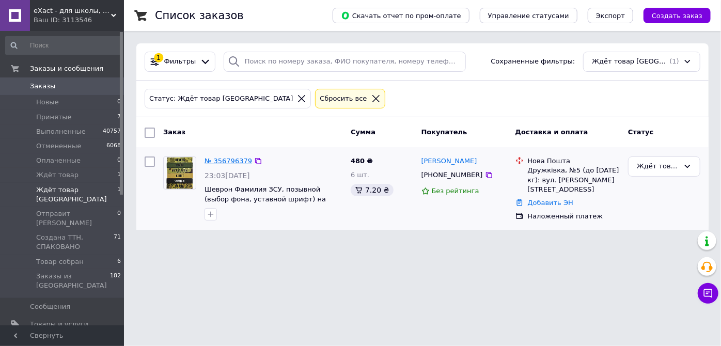
click at [237, 159] on link "№ 356796379" at bounding box center [229, 161] width 48 height 8
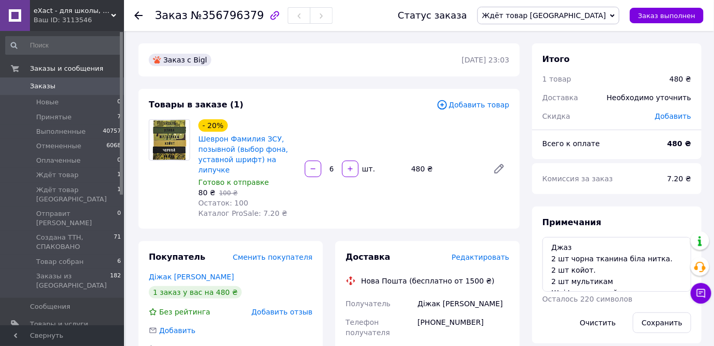
click at [52, 14] on span "eXact - для школы, для офиса, для творчества" at bounding box center [72, 10] width 77 height 9
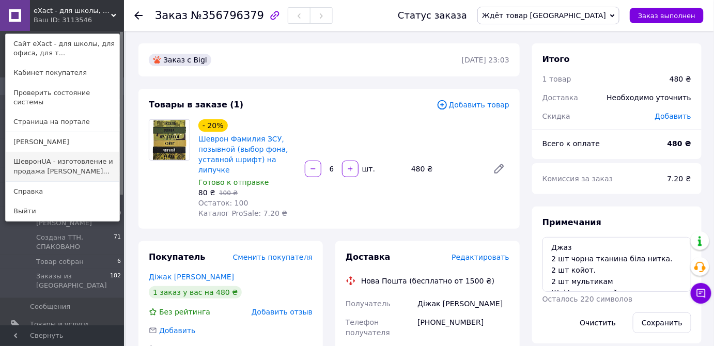
click at [105, 160] on link "ШевронUA - изготовление и продажа милита..." at bounding box center [63, 166] width 114 height 29
